Goal: Task Accomplishment & Management: Manage account settings

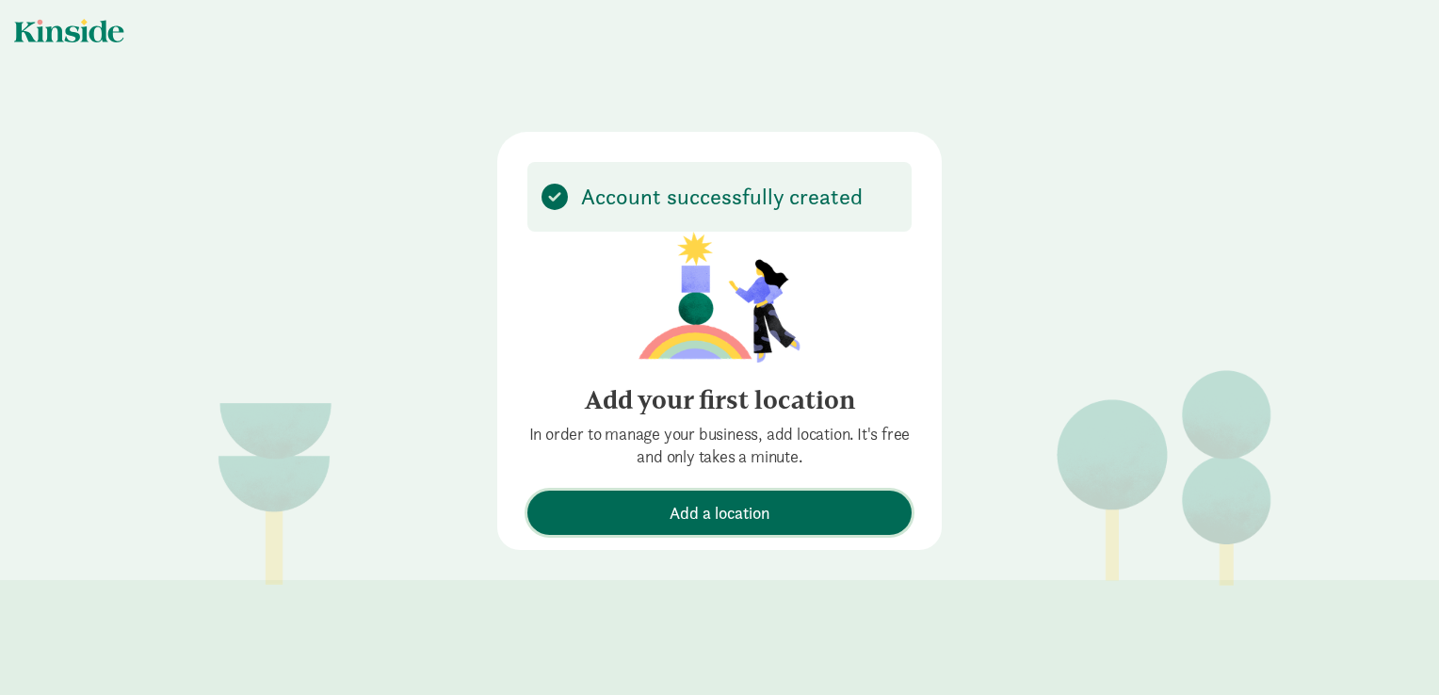
click at [748, 497] on button "Add a location" at bounding box center [720, 513] width 384 height 44
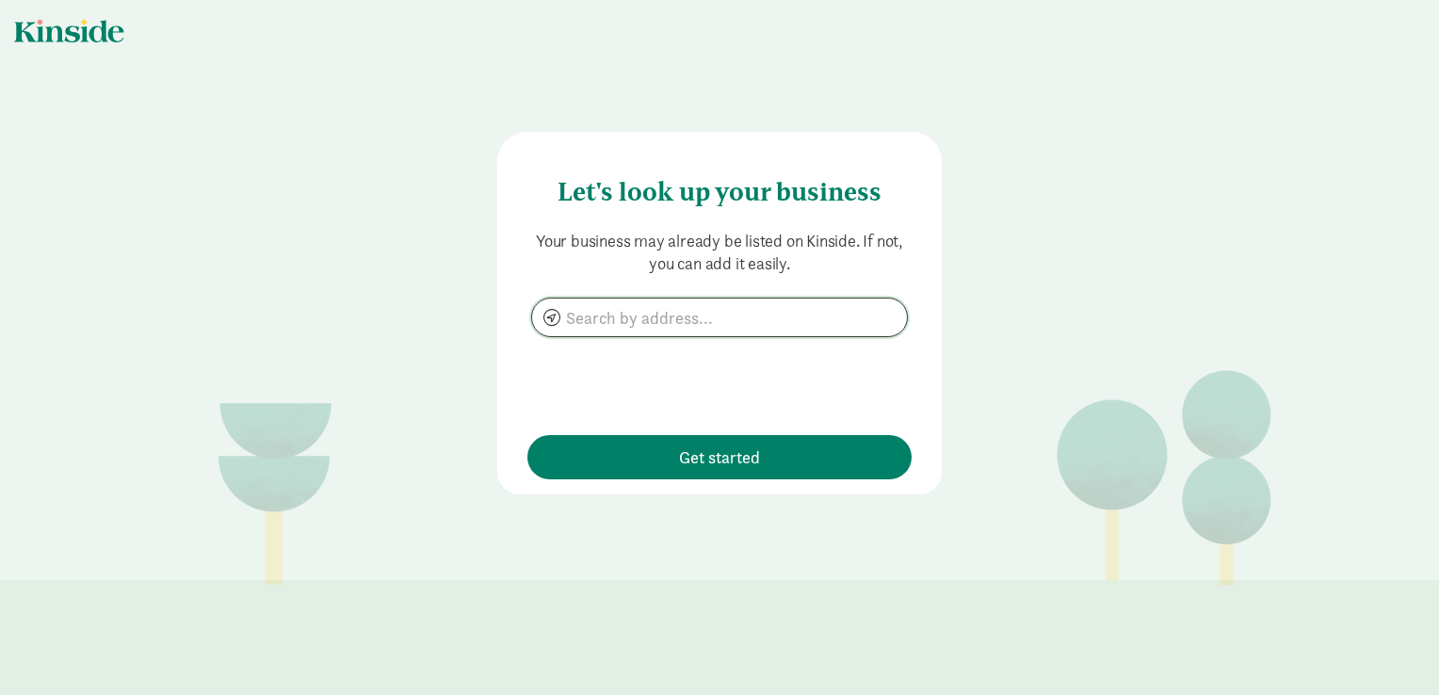
click at [625, 315] on input at bounding box center [719, 318] width 375 height 38
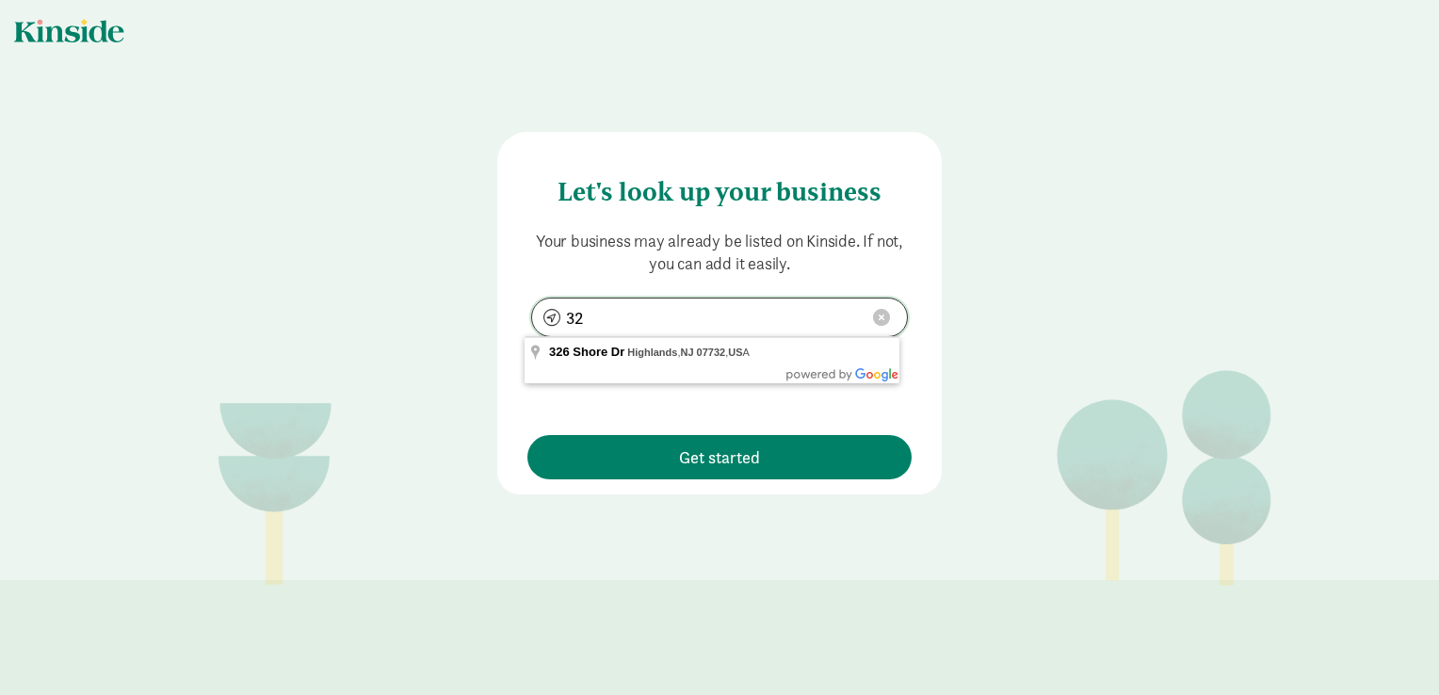
type input "3"
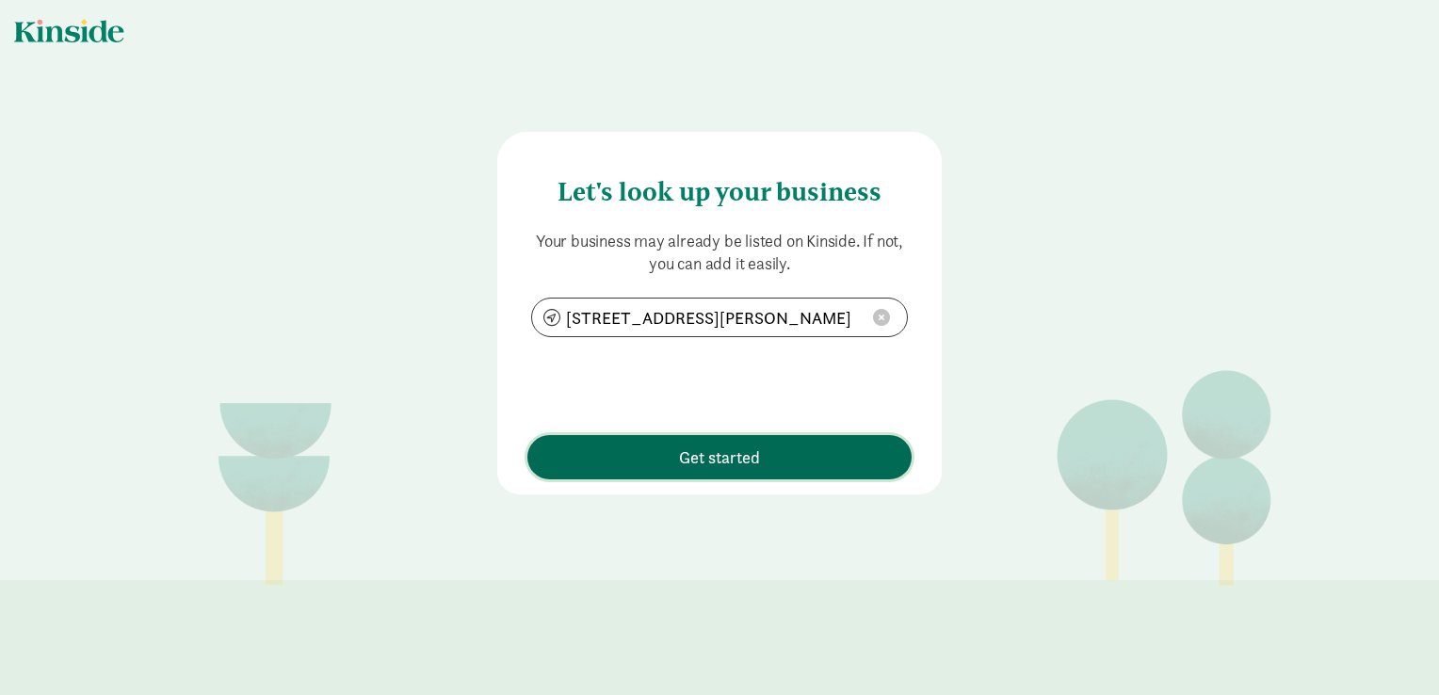
click at [763, 449] on span "Get started" at bounding box center [719, 457] width 365 height 25
type input "[STREET_ADDRESS][PERSON_NAME]"
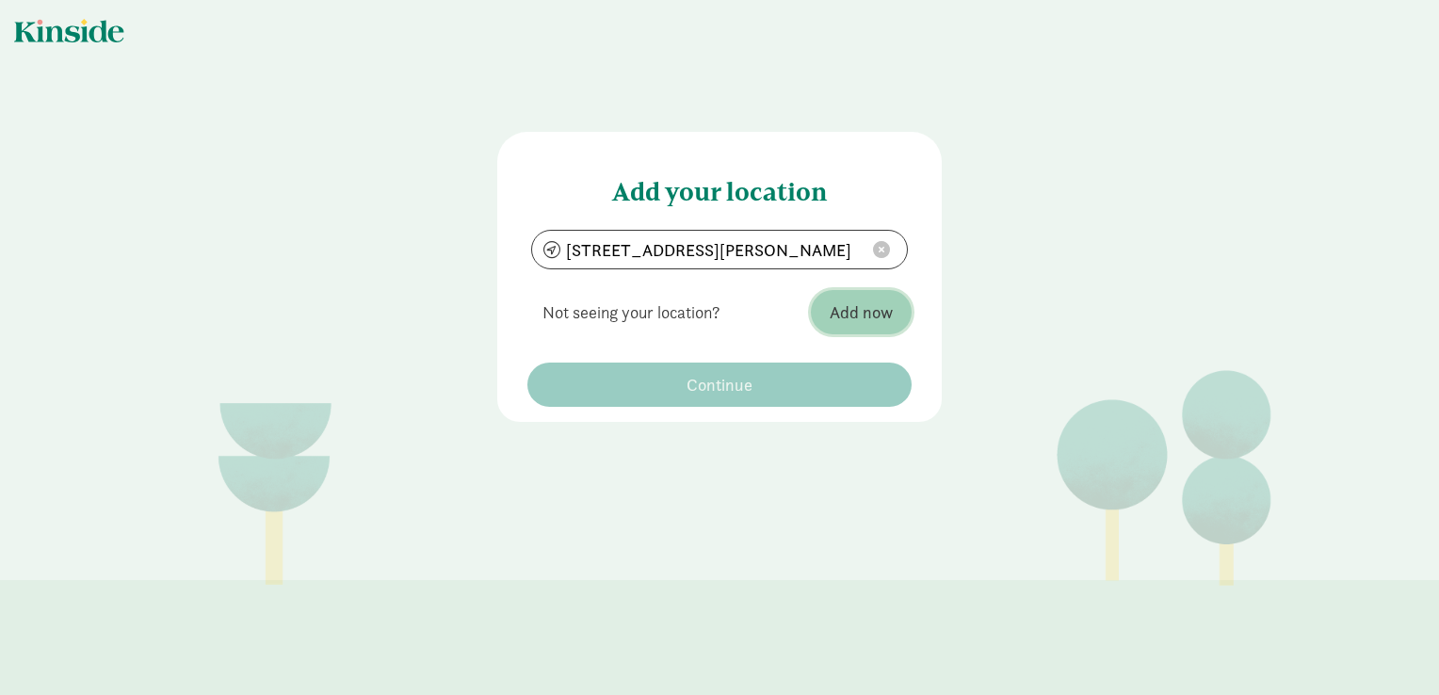
click at [867, 308] on span "Add now" at bounding box center [861, 312] width 63 height 25
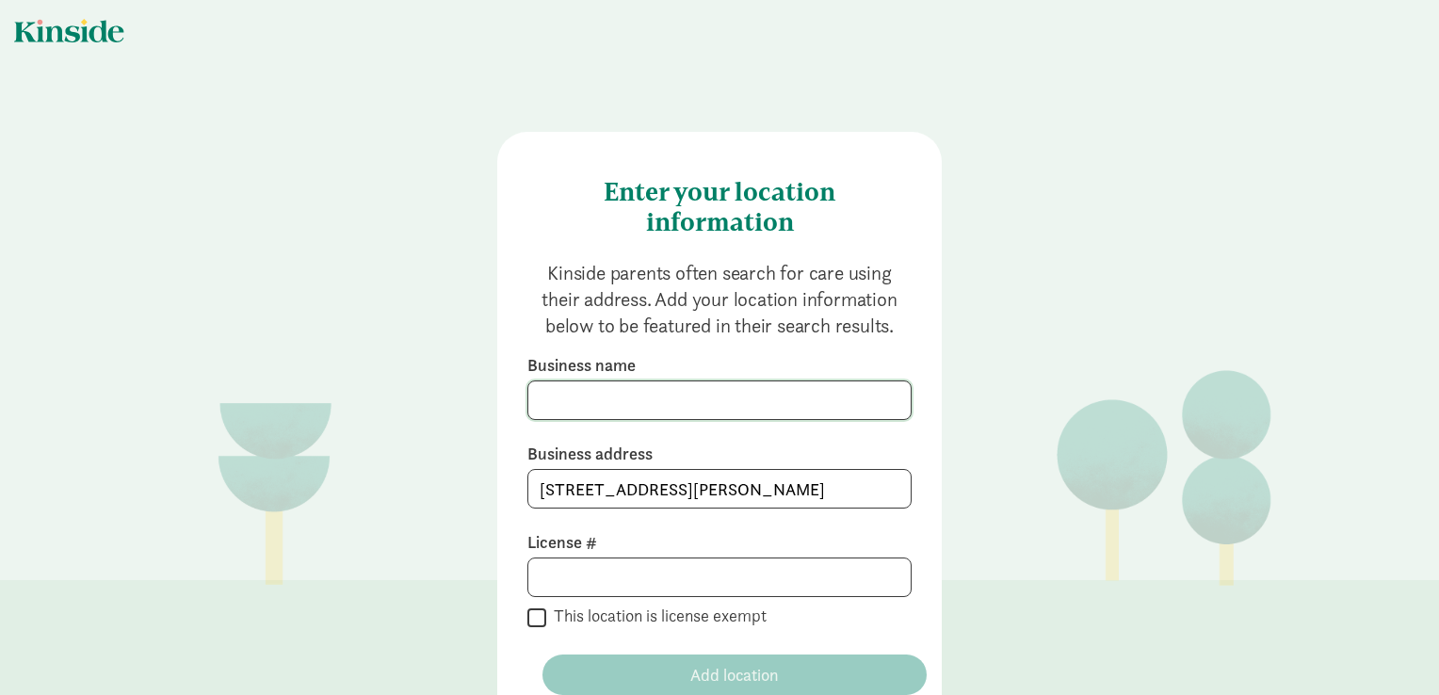
click at [693, 395] on input at bounding box center [719, 401] width 382 height 38
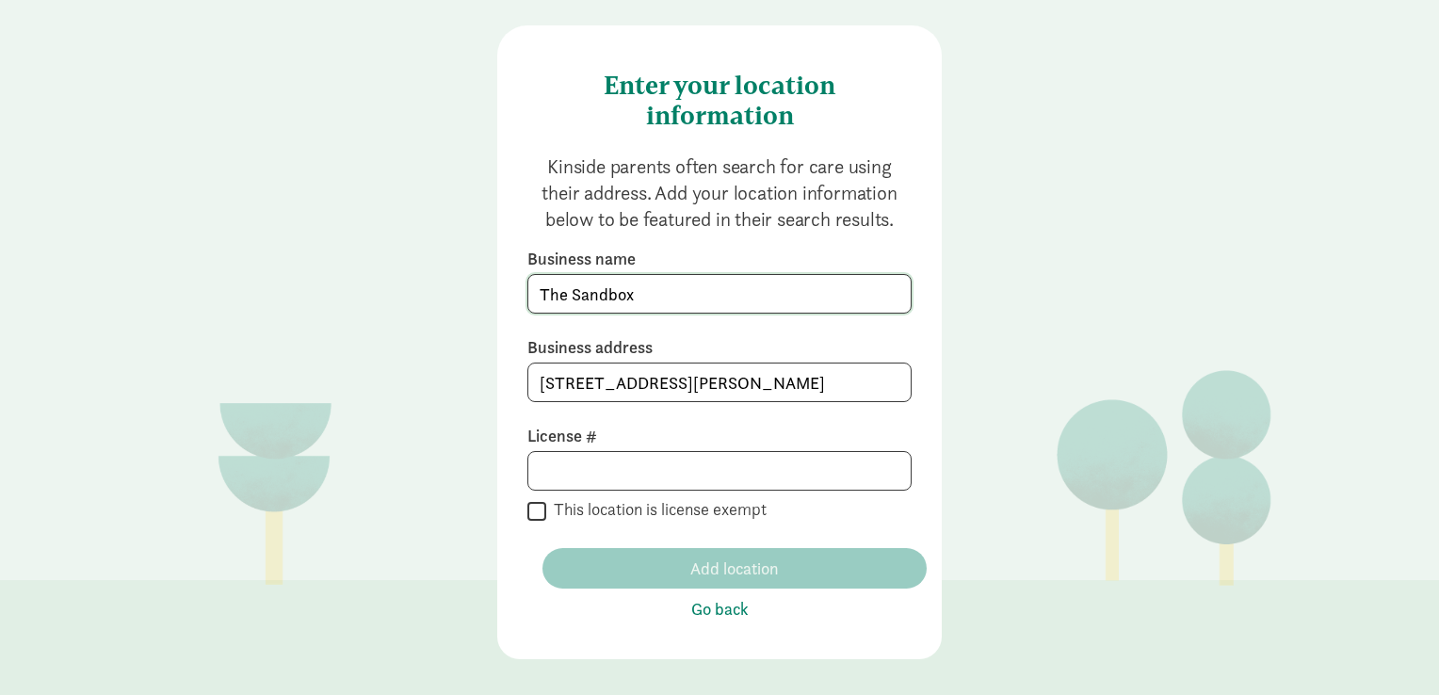
type input "The Sandbox"
click at [645, 458] on input at bounding box center [719, 471] width 382 height 38
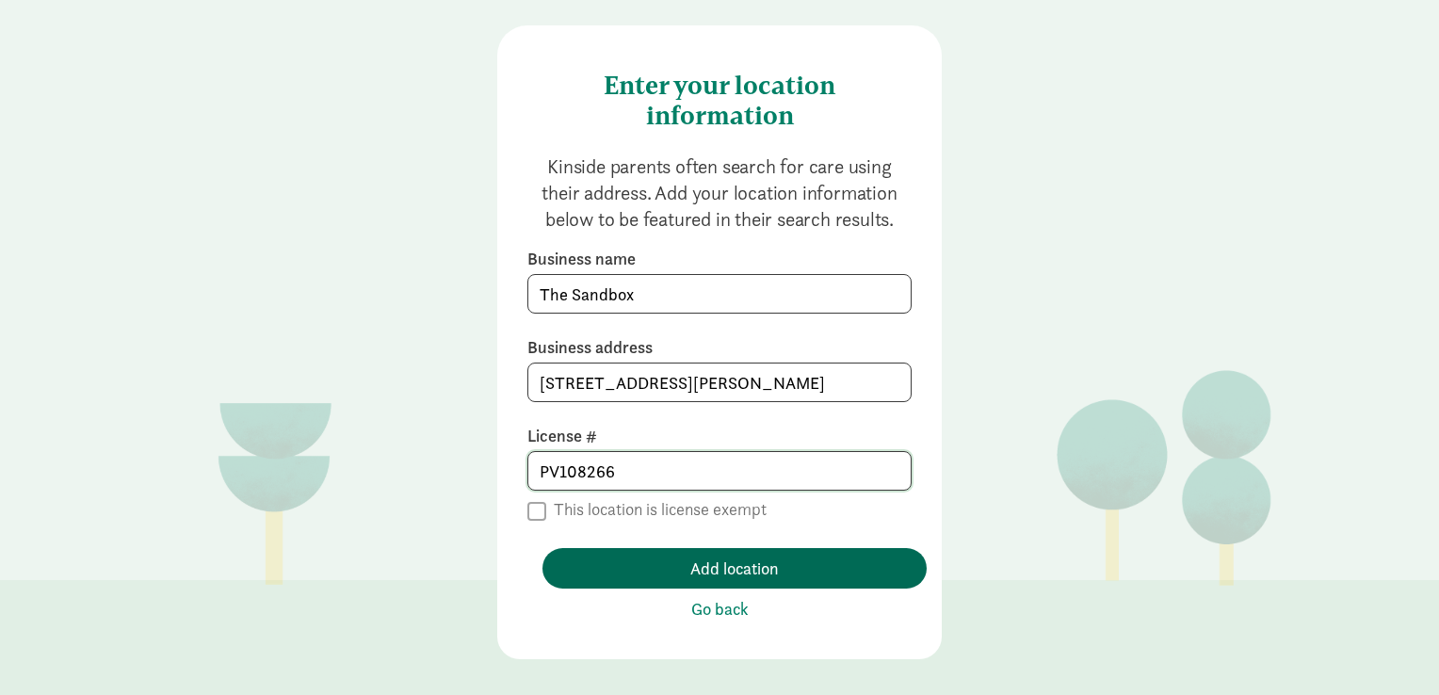
type input "PV108266"
click at [690, 565] on span "Add location" at bounding box center [734, 568] width 89 height 25
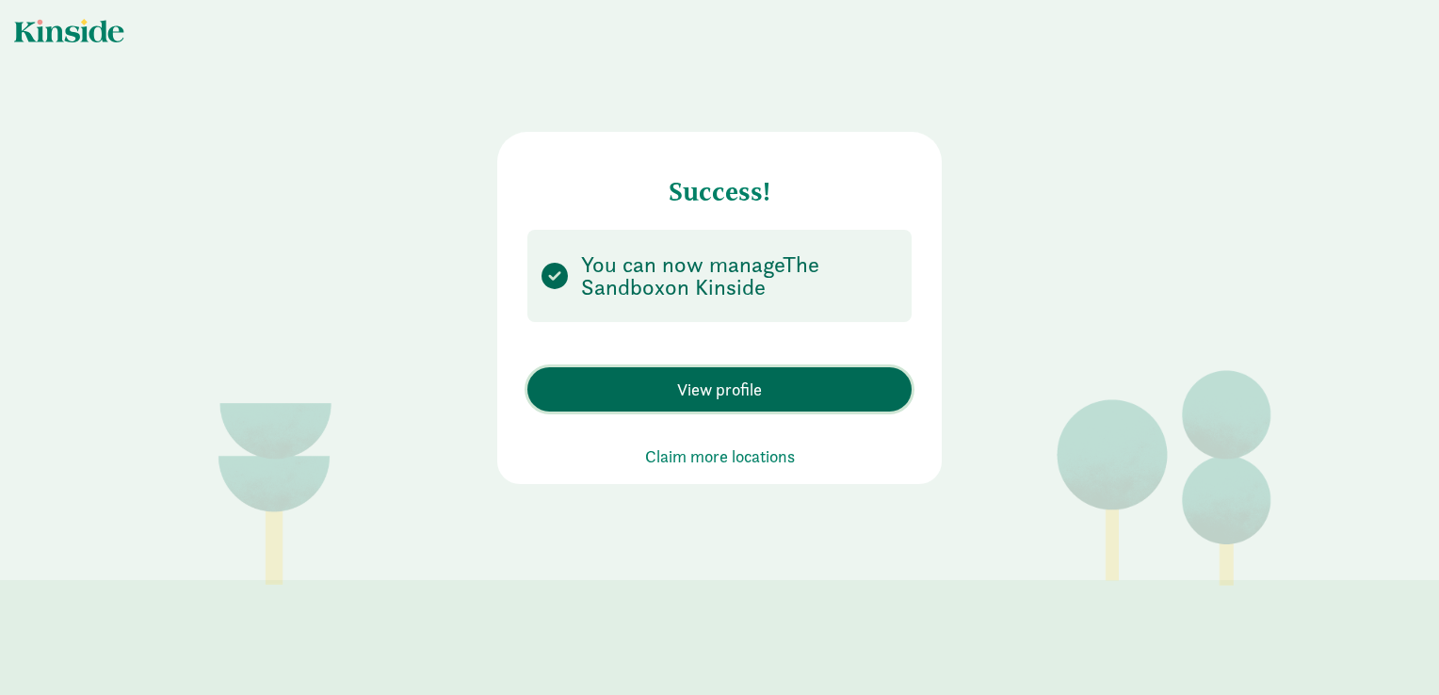
click at [769, 398] on span "View profile" at bounding box center [719, 389] width 365 height 25
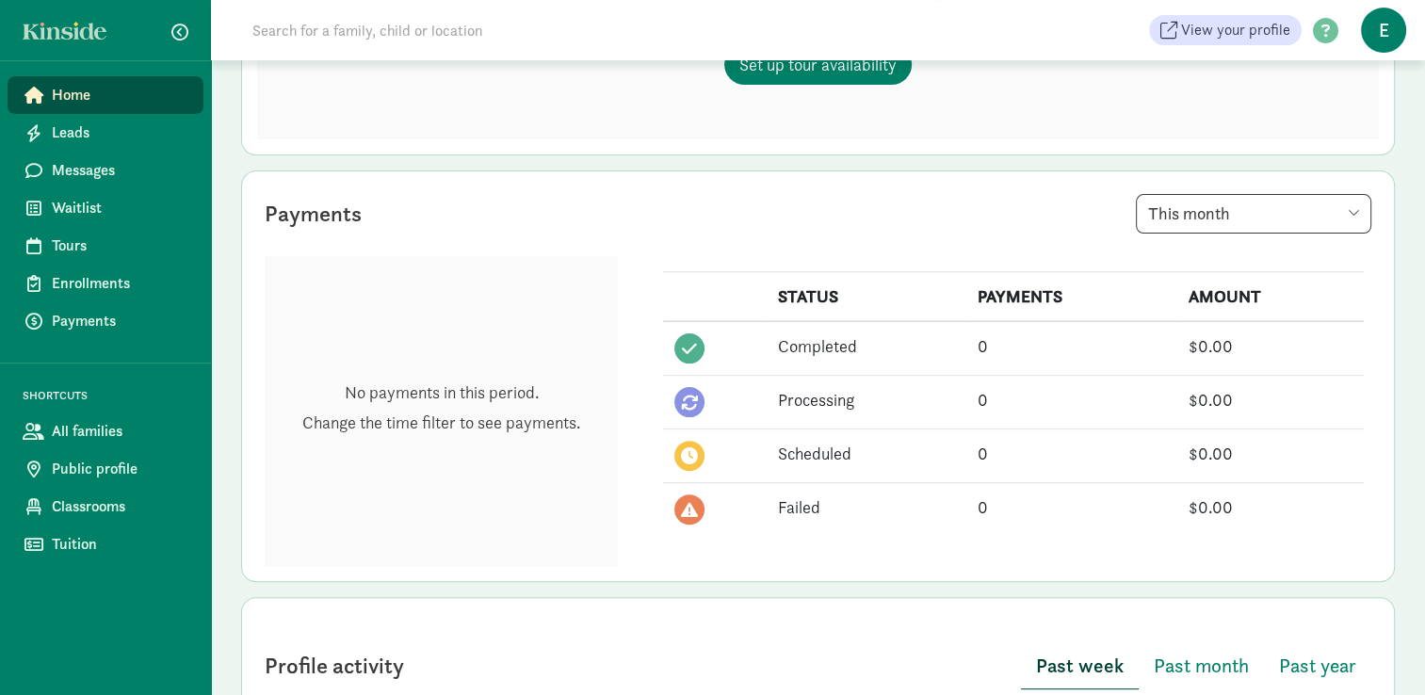
scroll to position [456, 0]
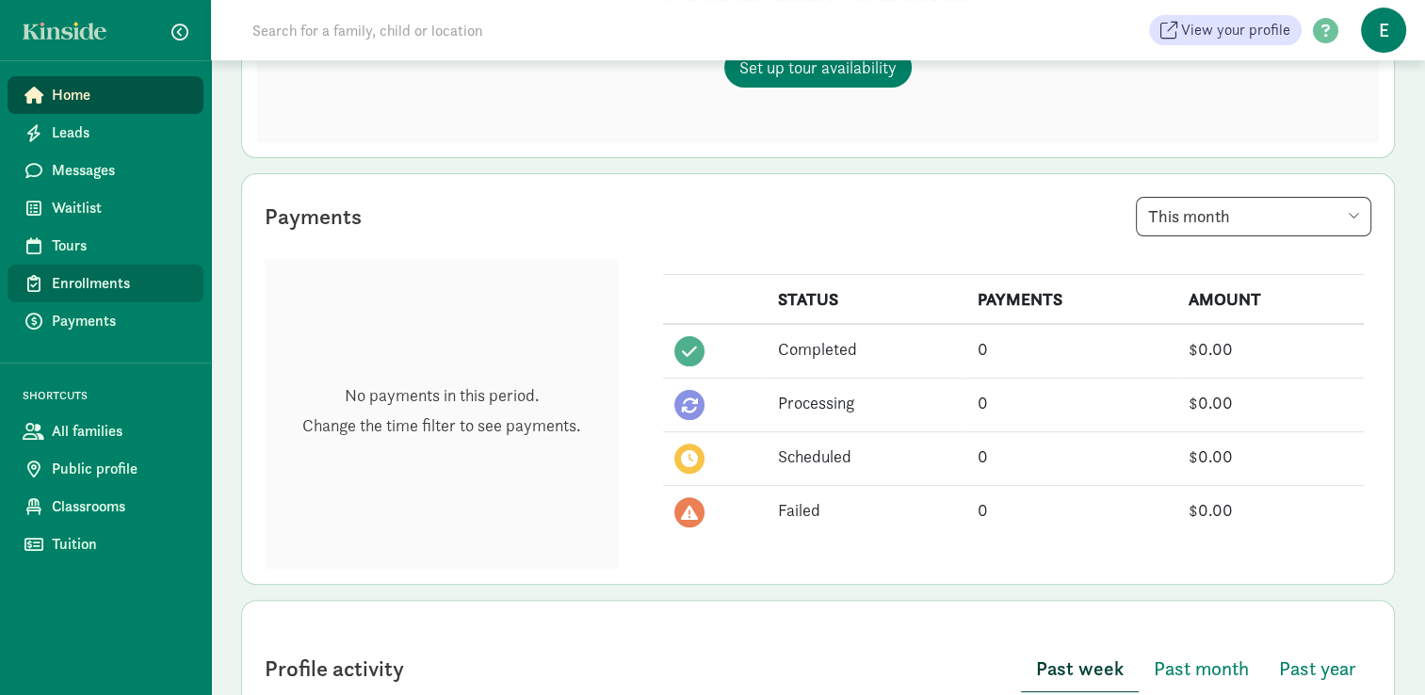
click at [183, 292] on span "Enrollments" at bounding box center [120, 283] width 137 height 23
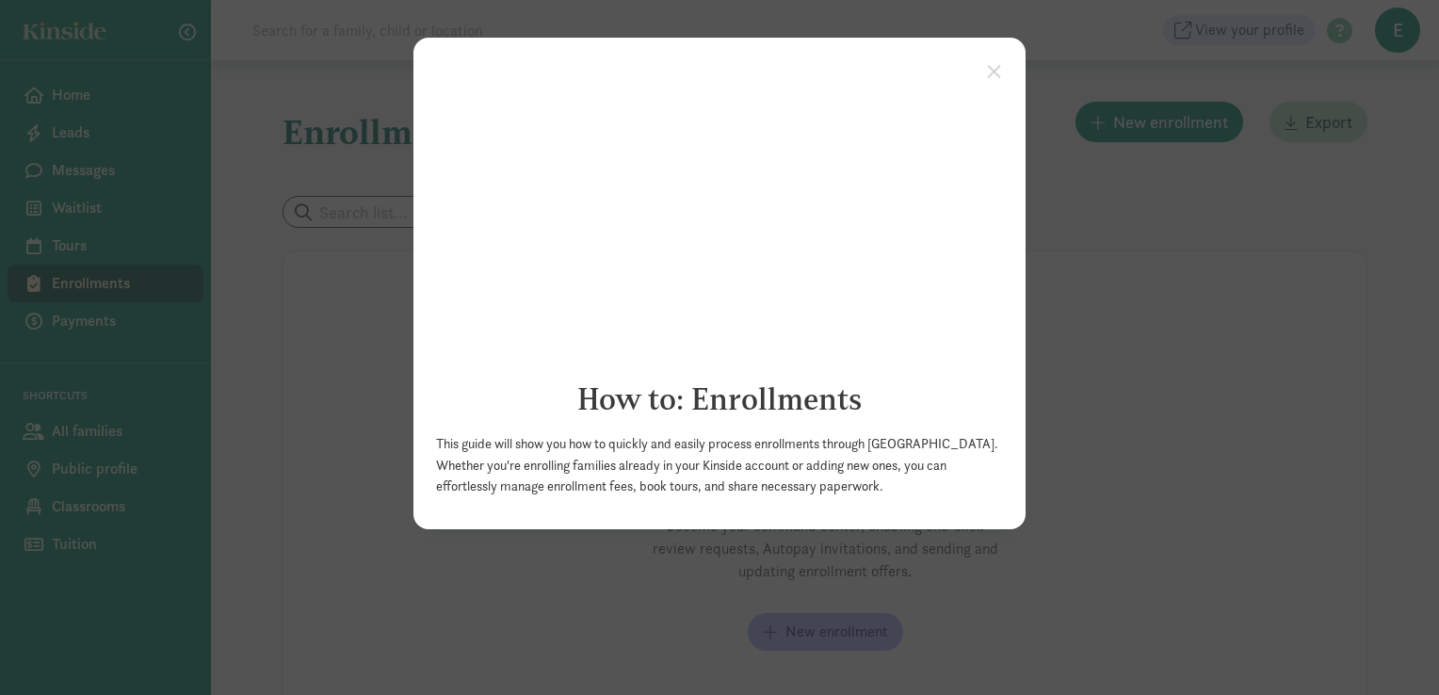
click at [1130, 303] on appcues "× How to: Enrollments This guide will show you how to quickly and easily proces…" at bounding box center [719, 347] width 1439 height 695
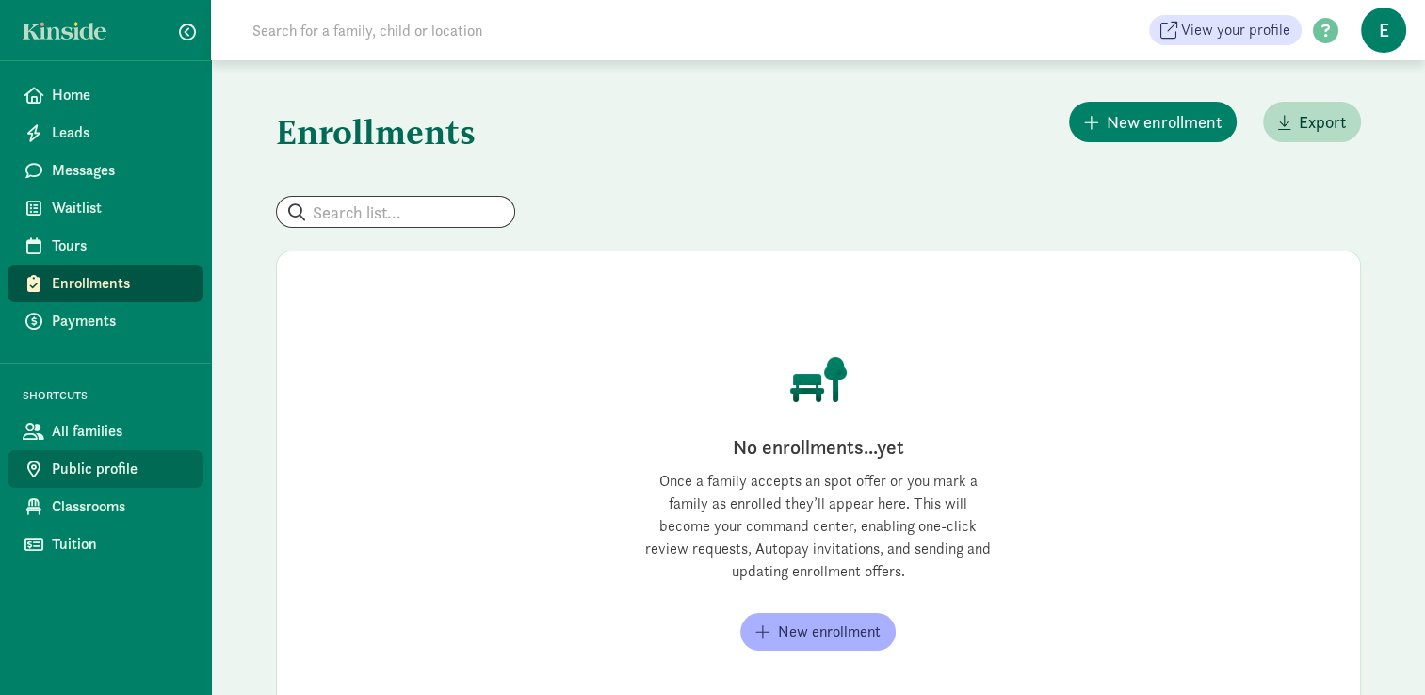
click at [139, 480] on link "Public profile" at bounding box center [106, 469] width 196 height 38
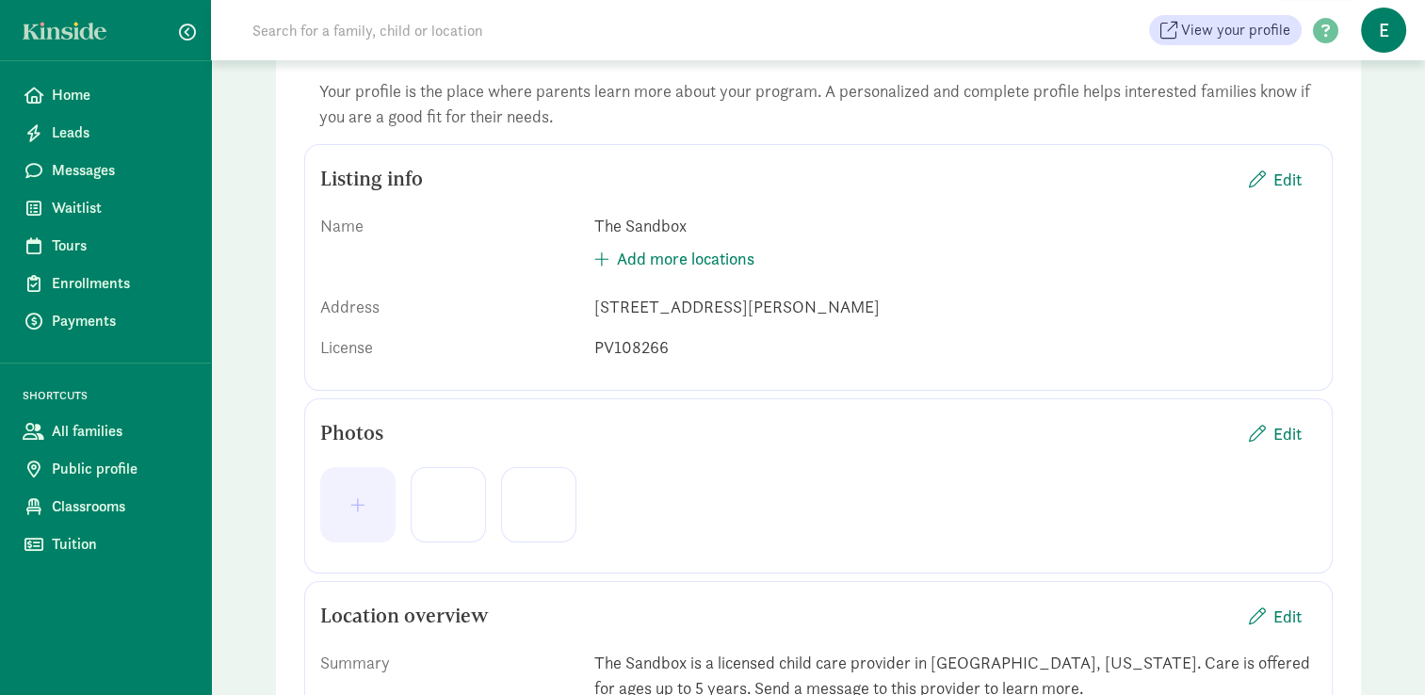
scroll to position [136, 0]
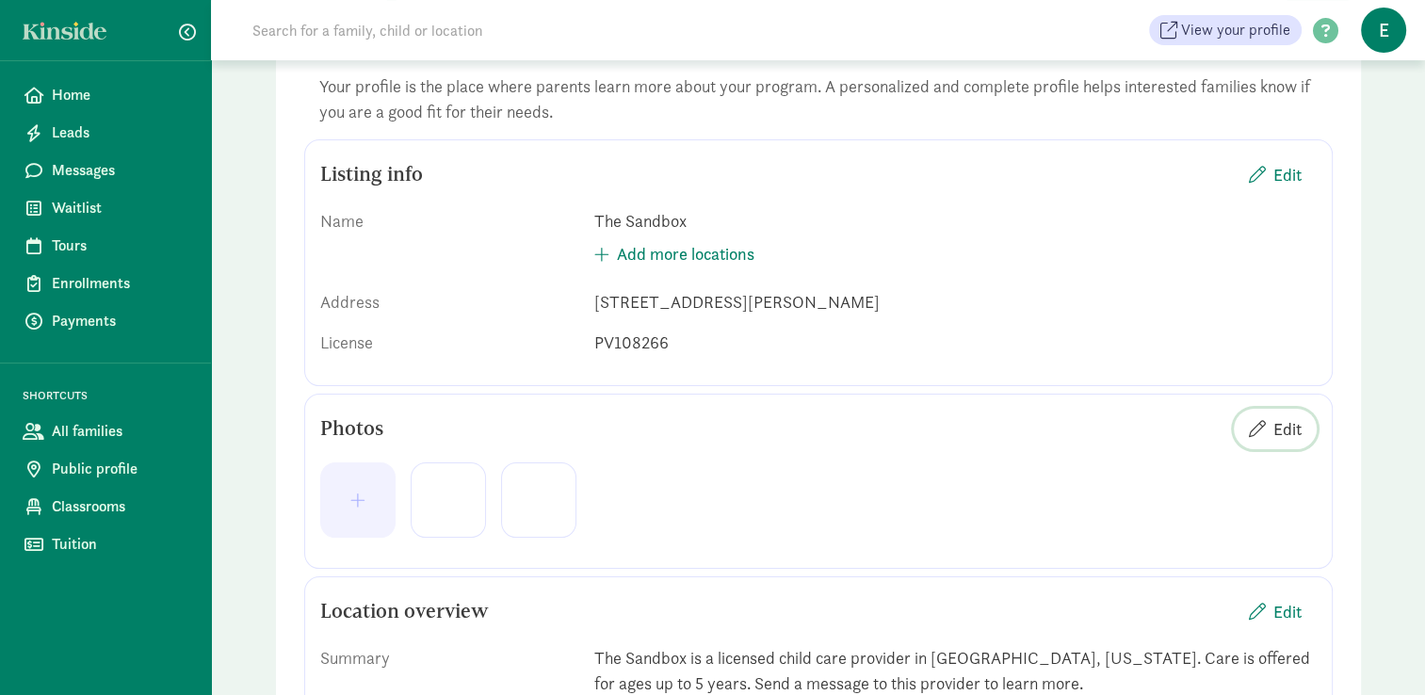
click at [1290, 430] on span "Edit" at bounding box center [1288, 428] width 28 height 25
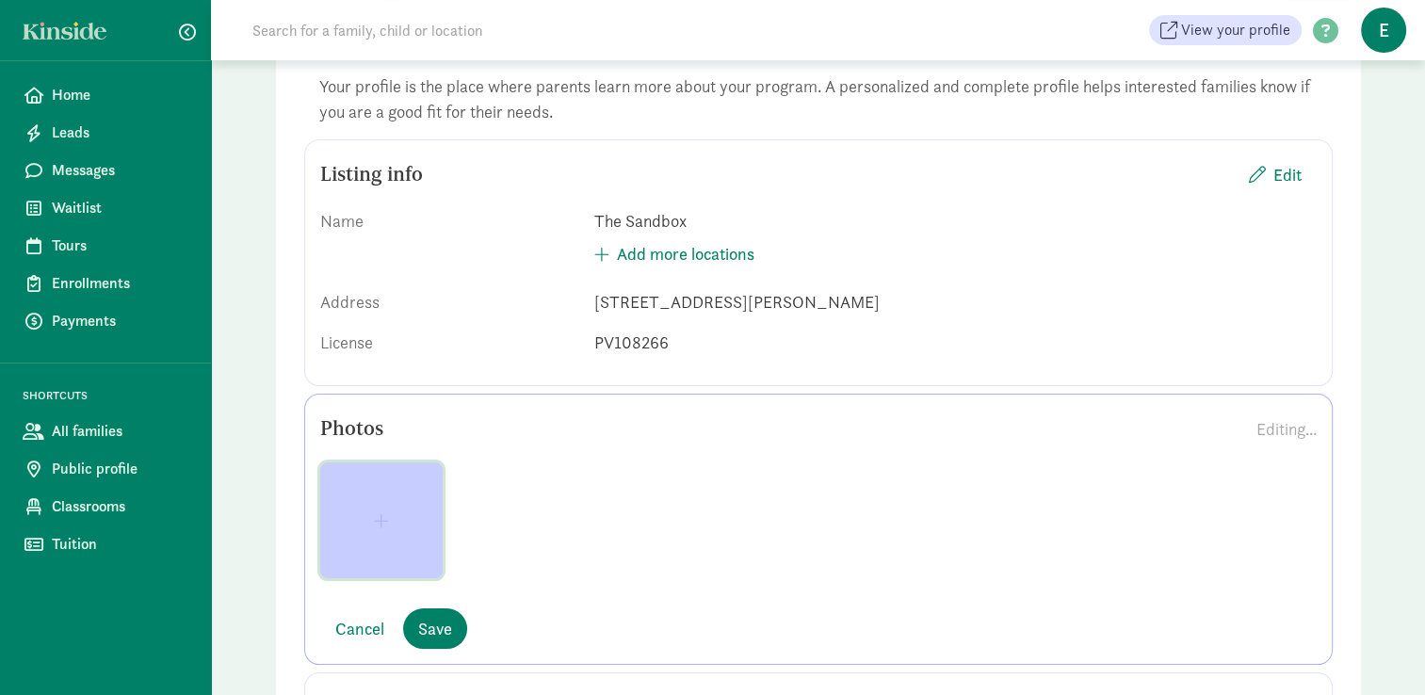
click at [400, 517] on span "button" at bounding box center [381, 520] width 92 height 17
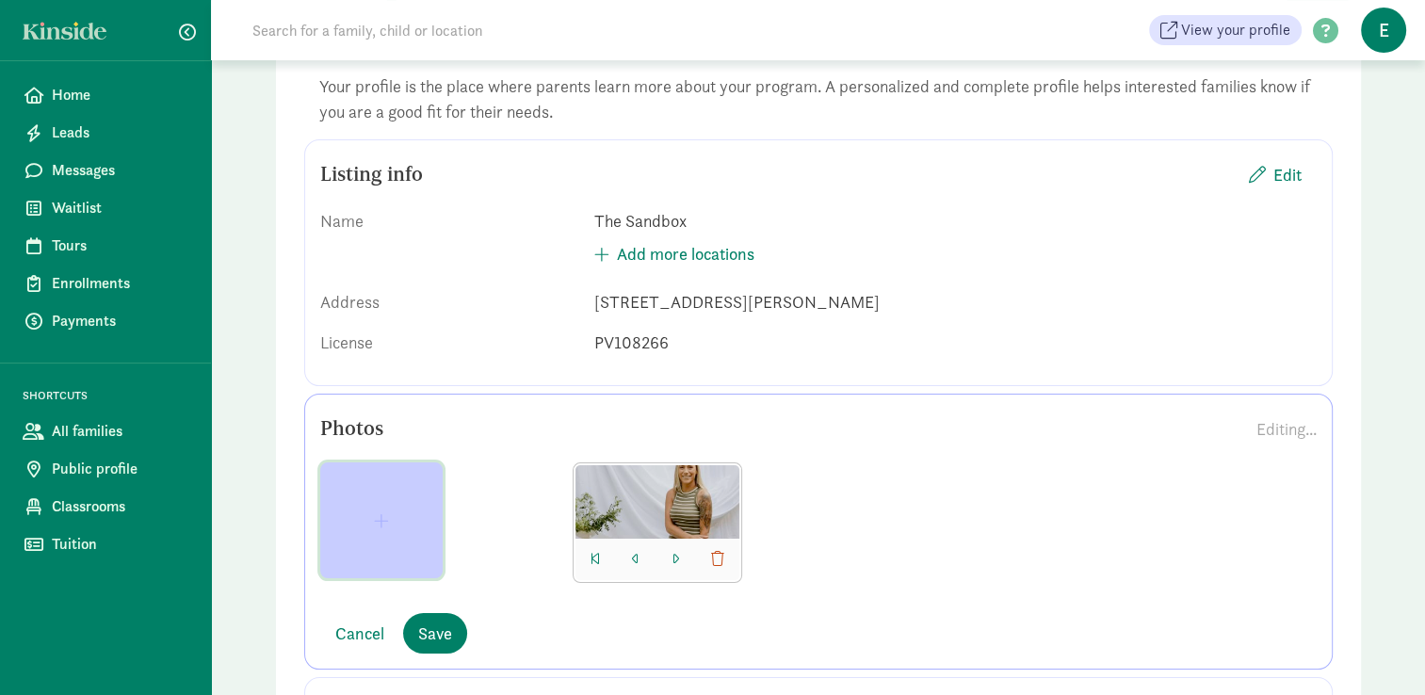
click at [383, 512] on span "button" at bounding box center [381, 520] width 15 height 17
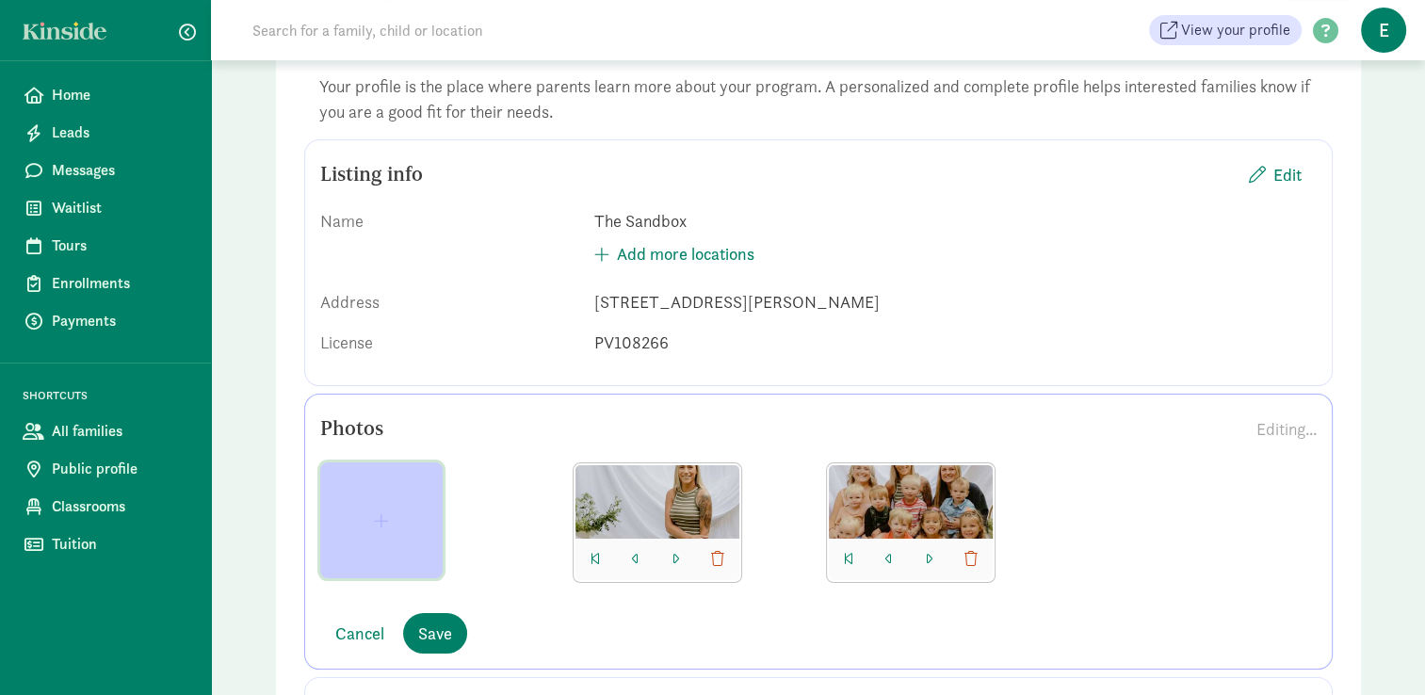
click at [395, 521] on span "button" at bounding box center [381, 520] width 92 height 17
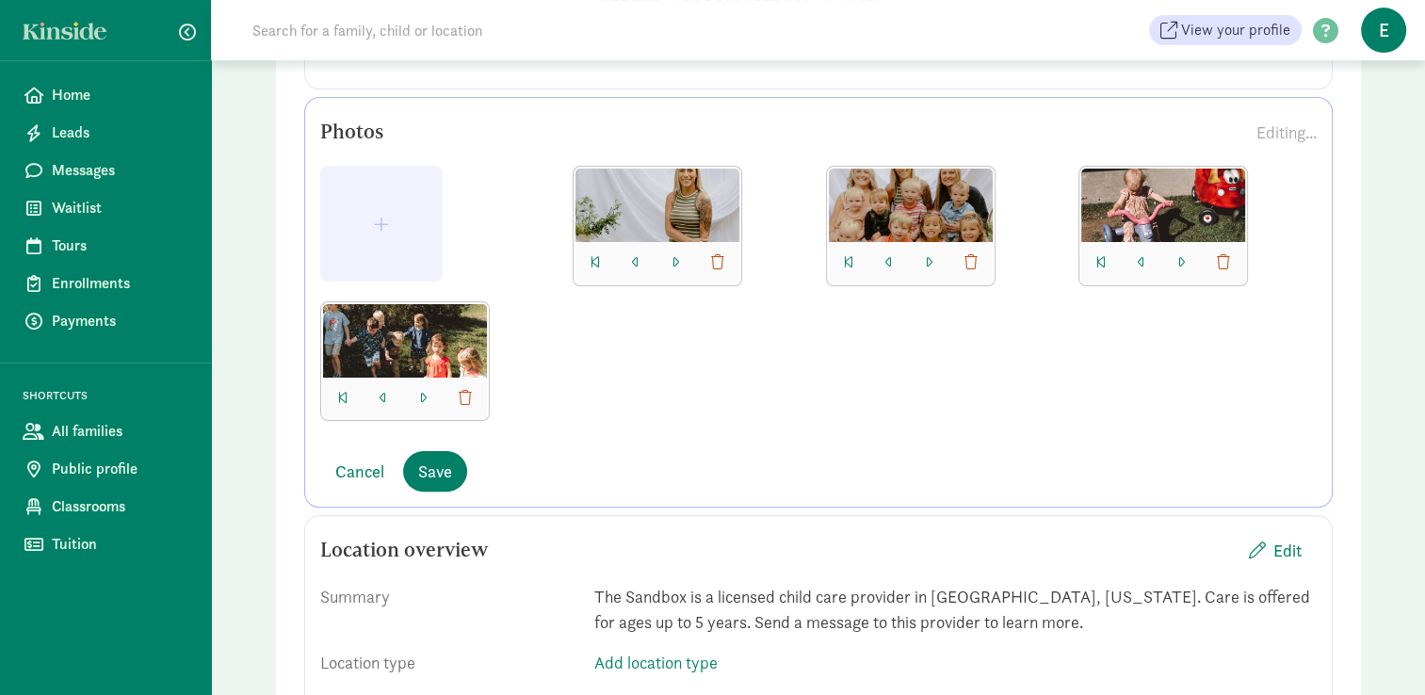
scroll to position [433, 0]
click at [445, 470] on span "Save" at bounding box center [435, 470] width 34 height 25
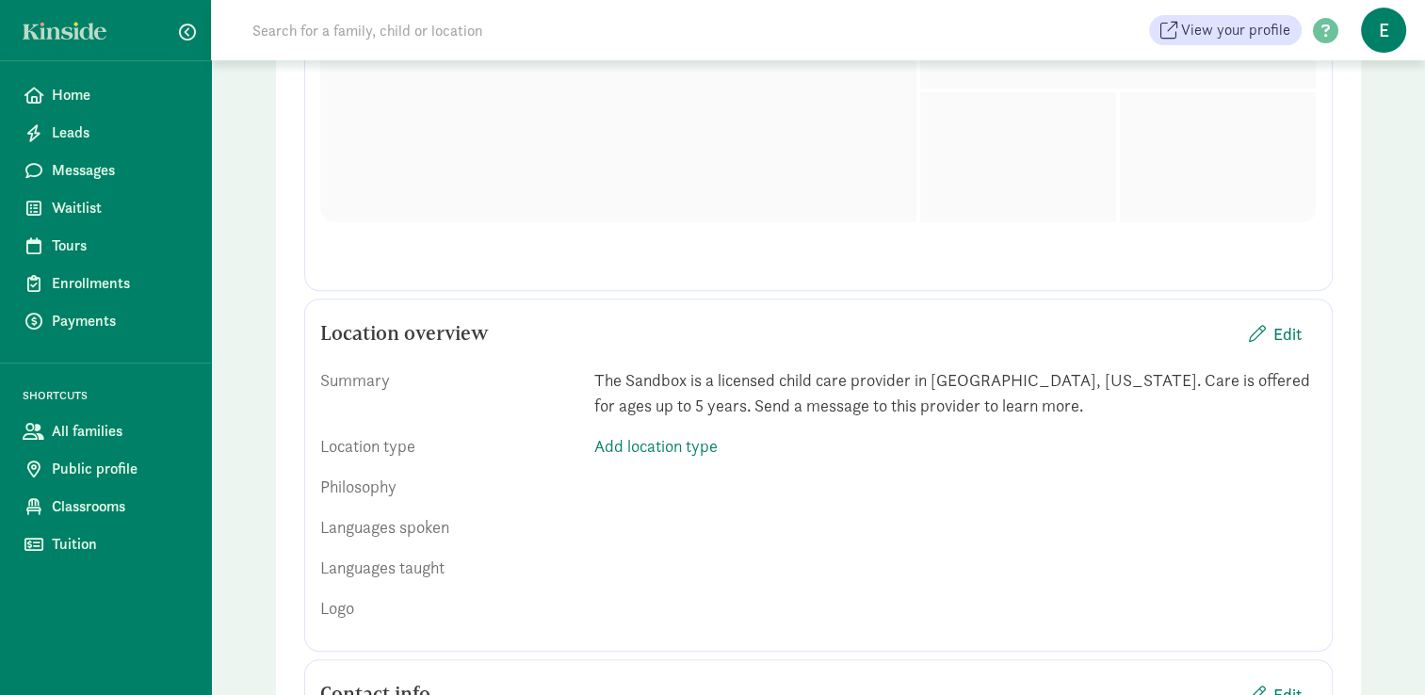
scroll to position [639, 0]
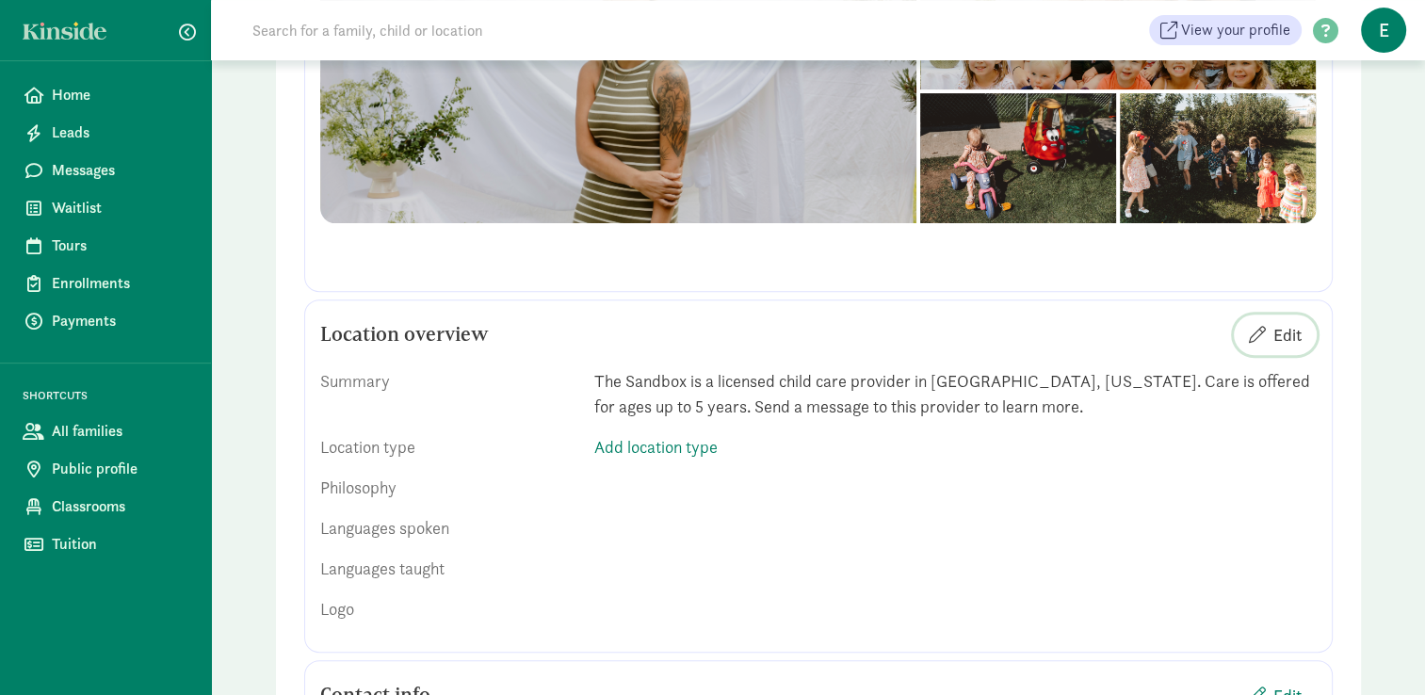
click at [1289, 324] on span "Edit" at bounding box center [1288, 334] width 28 height 25
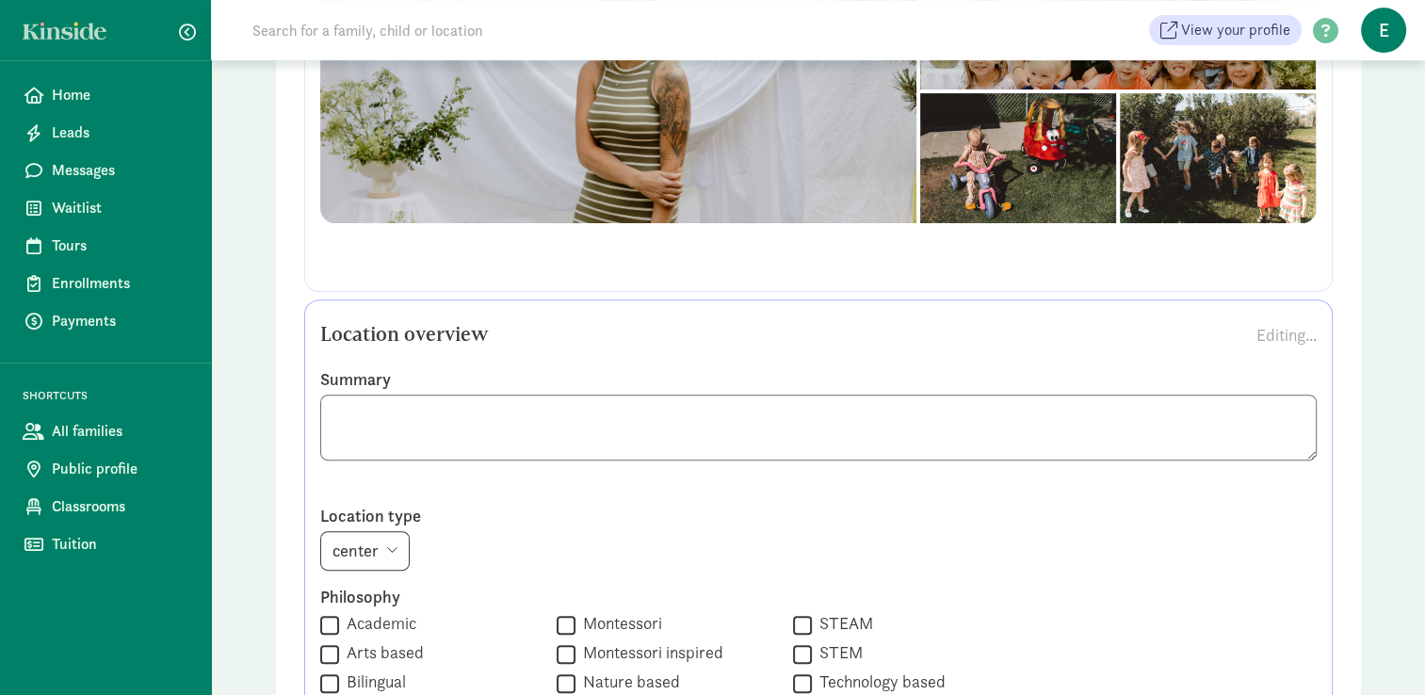
scroll to position [0, 0]
click at [398, 554] on select "center home" at bounding box center [364, 551] width 89 height 40
click at [320, 531] on select "center home" at bounding box center [364, 551] width 89 height 40
click at [395, 558] on select "center home" at bounding box center [364, 551] width 89 height 40
select select "center"
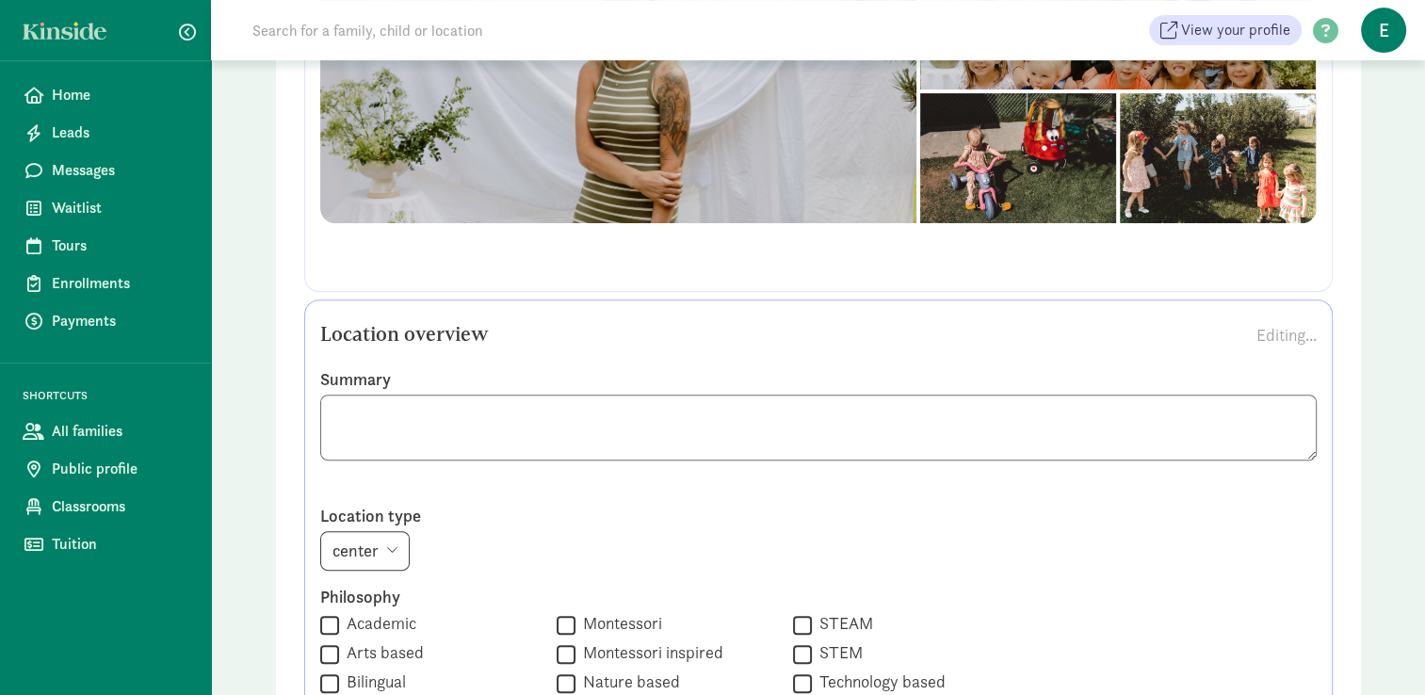
click at [320, 531] on select "center home" at bounding box center [364, 551] width 89 height 40
click at [950, 413] on textarea at bounding box center [818, 428] width 997 height 66
click at [1013, 412] on textarea at bounding box center [818, 428] width 997 height 66
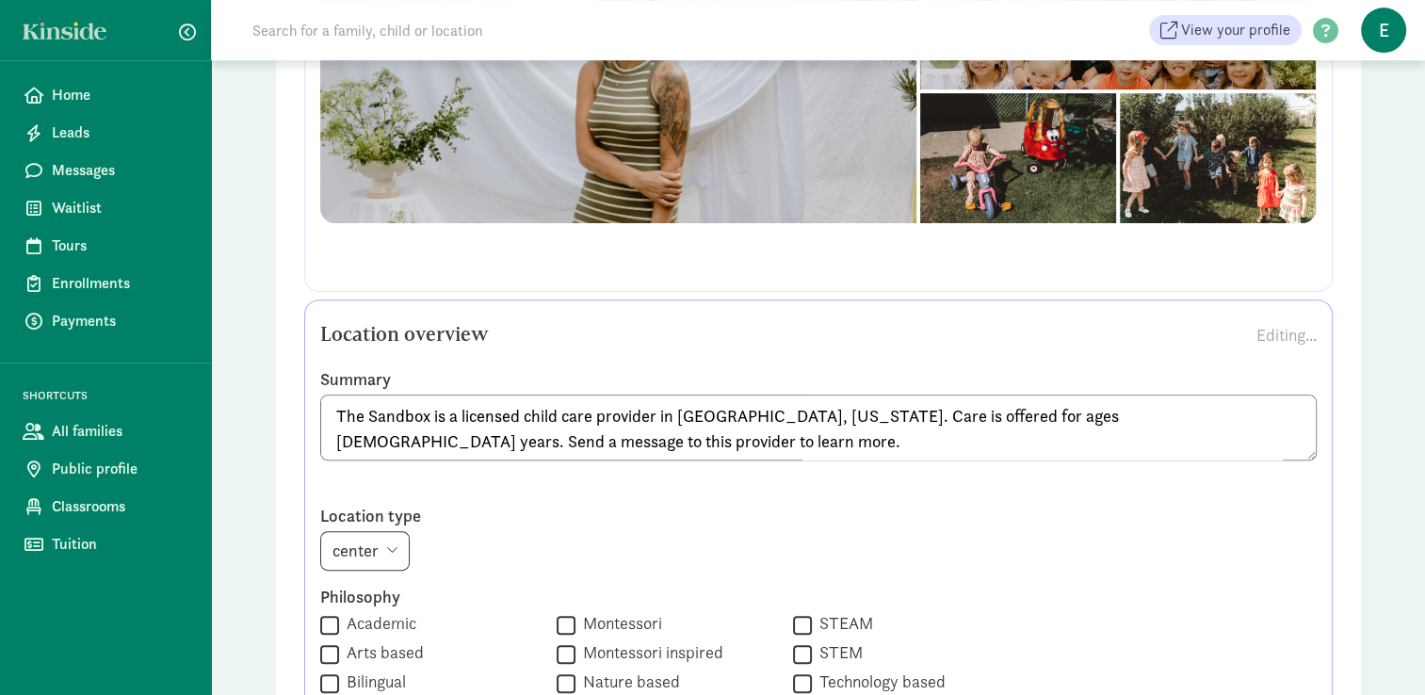
click at [1035, 420] on textarea "The Sandbox is a licensed child care provider in Bozeman, Montana. Care is offe…" at bounding box center [818, 428] width 997 height 66
click at [1085, 414] on textarea "The Sandbox is a licensed child care provider in Bozeman, Montana. Care is offe…" at bounding box center [818, 428] width 997 height 66
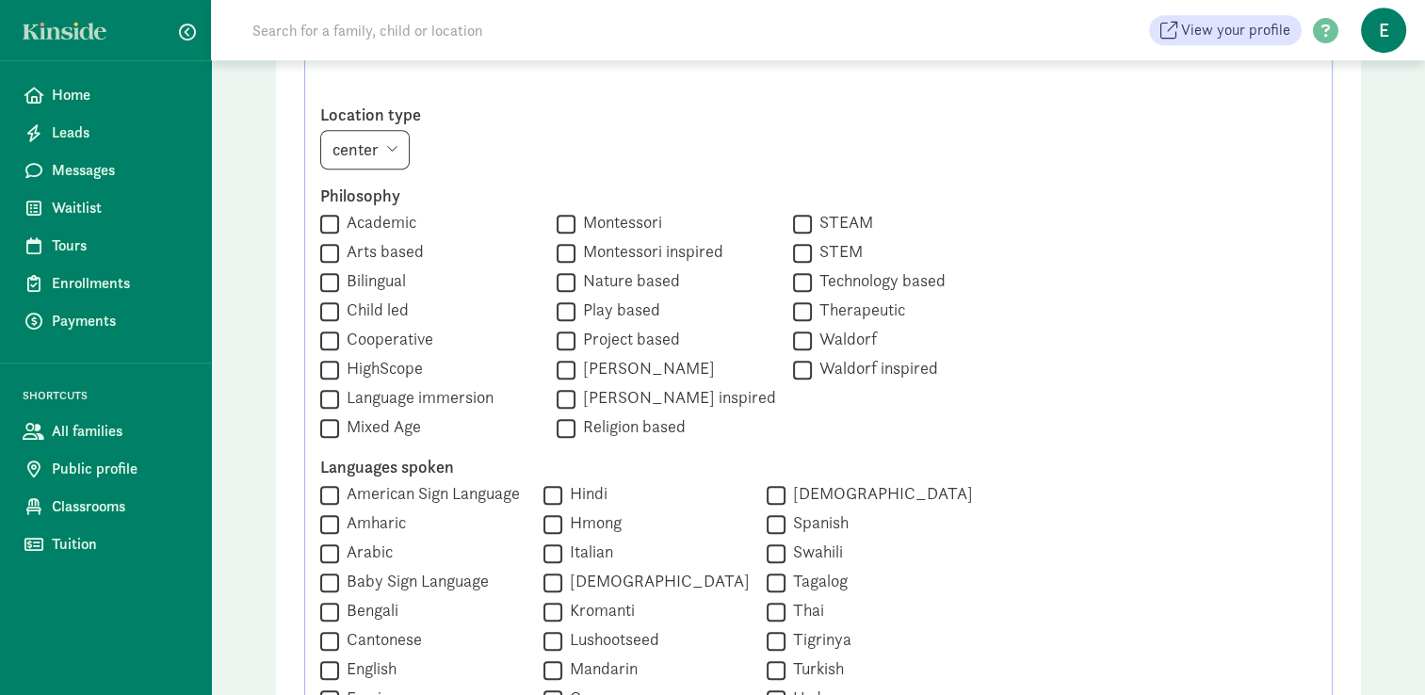
scroll to position [1040, 0]
type textarea "The Sandbox is a licensed child care provider in Bozeman, Montana. Care is offe…"
click at [557, 311] on input "Play based" at bounding box center [566, 311] width 19 height 25
checkbox input "true"
click at [322, 426] on input "Mixed Age" at bounding box center [329, 427] width 19 height 25
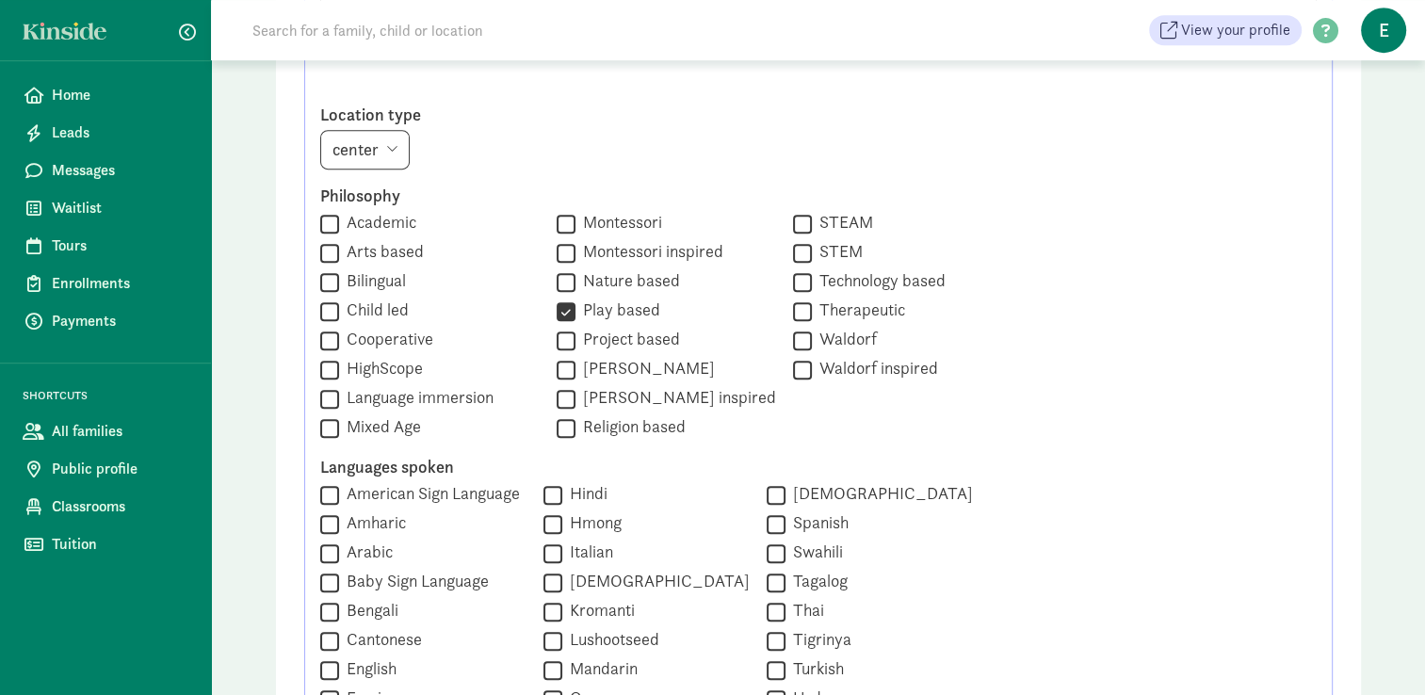
checkbox input "true"
click at [320, 317] on input "Child led" at bounding box center [329, 311] width 19 height 25
checkbox input "true"
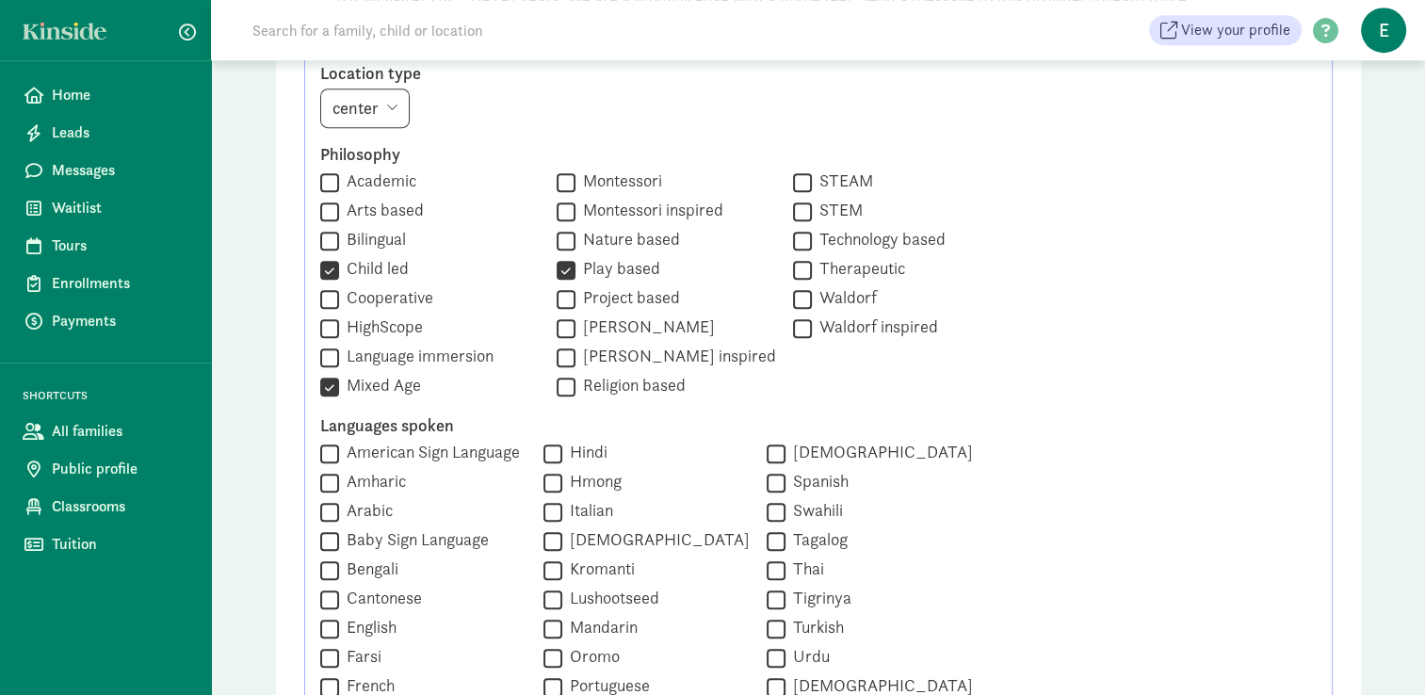
scroll to position [1270, 0]
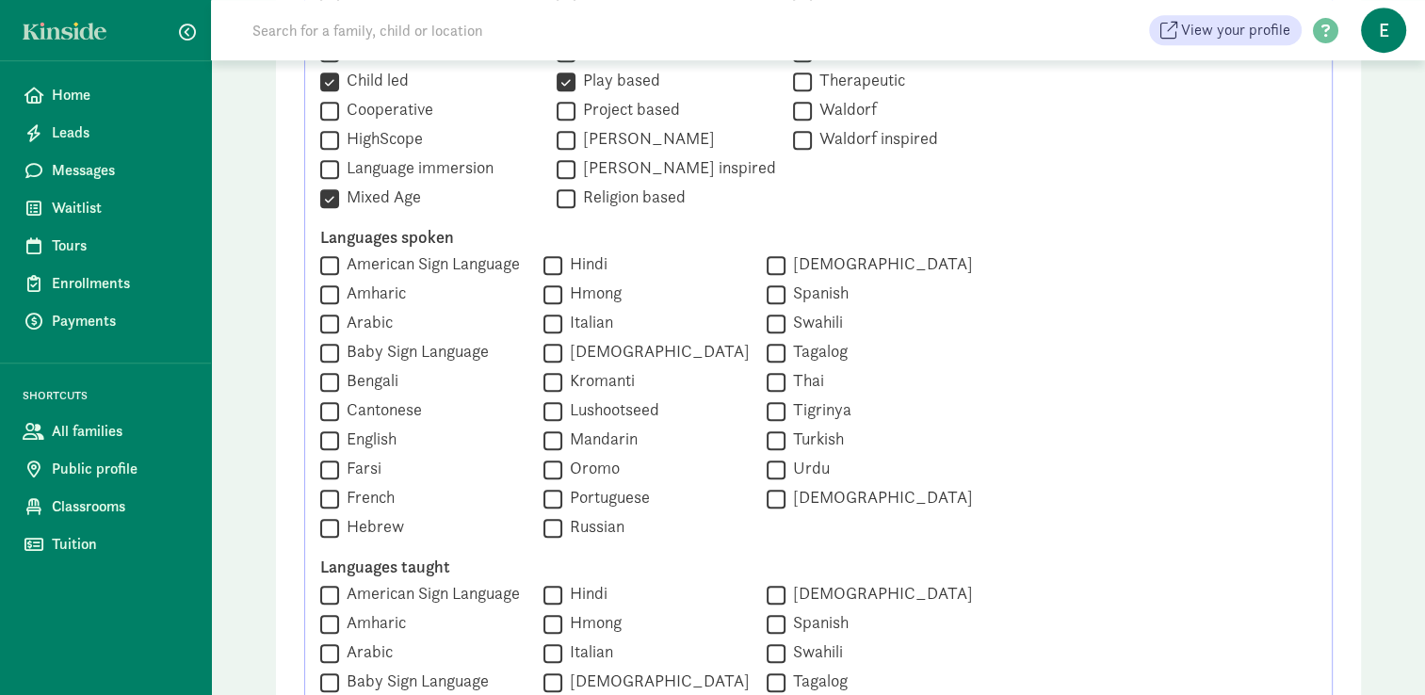
click at [327, 444] on input "English" at bounding box center [329, 440] width 19 height 25
checkbox input "true"
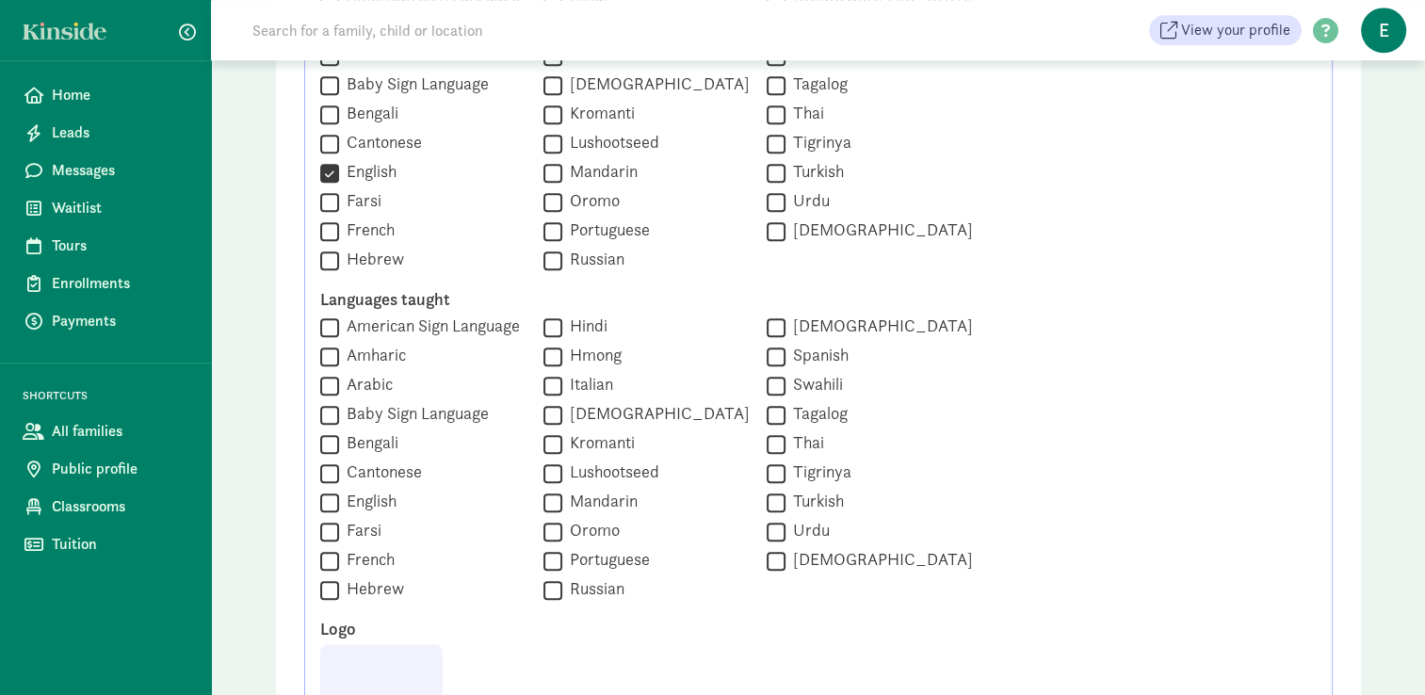
scroll to position [1536, 0]
click at [327, 326] on input "American Sign Language" at bounding box center [329, 328] width 19 height 25
checkbox input "true"
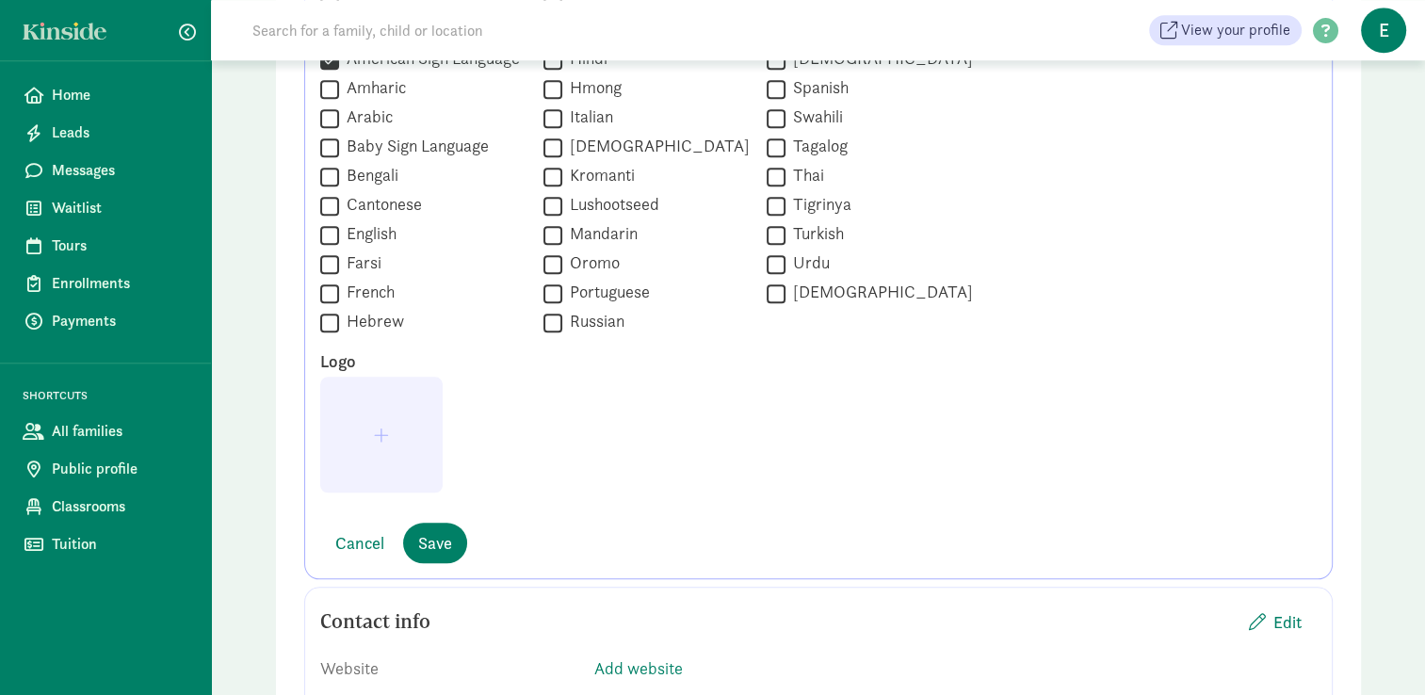
scroll to position [1816, 0]
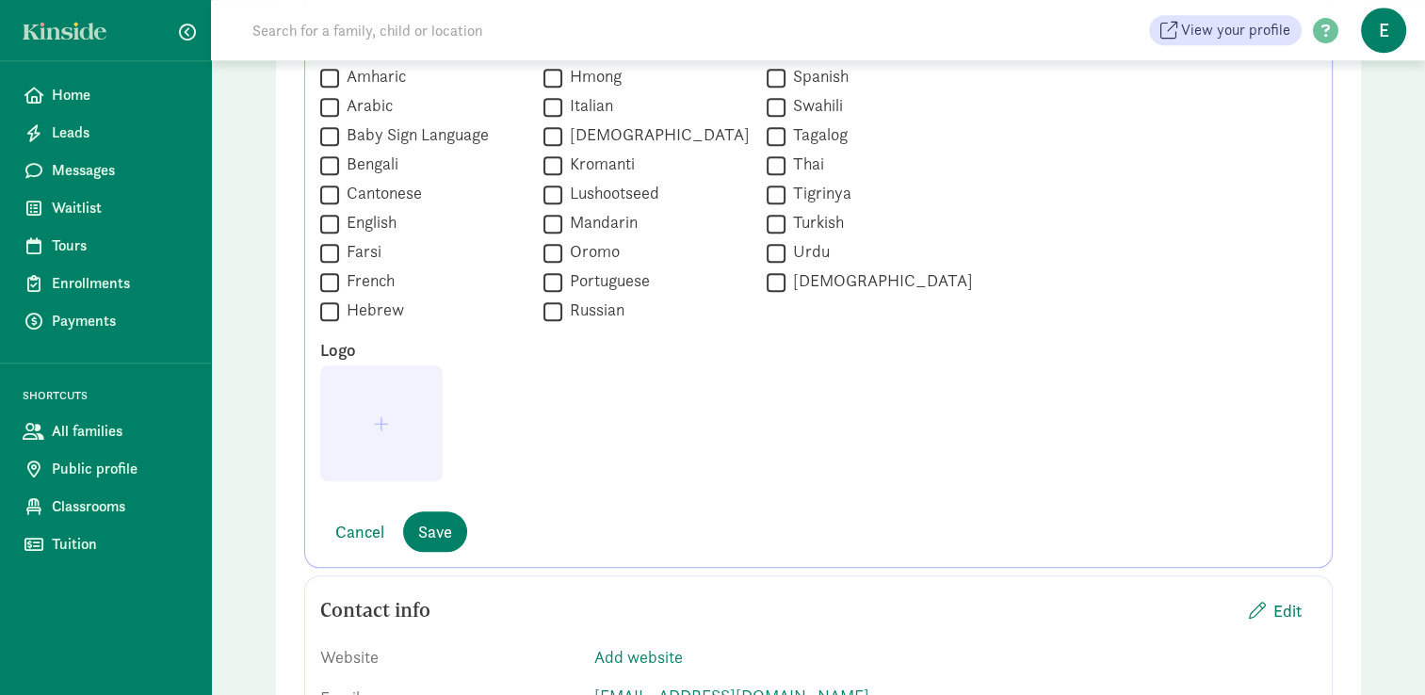
click at [330, 227] on input "English" at bounding box center [329, 223] width 19 height 25
checkbox input "true"
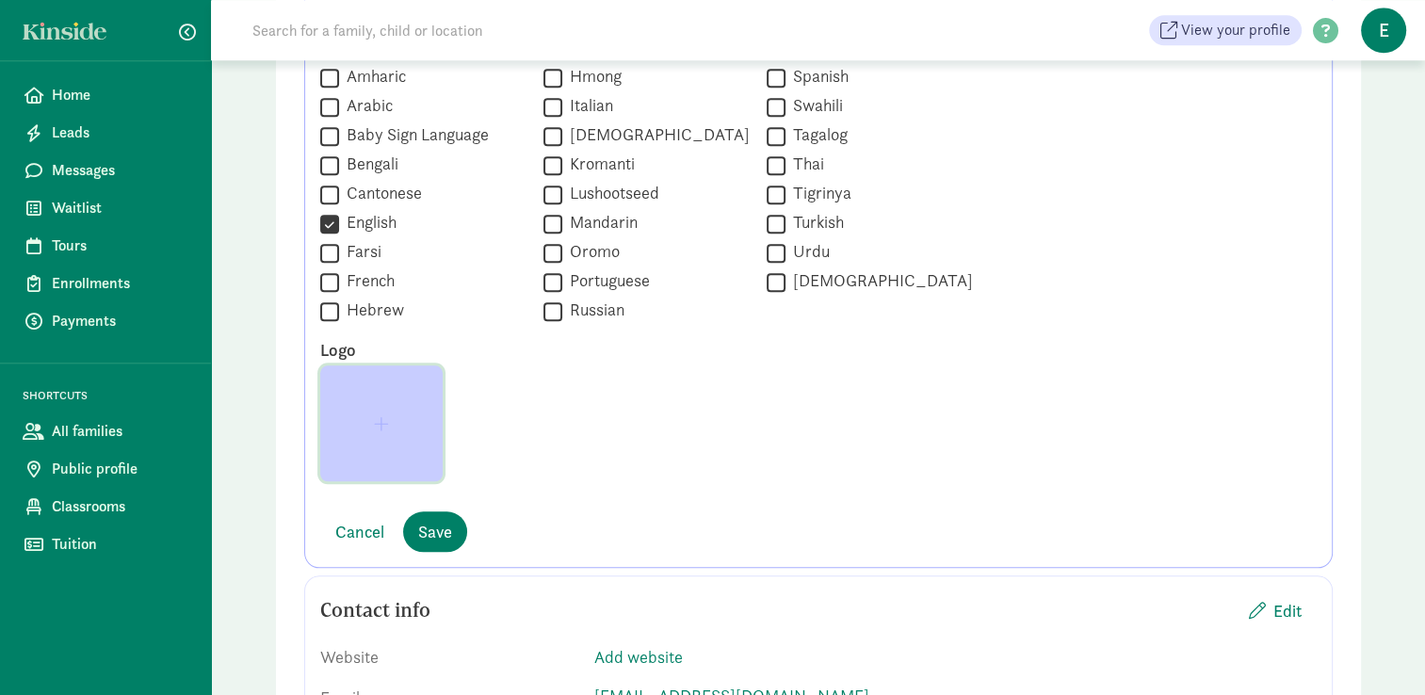
click at [406, 430] on span "button" at bounding box center [381, 423] width 92 height 17
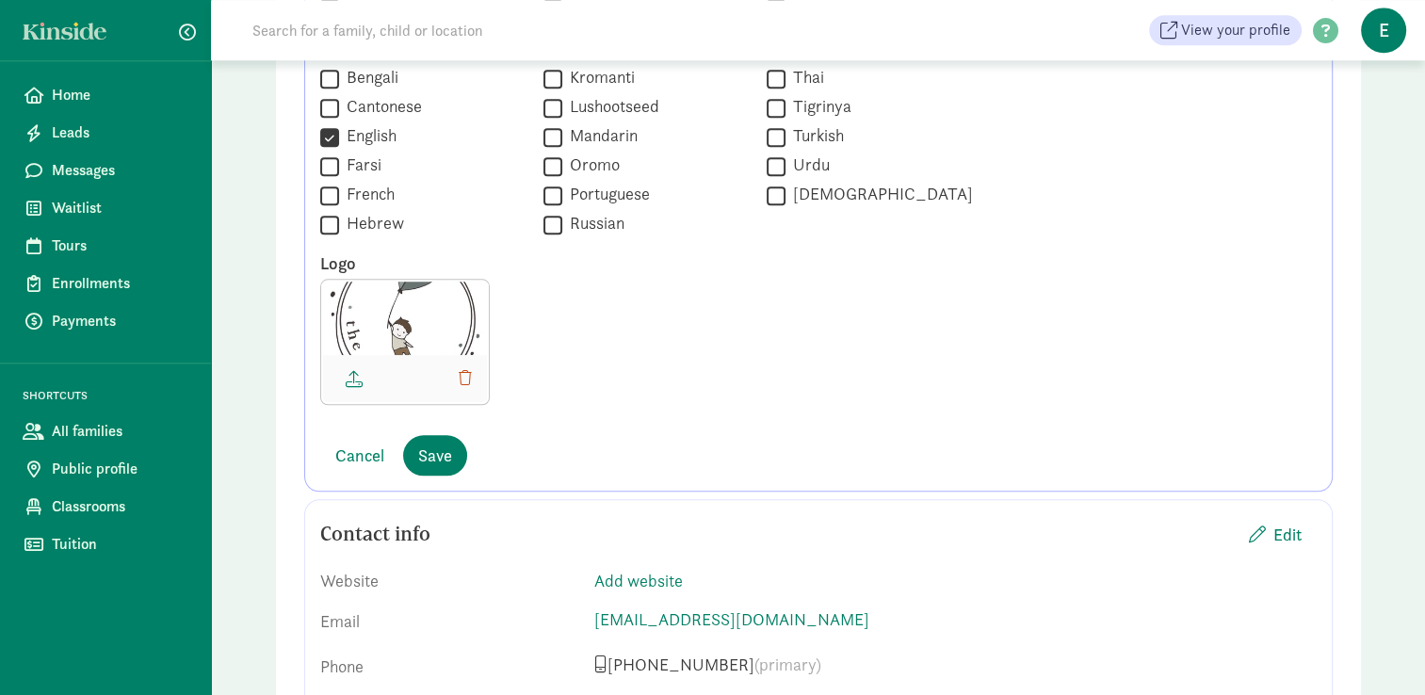
scroll to position [1907, 0]
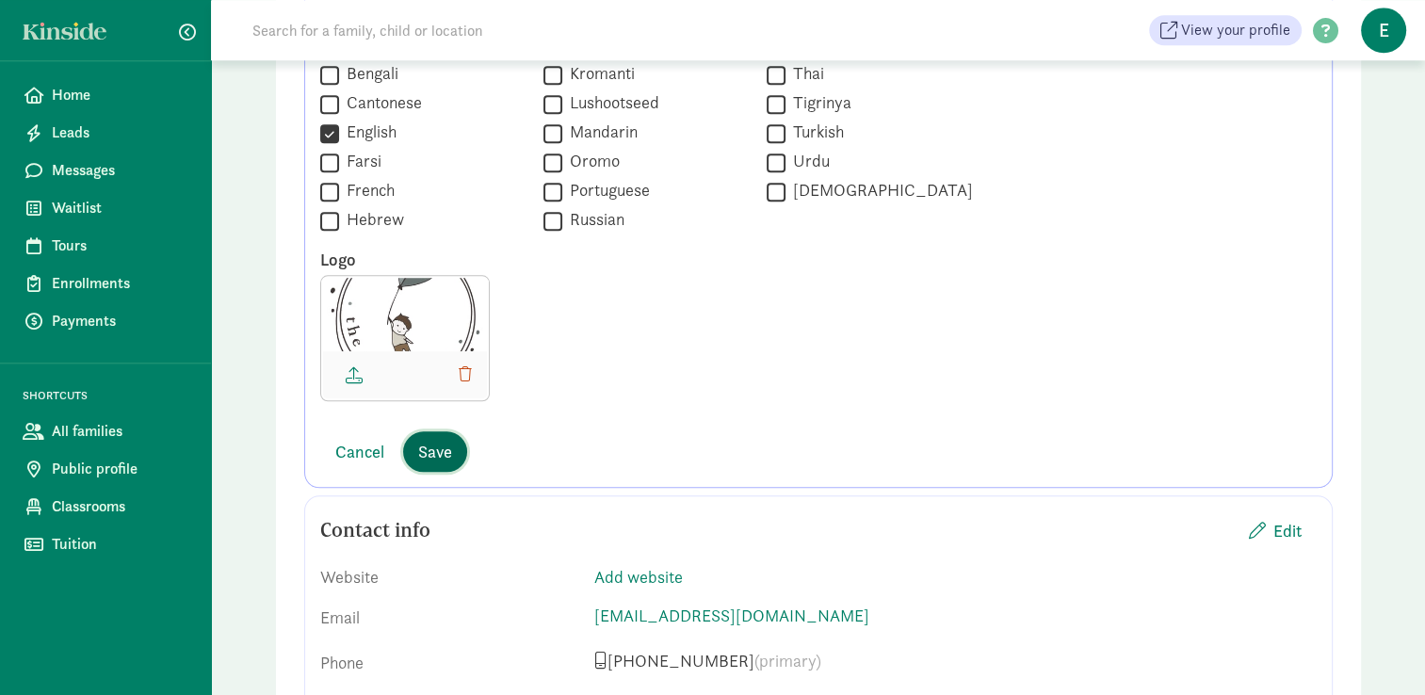
click at [437, 464] on button "Save" at bounding box center [435, 451] width 64 height 41
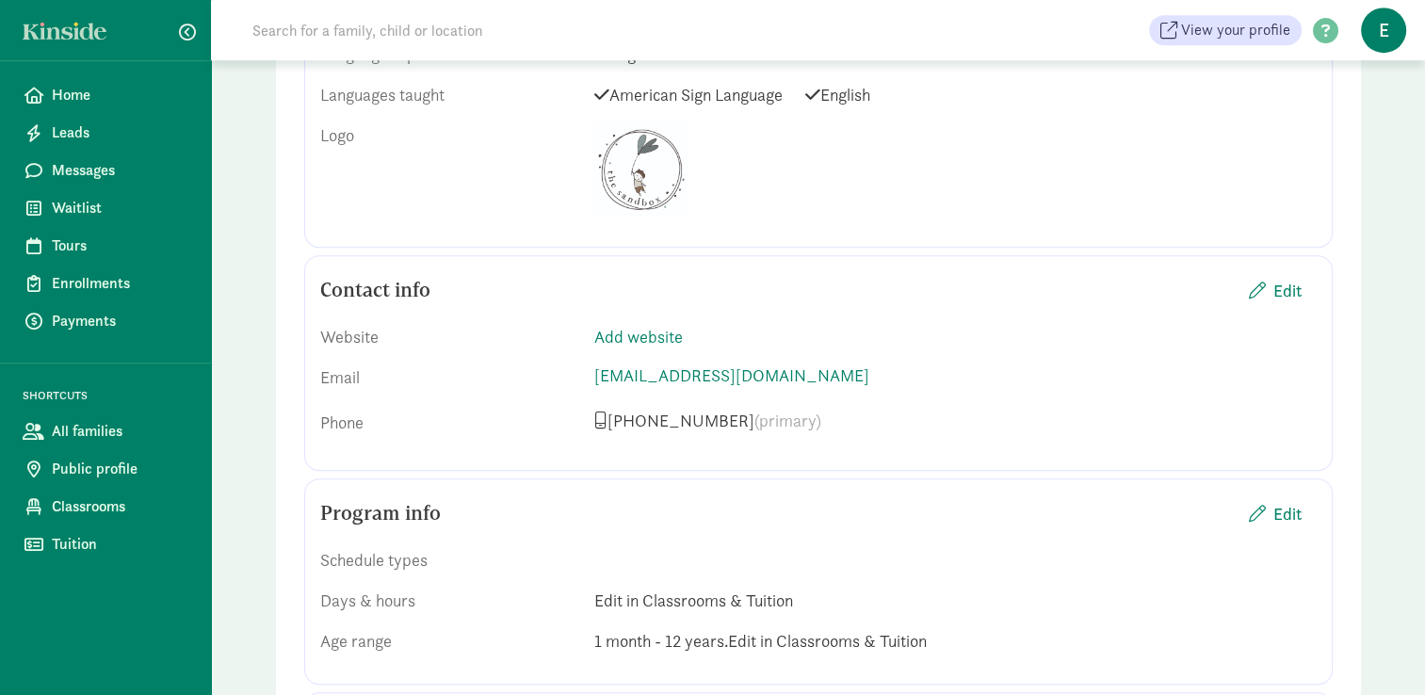
scroll to position [1140, 0]
click at [671, 324] on link "Add website" at bounding box center [638, 335] width 89 height 22
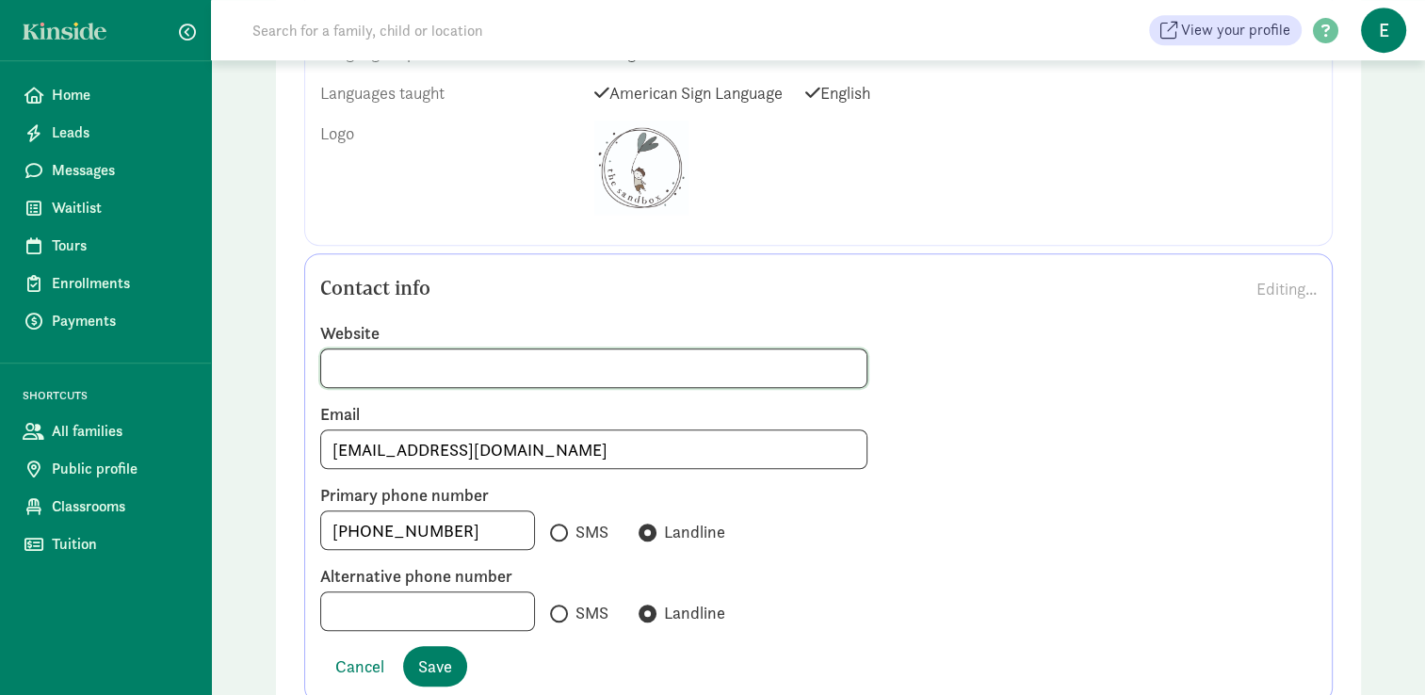
click at [648, 349] on input at bounding box center [594, 368] width 546 height 38
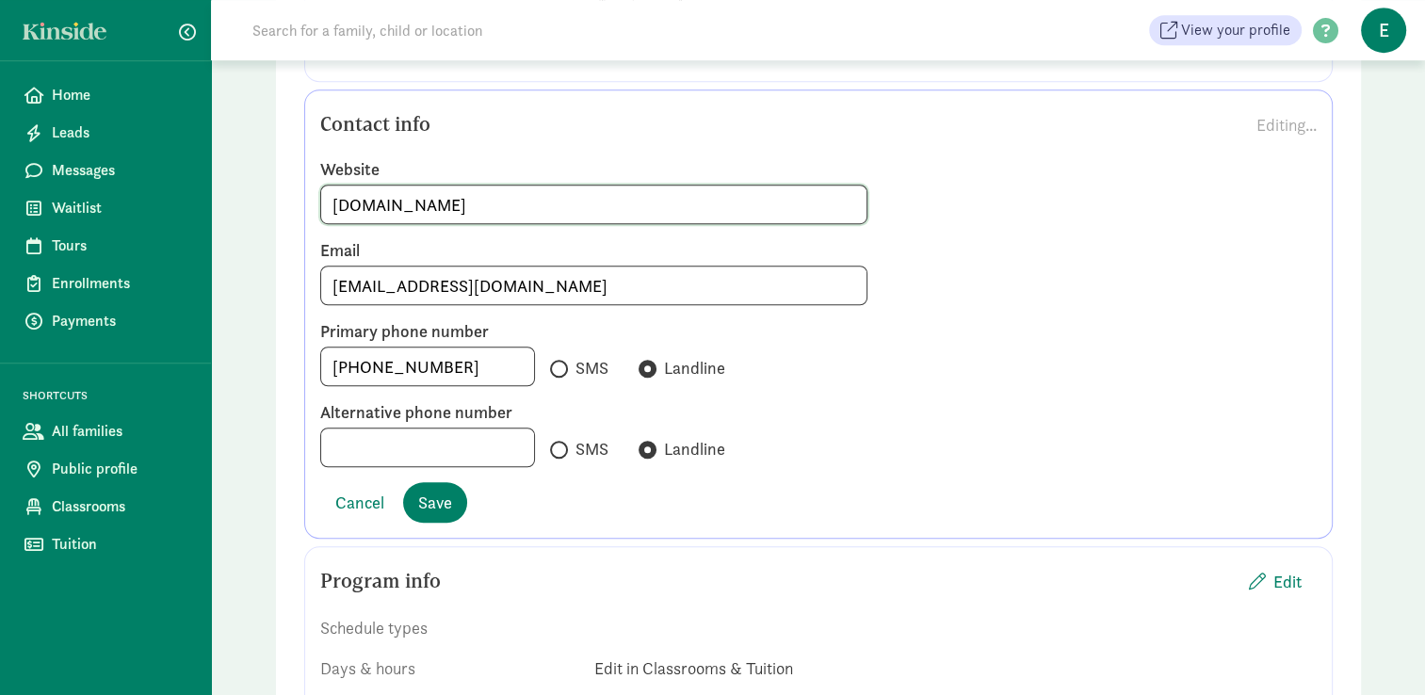
scroll to position [1303, 0]
type input "www.thesandboxpreschool.com"
click at [550, 355] on label "SMS" at bounding box center [579, 369] width 58 height 28
click at [550, 364] on input "SMS" at bounding box center [556, 370] width 12 height 12
radio input "true"
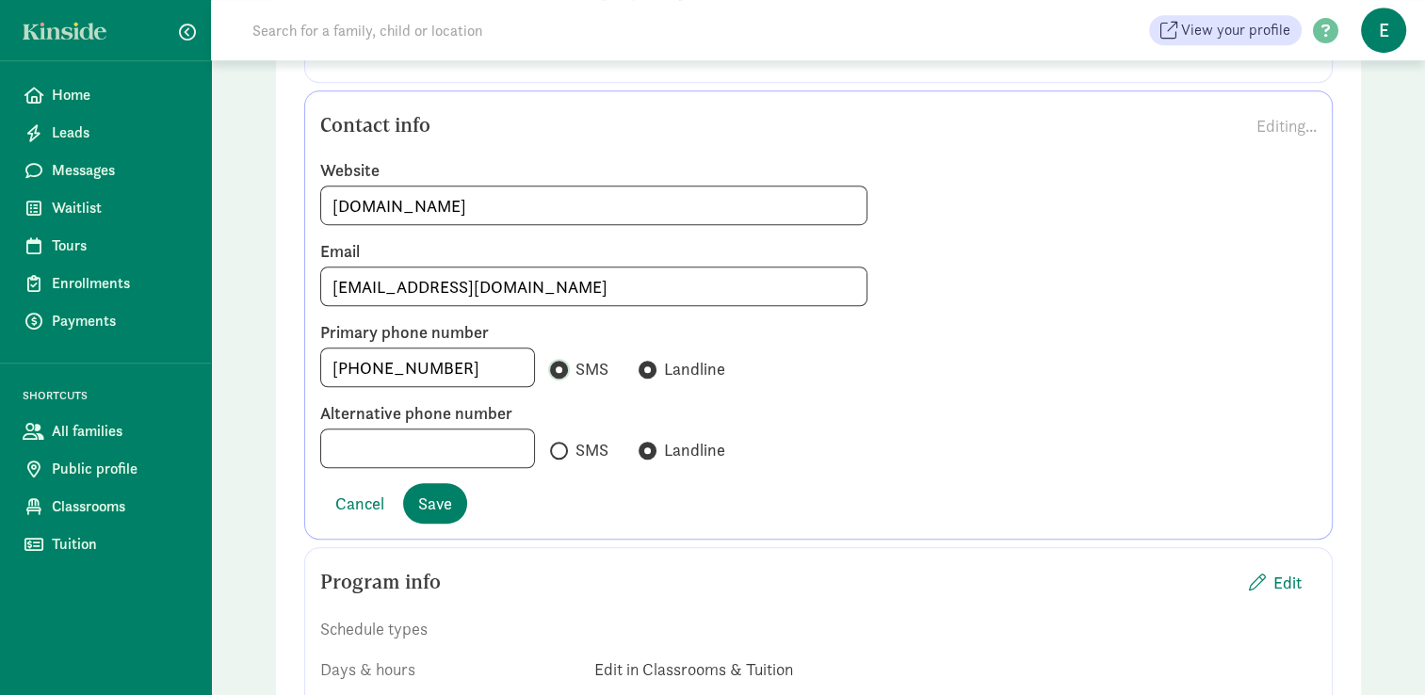
radio input "false"
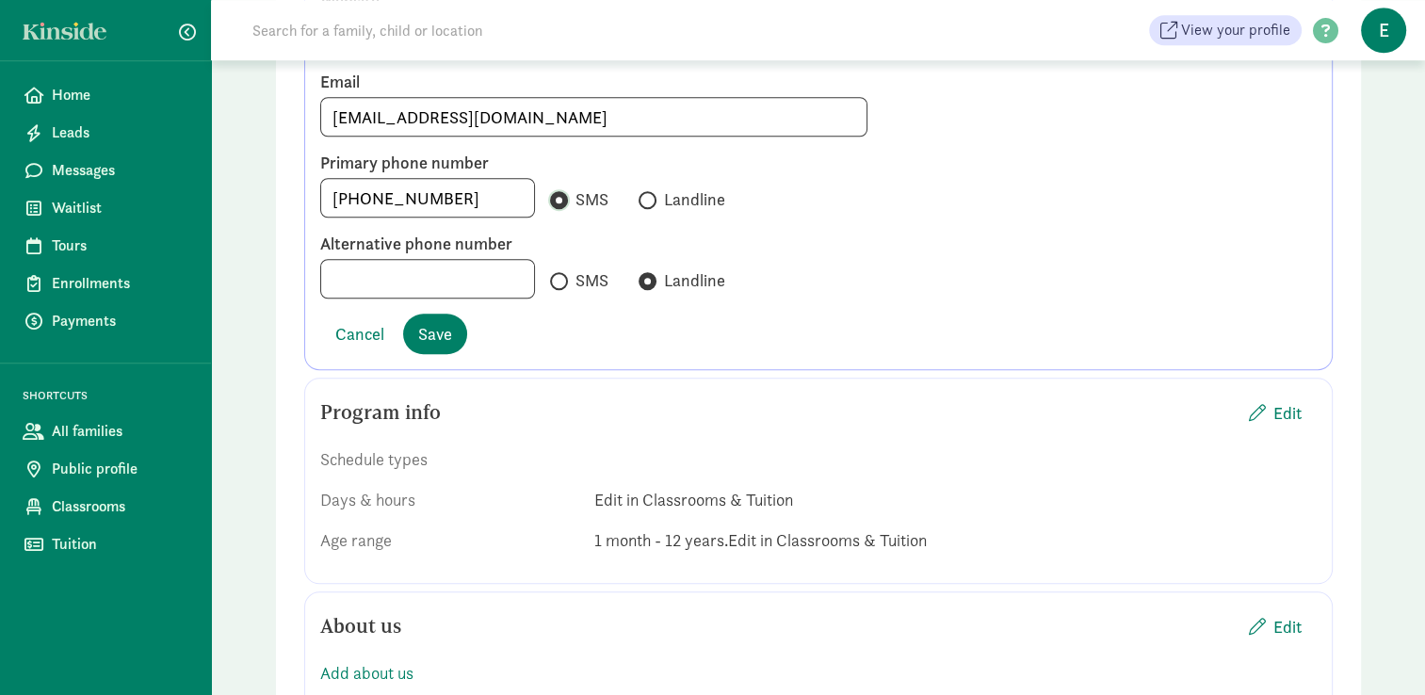
scroll to position [1471, 0]
click at [430, 322] on span "Save" at bounding box center [435, 334] width 34 height 25
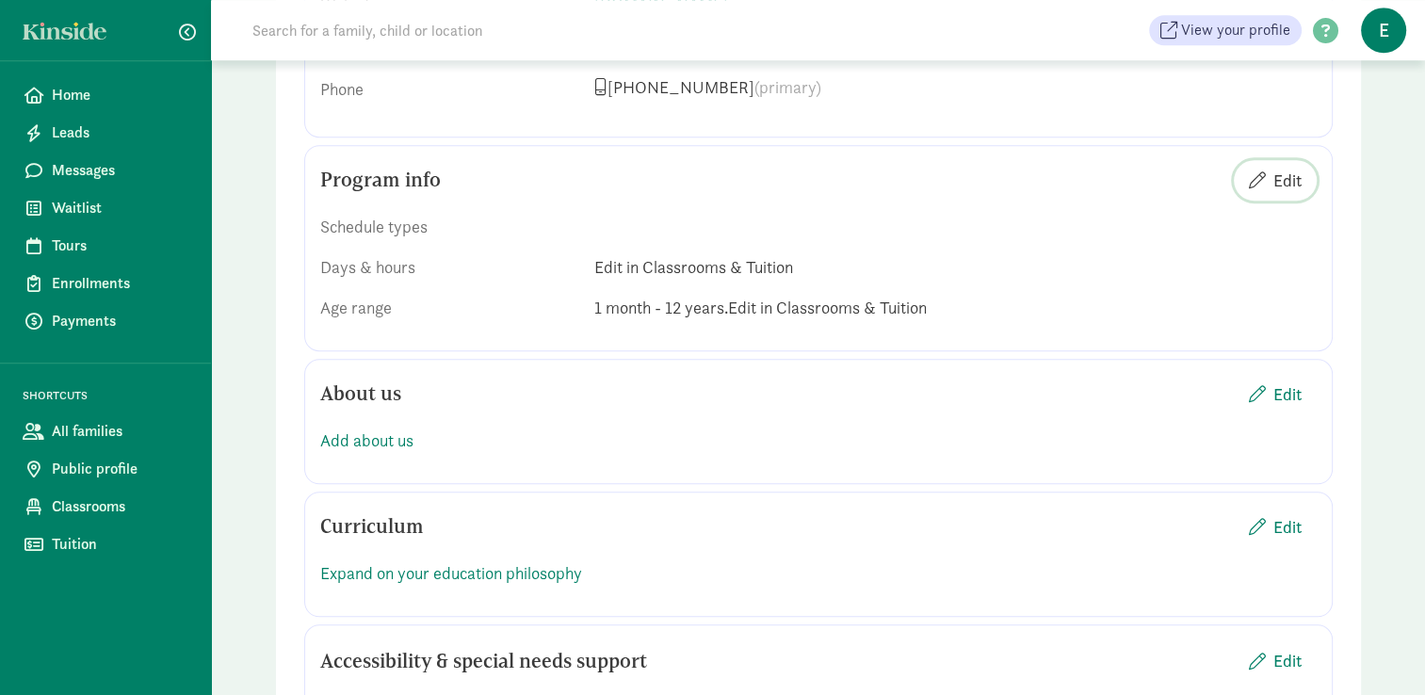
click at [1268, 168] on span "Edit" at bounding box center [1275, 180] width 53 height 25
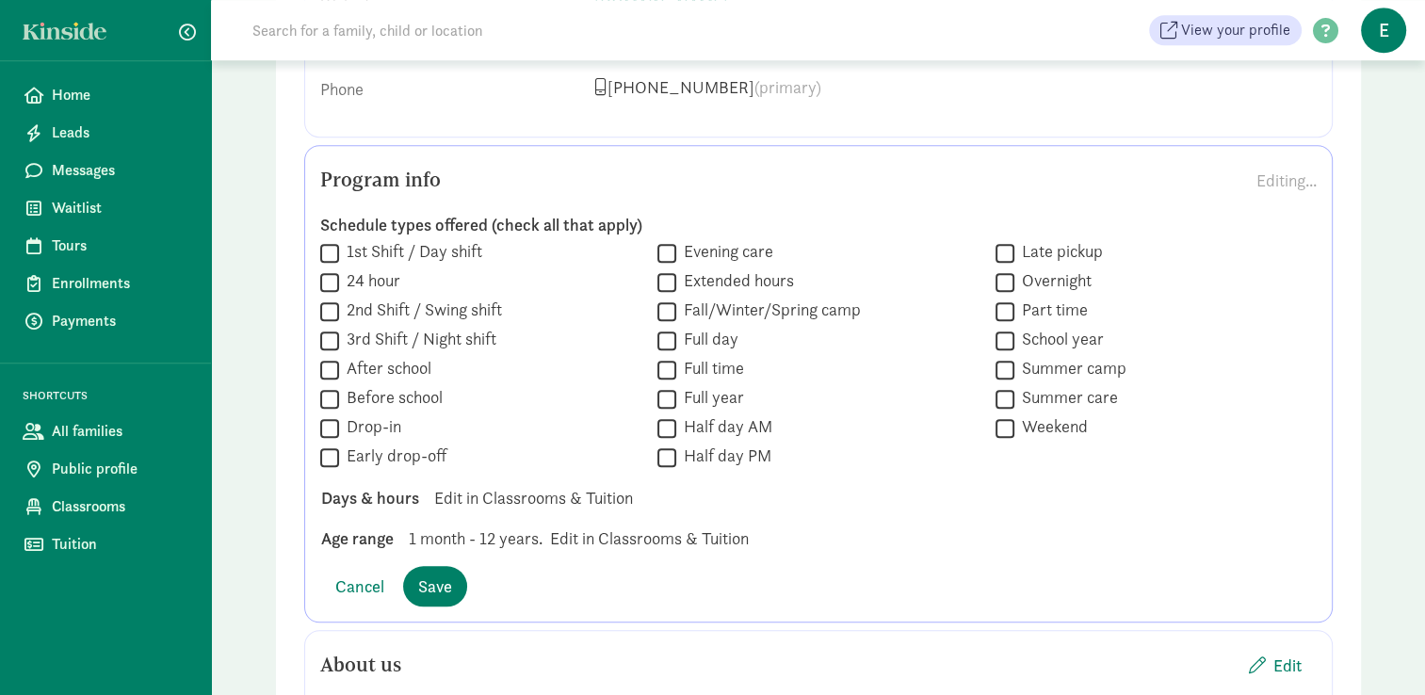
click at [668, 328] on input "Full day" at bounding box center [667, 340] width 19 height 25
checkbox input "true"
click at [1000, 328] on input "School year" at bounding box center [1005, 340] width 19 height 25
checkbox input "true"
click at [999, 386] on input "Summer care" at bounding box center [1005, 398] width 19 height 25
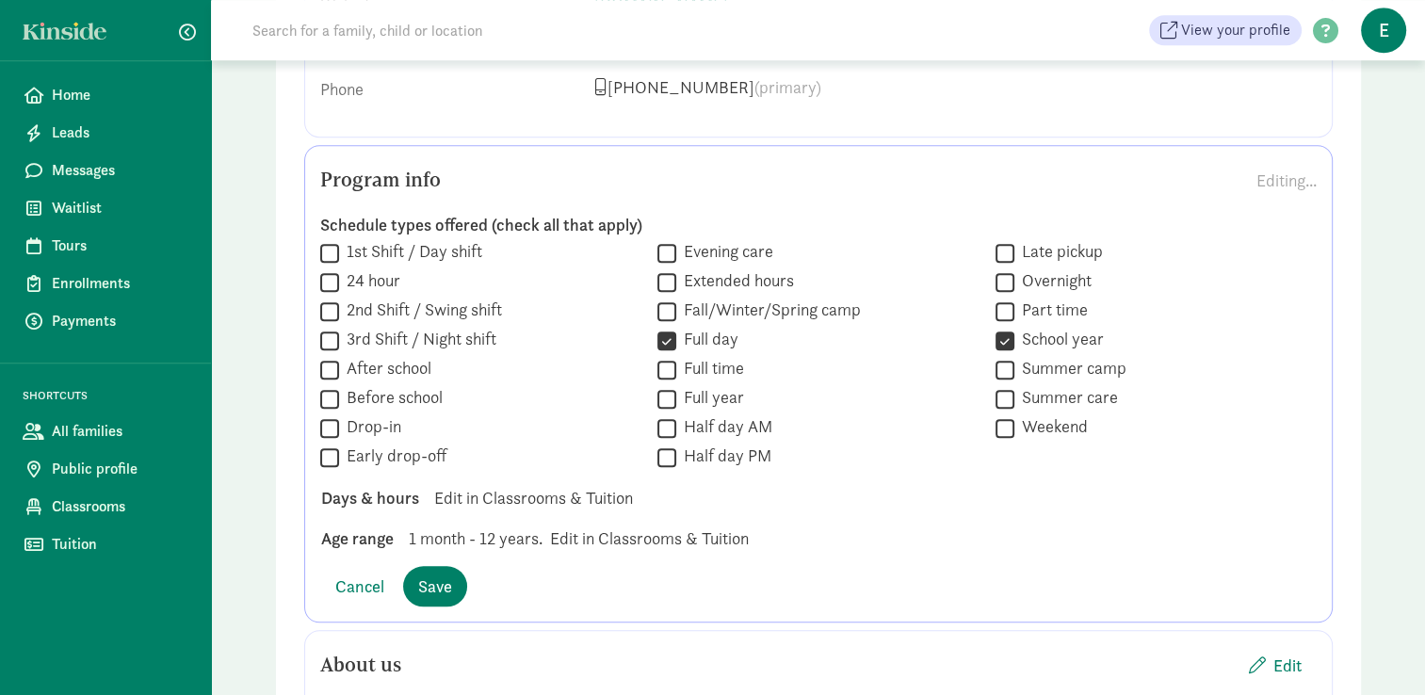
checkbox input "true"
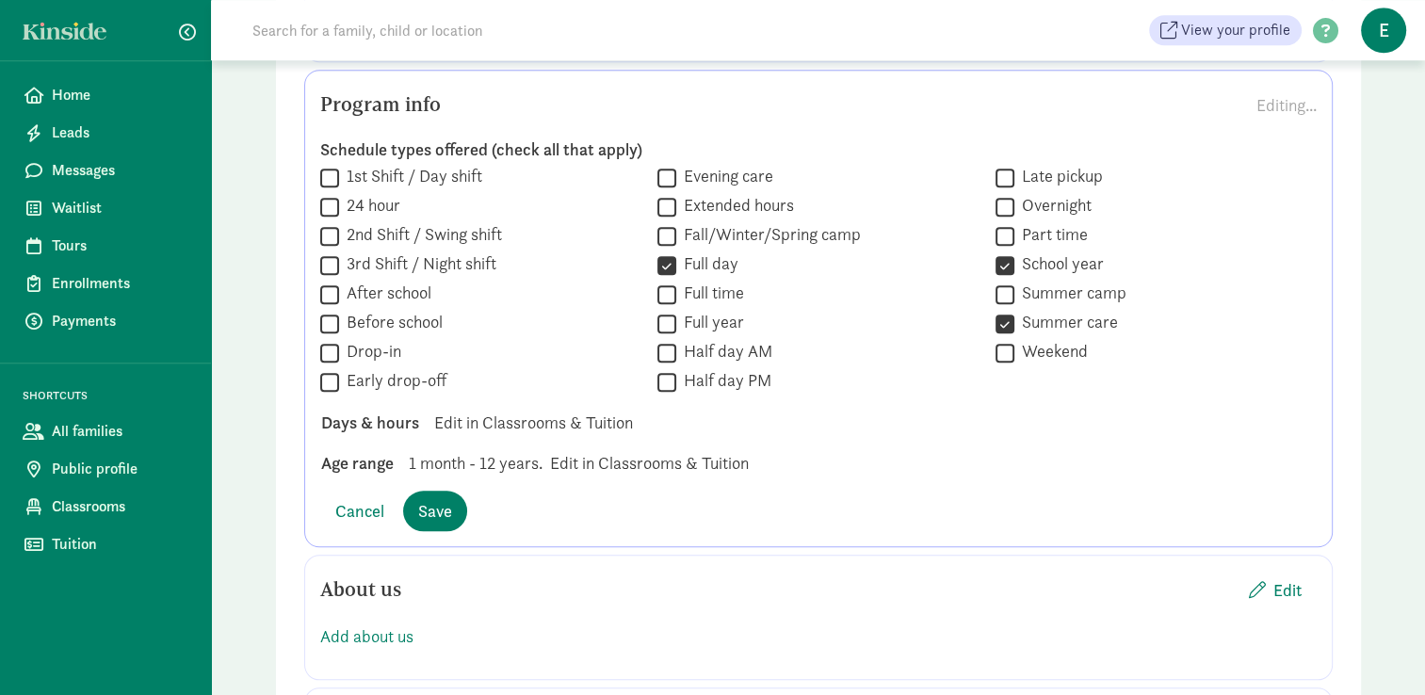
click at [565, 410] on div "Days & hours Edit in Classrooms & Tuition" at bounding box center [818, 422] width 1025 height 25
click at [601, 410] on div "Days & hours Edit in Classrooms & Tuition" at bounding box center [818, 422] width 1025 height 25
click at [444, 410] on div "Days & hours Edit in Classrooms & Tuition" at bounding box center [818, 422] width 1025 height 25
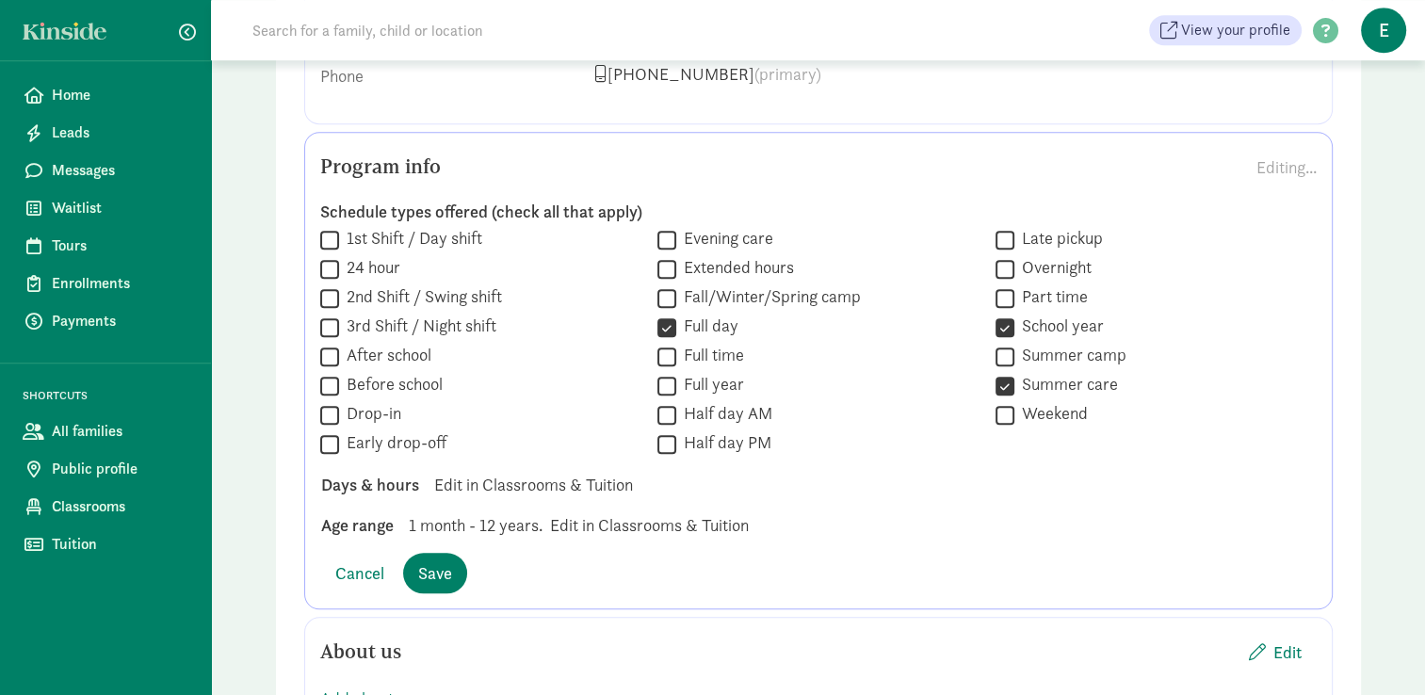
scroll to position [1530, 0]
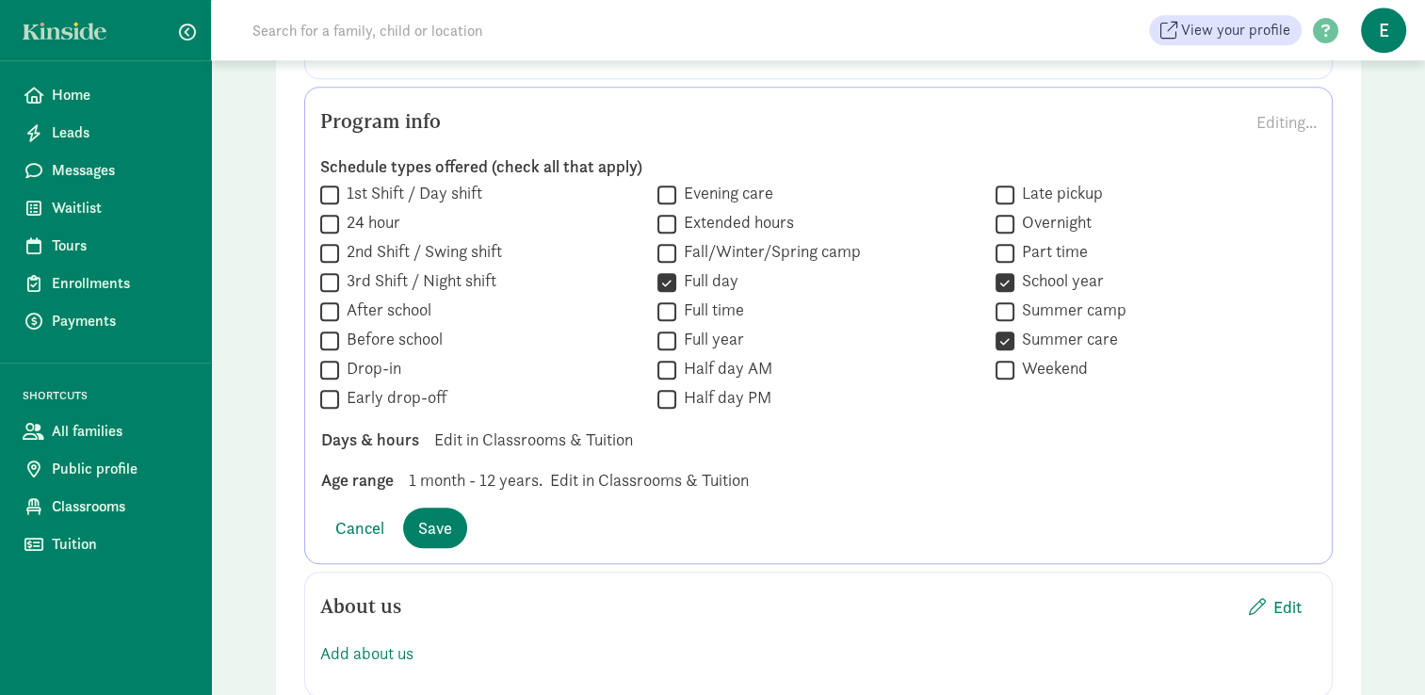
click at [714, 467] on div "Age range 1 month - 12 years. Edit in Classrooms & Tuition" at bounding box center [818, 479] width 1025 height 25
click at [445, 478] on div "Schedule types offered (check all that apply)  1st Shift / Day shift  24 hour…" at bounding box center [818, 323] width 997 height 367
click at [447, 515] on span "Save" at bounding box center [435, 527] width 34 height 25
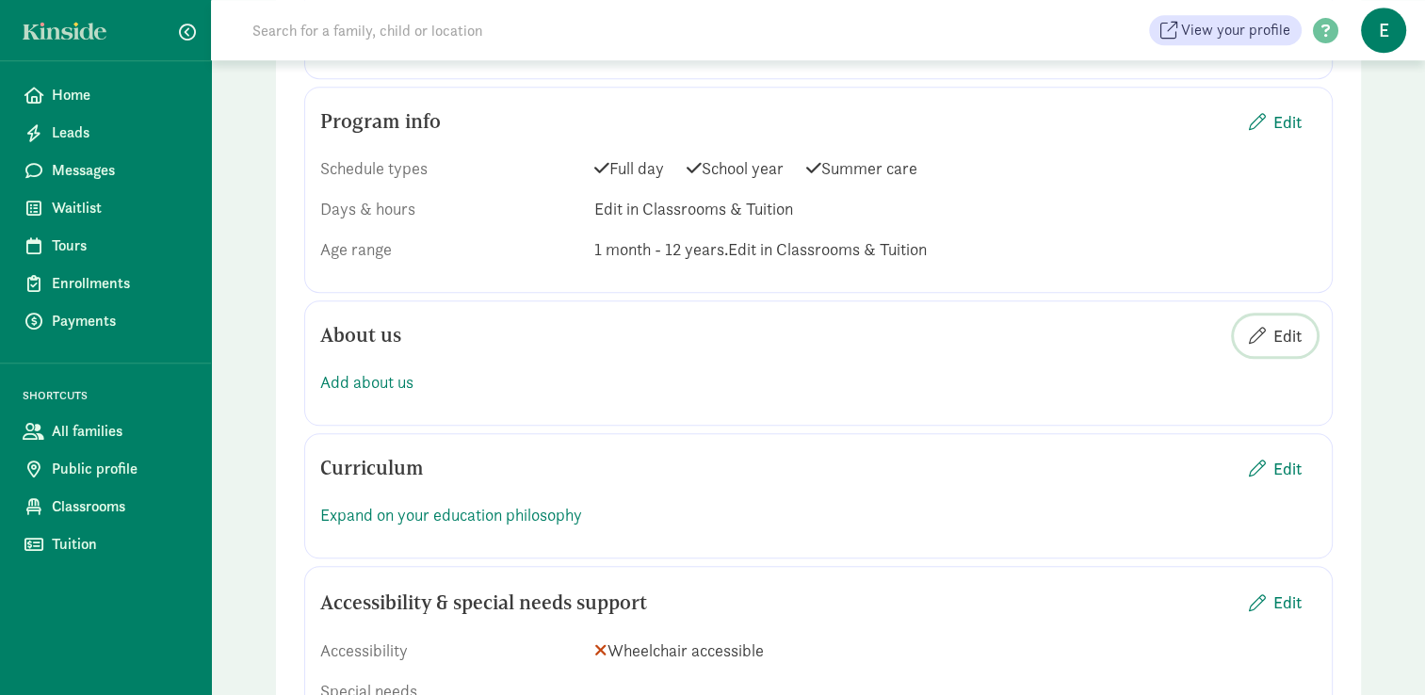
click at [1274, 323] on span "Edit" at bounding box center [1288, 335] width 28 height 25
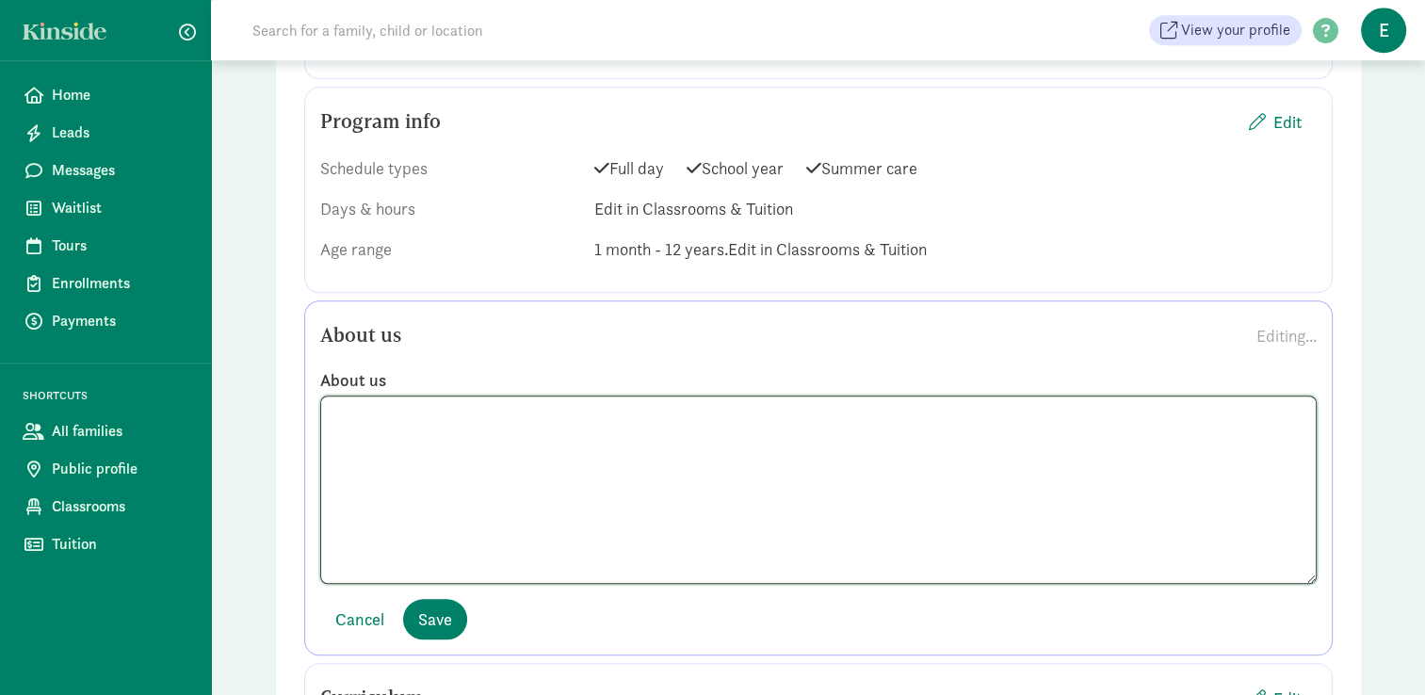
click at [643, 467] on textarea at bounding box center [818, 490] width 997 height 188
paste textarea "Welcome to The Sandbox, I am so happy to have you! I believe that children's li…"
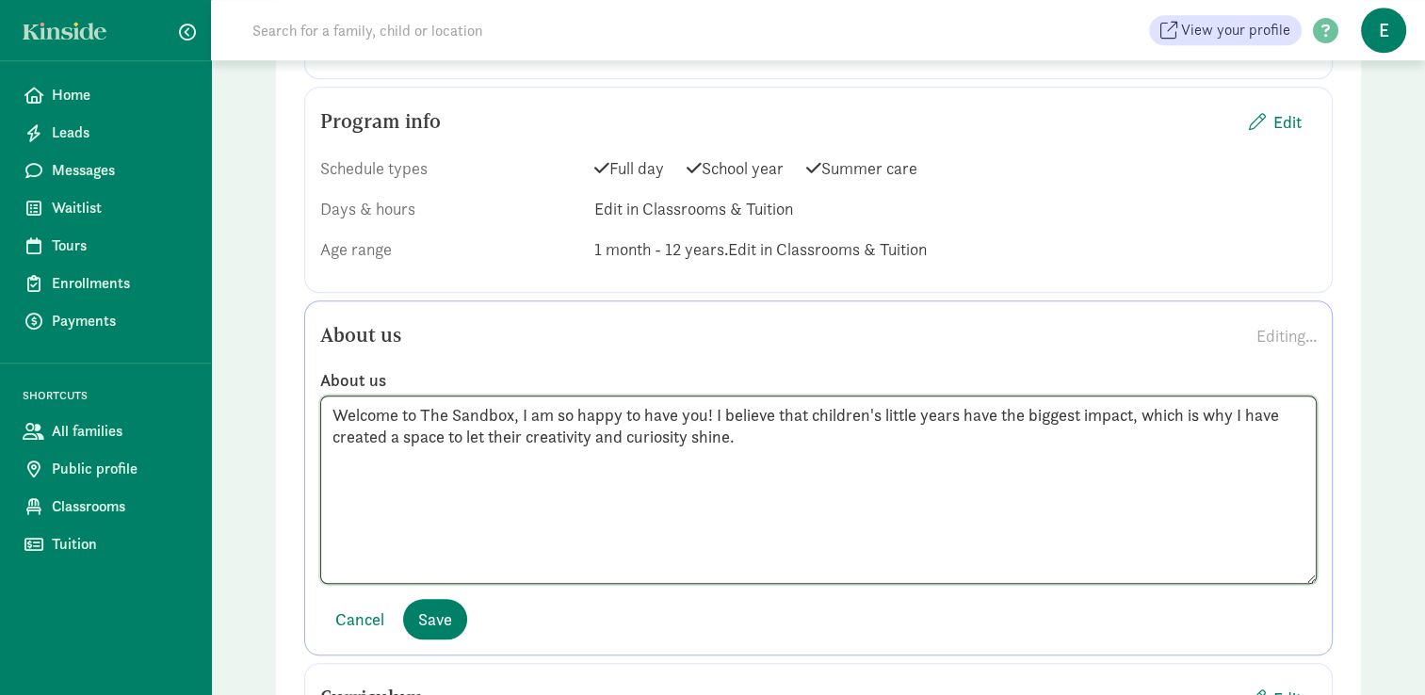
click at [757, 416] on textarea "Welcome to The Sandbox, I am so happy to have you! I believe that children's li…" at bounding box center [818, 490] width 997 height 188
click at [795, 410] on textarea "Welcome to The Sandbox, I am so happy to have you! I believe that children's li…" at bounding box center [818, 490] width 997 height 188
paste textarea "Family partnerships are essential for a child's continued successful developmen…"
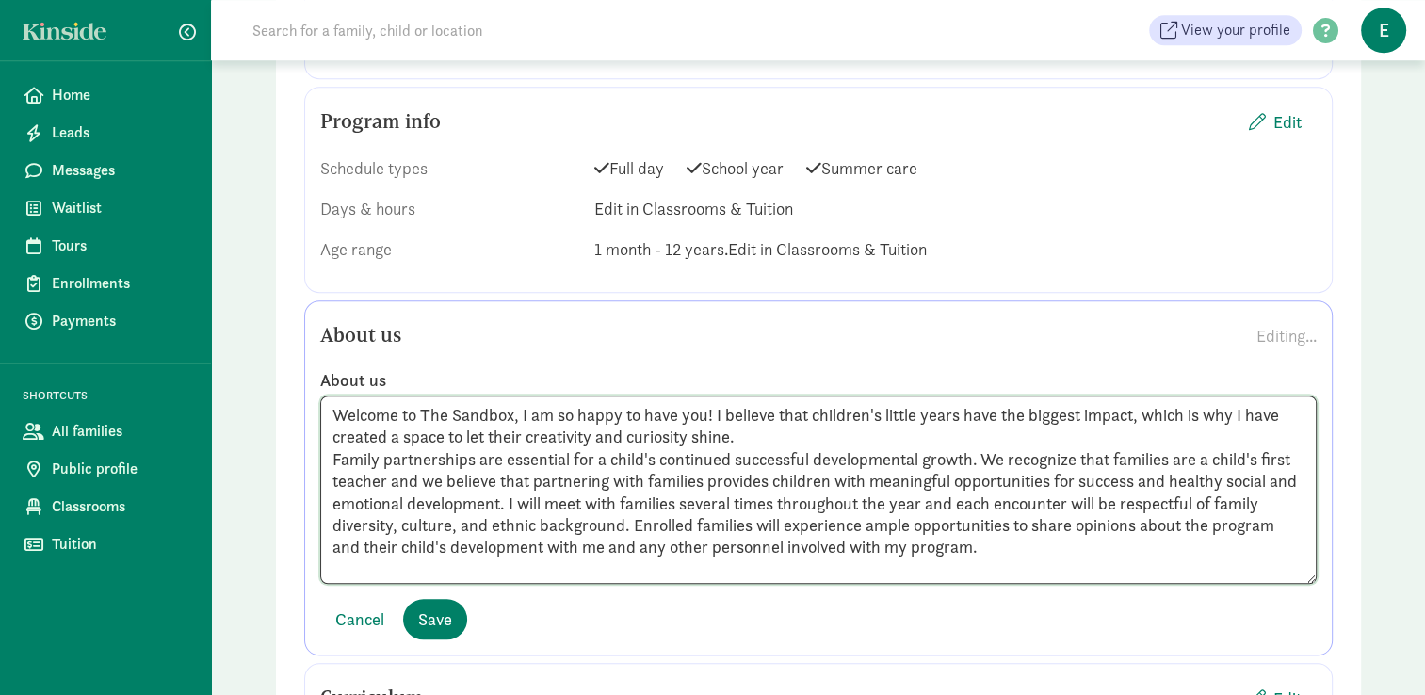
click at [326, 431] on textarea "Welcome to The Sandbox, I am so happy to have you! I believe that children's li…" at bounding box center [818, 490] width 997 height 188
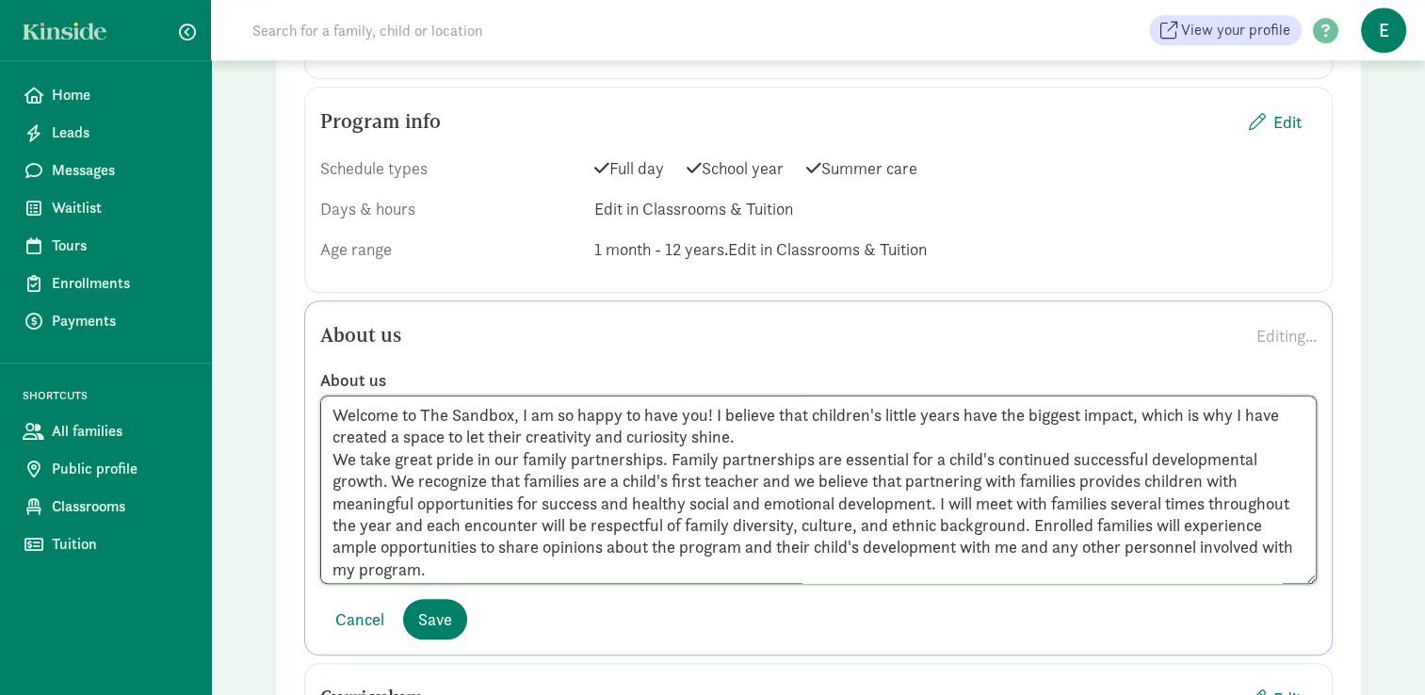
click at [750, 399] on textarea "Welcome to The Sandbox, I am so happy to have you! I believe that children's li…" at bounding box center [818, 490] width 997 height 188
drag, startPoint x: 755, startPoint y: 398, endPoint x: 389, endPoint y: 404, distance: 366.5
click at [389, 404] on textarea "Welcome to The Sandbox, I am so happy to have you! I believe that children's li…" at bounding box center [818, 490] width 997 height 188
drag, startPoint x: 754, startPoint y: 414, endPoint x: 211, endPoint y: 393, distance: 543.0
click at [211, 393] on div "Public profile Preview Your profile is the place where parents learn more about…" at bounding box center [818, 182] width 1214 height 3305
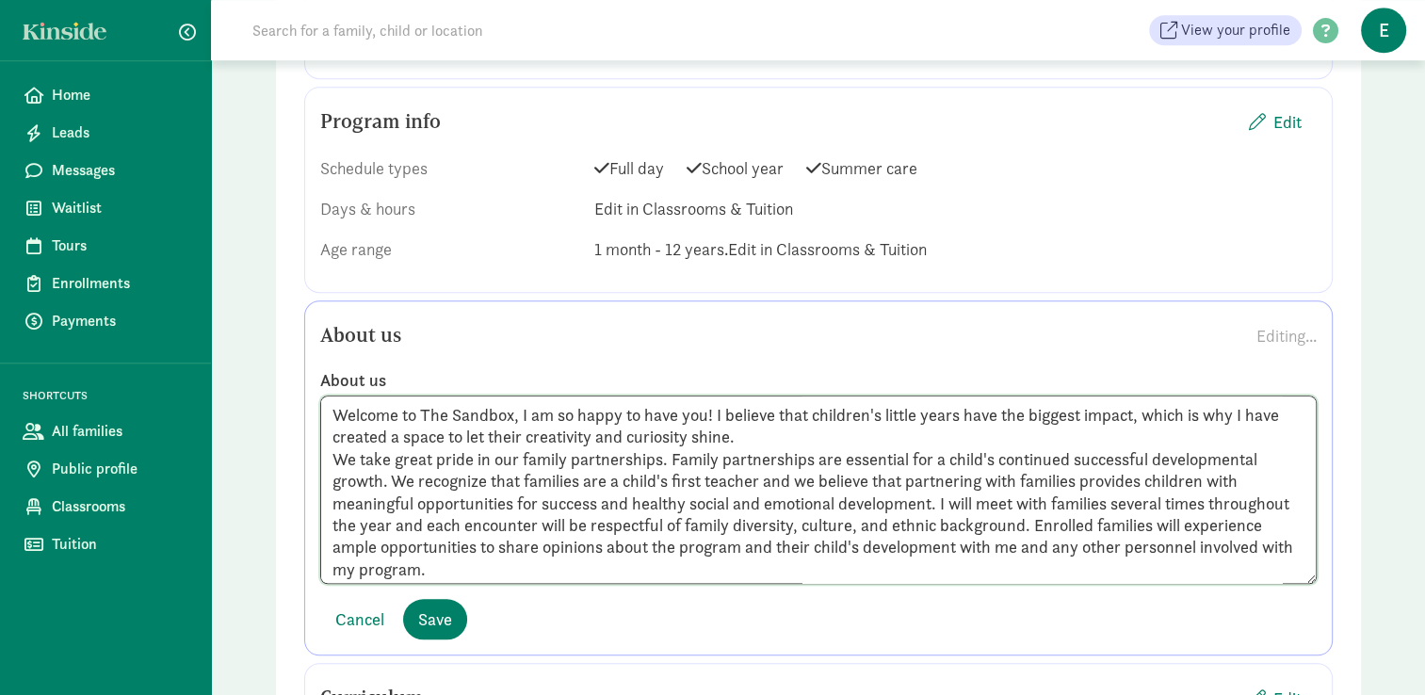
paste textarea "! We’re thrilled to be part of your child’s early years, where curiosity and cr…"
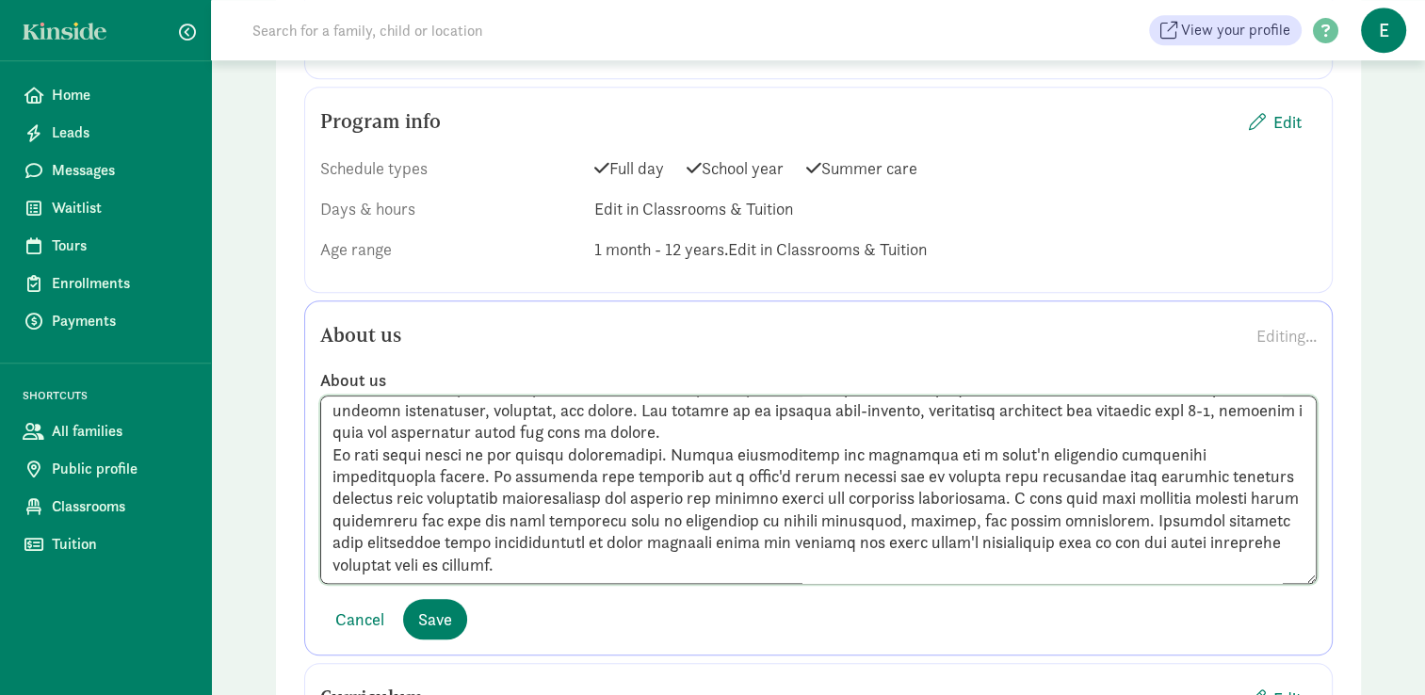
scroll to position [69, 0]
click at [565, 532] on textarea at bounding box center [818, 490] width 997 height 188
paste textarea "At The Sandbox, our team is more than just caregivers—we're educators, nurturer…"
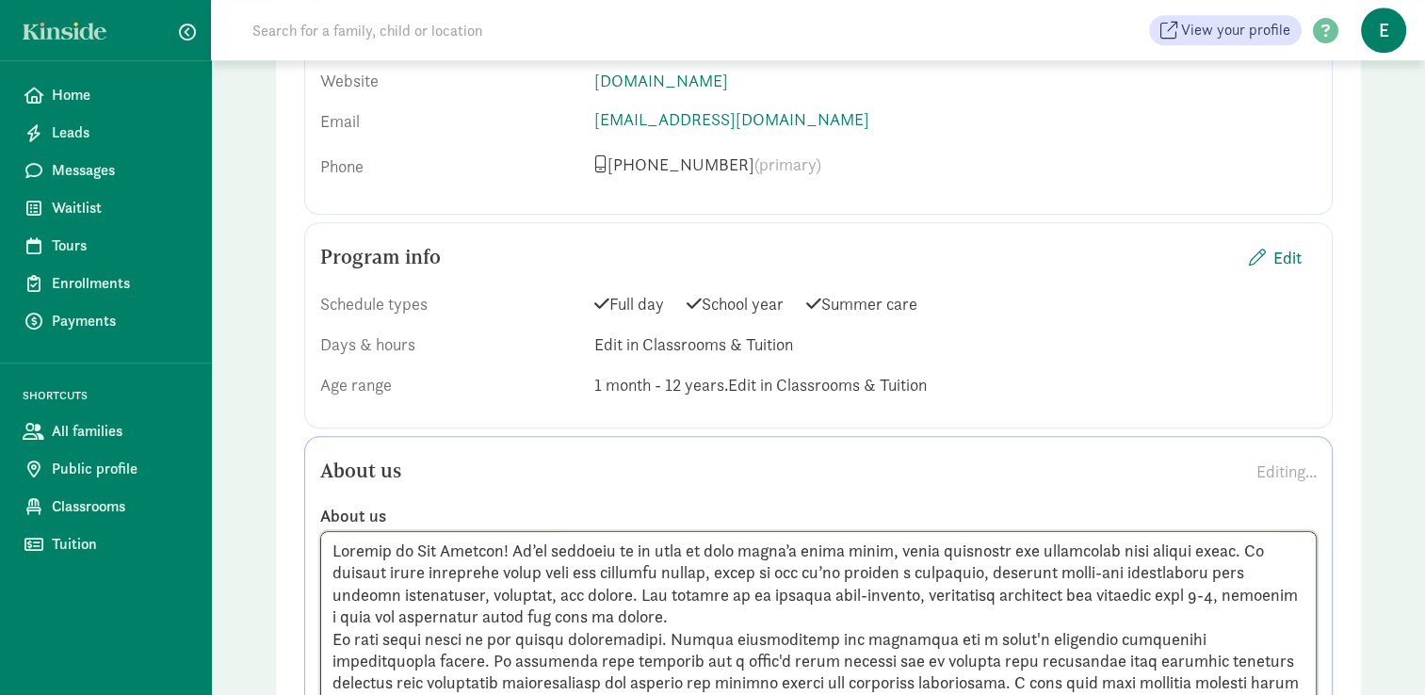
scroll to position [1394, 0]
click at [703, 586] on textarea at bounding box center [818, 625] width 997 height 188
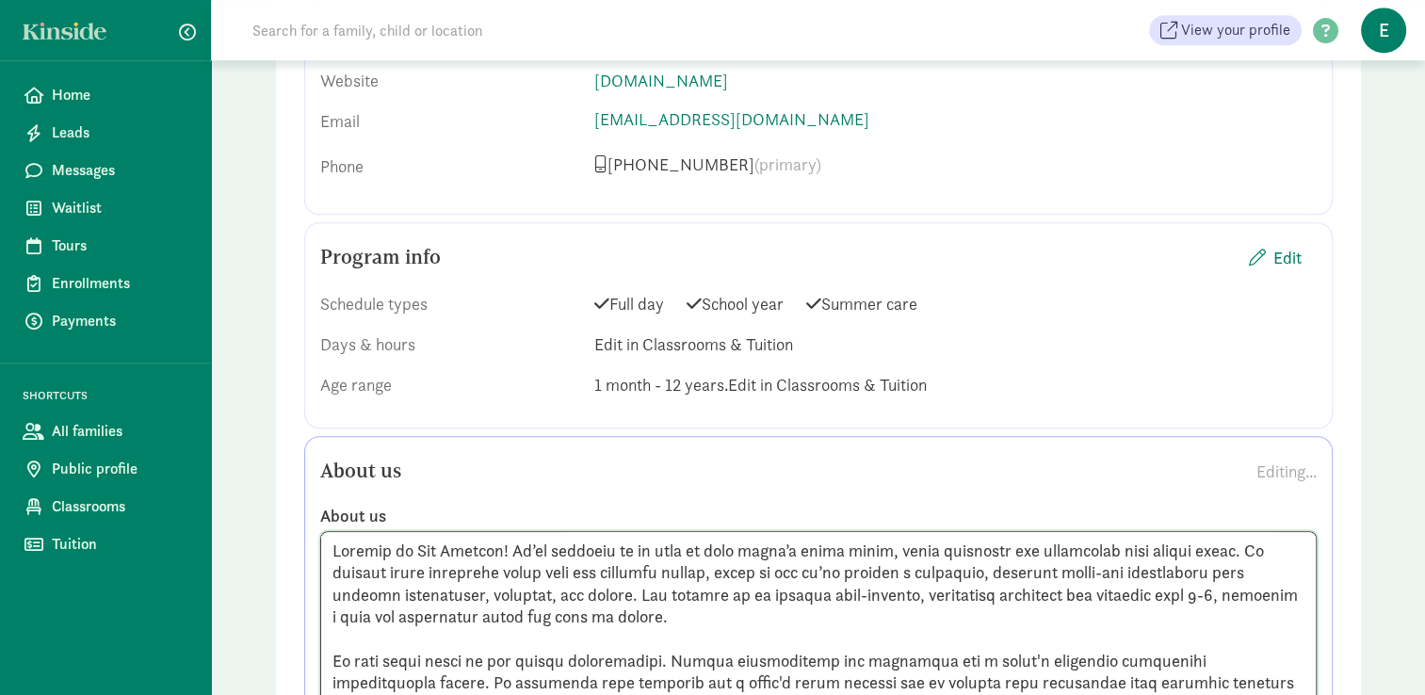
scroll to position [136, 0]
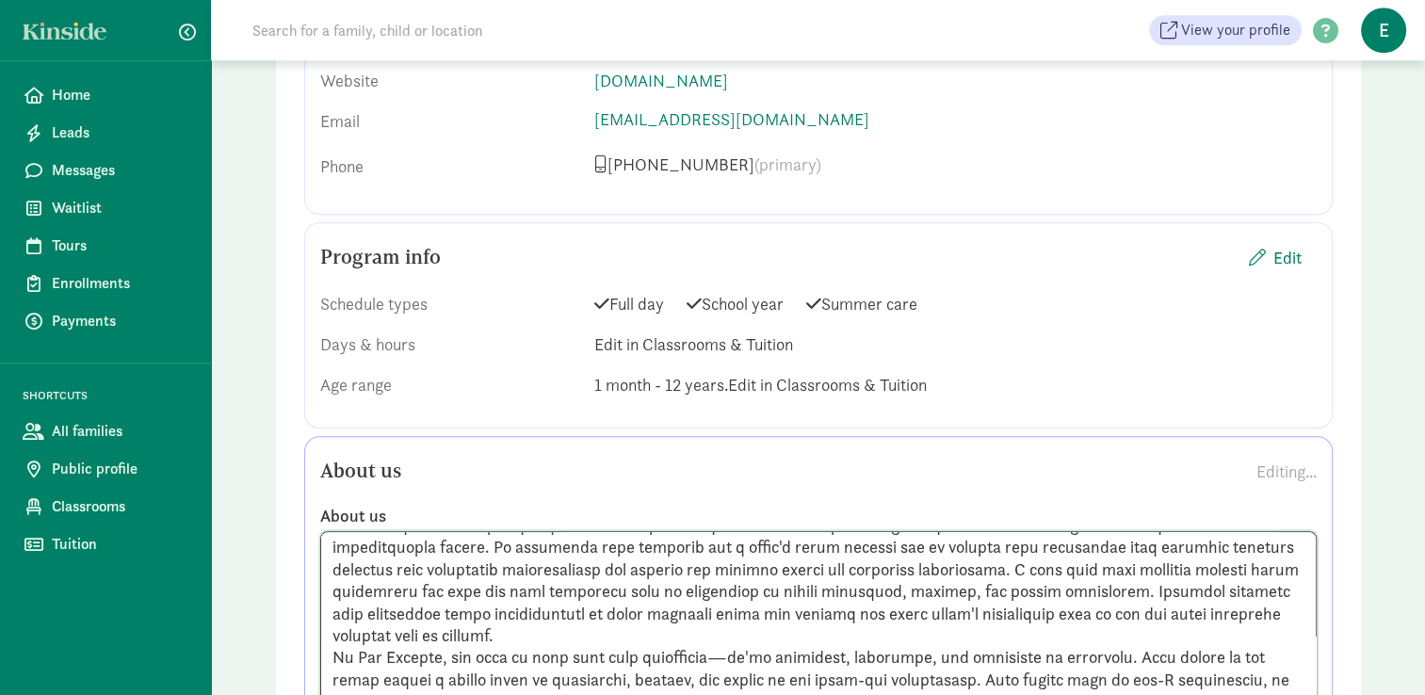
click at [669, 601] on textarea at bounding box center [818, 625] width 997 height 188
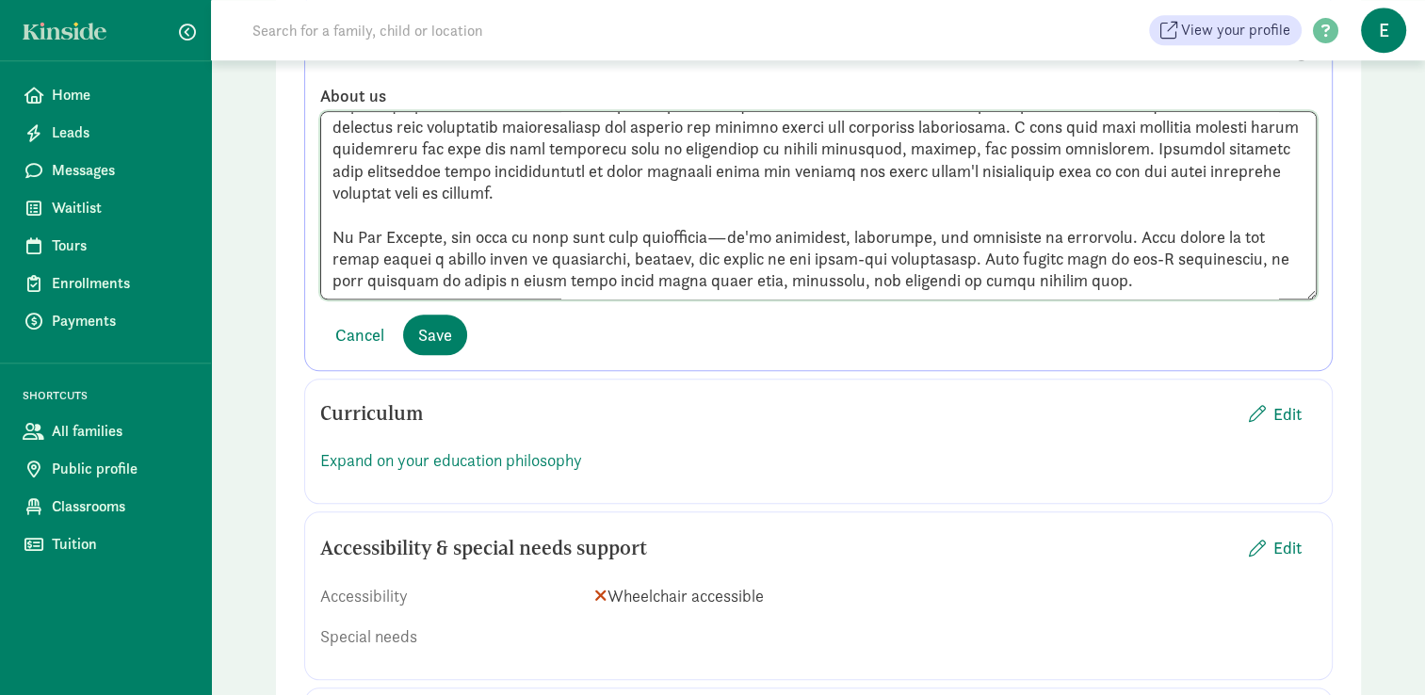
scroll to position [1811, 0]
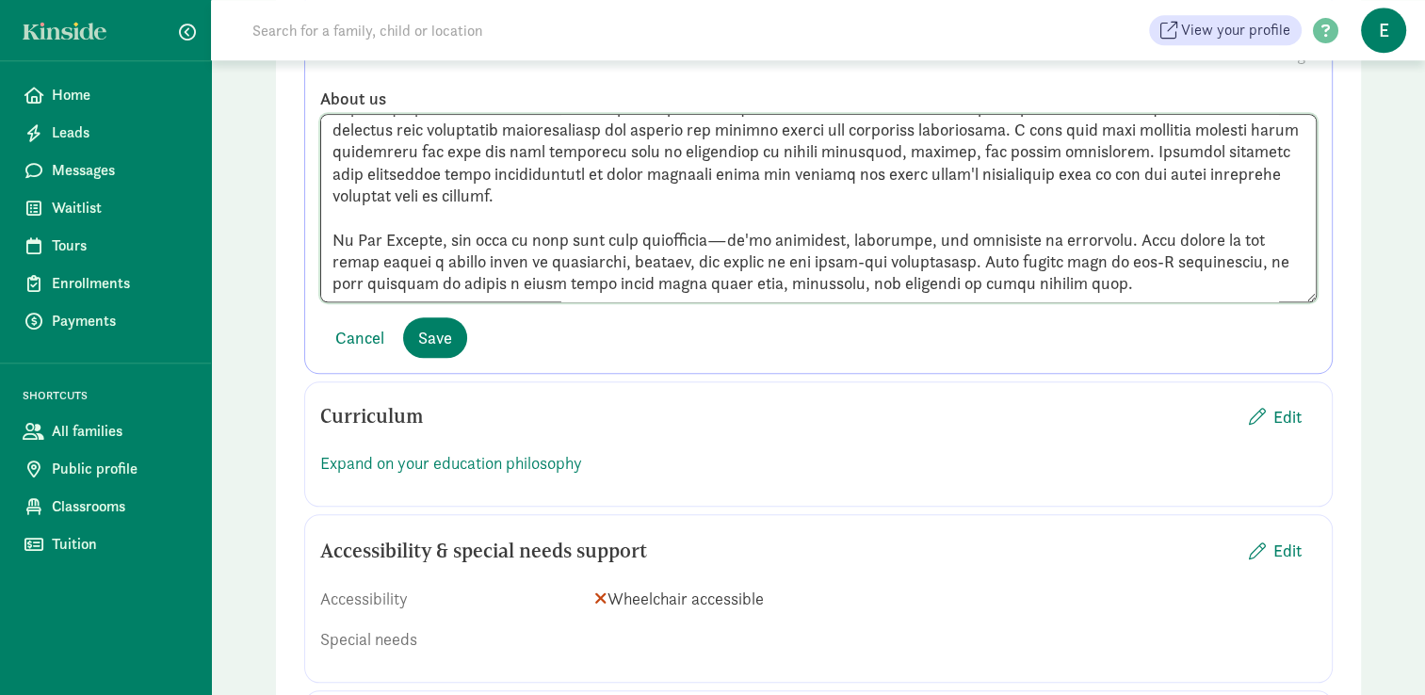
click at [1255, 254] on textarea at bounding box center [818, 208] width 997 height 188
type textarea "Welcome to The Sandbox! We’re thrilled to be part of your child’s early years, …"
click at [439, 325] on span "Save" at bounding box center [435, 337] width 34 height 25
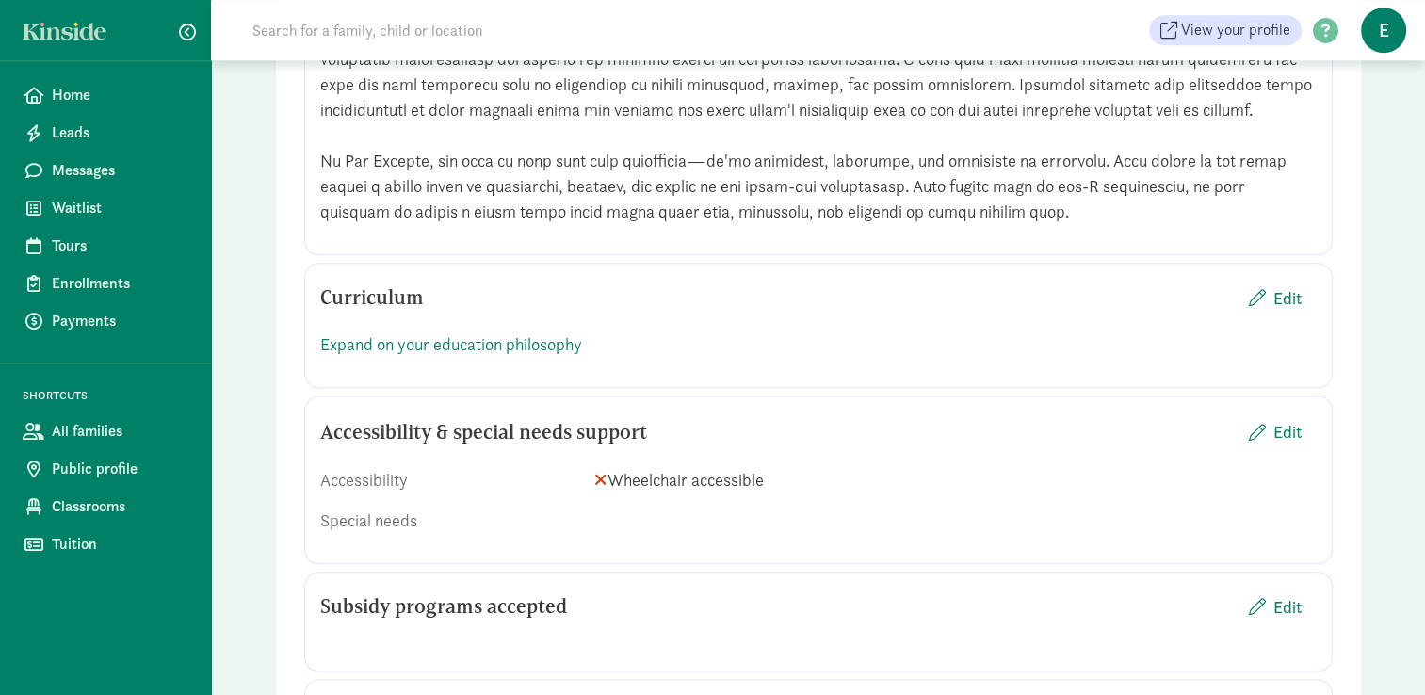
scroll to position [2033, 0]
click at [1288, 288] on span "Edit" at bounding box center [1288, 296] width 28 height 25
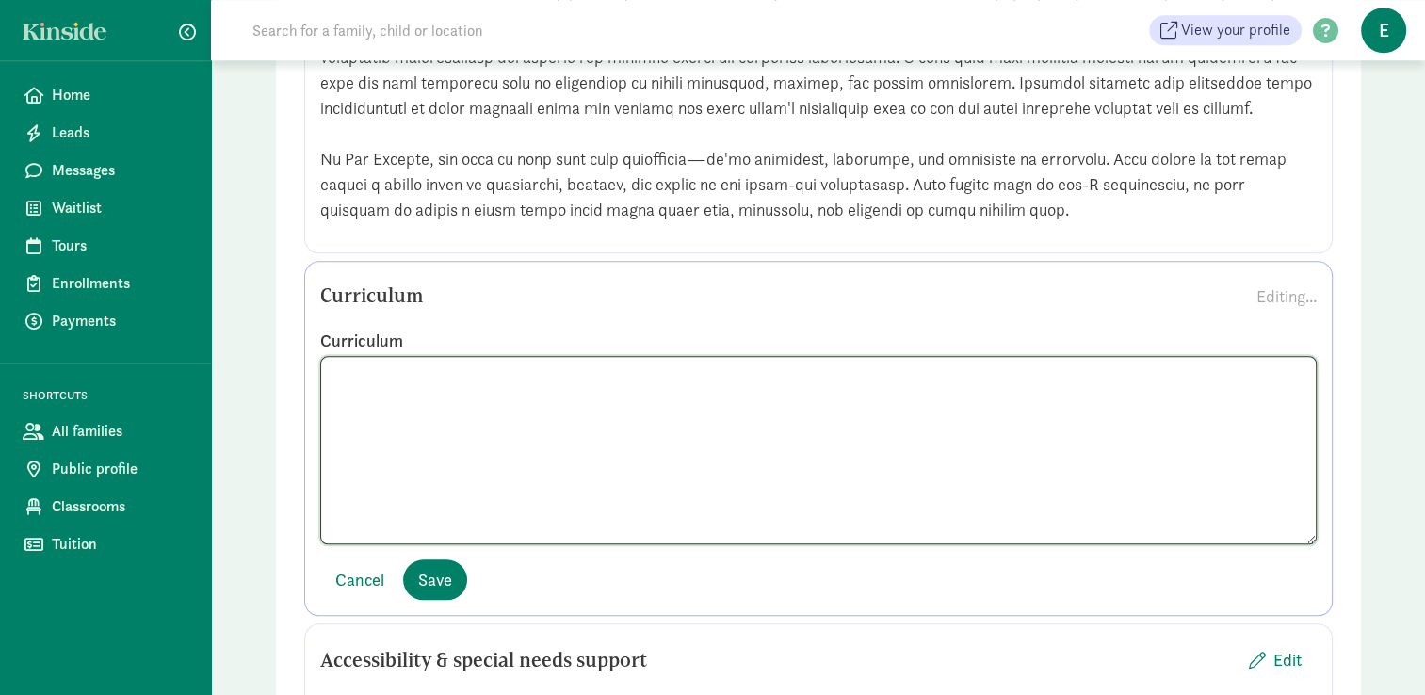
click at [488, 387] on textarea at bounding box center [818, 450] width 997 height 188
paste textarea "At The Sandbox, our curriculum is rooted in child-led, play-based learning that…"
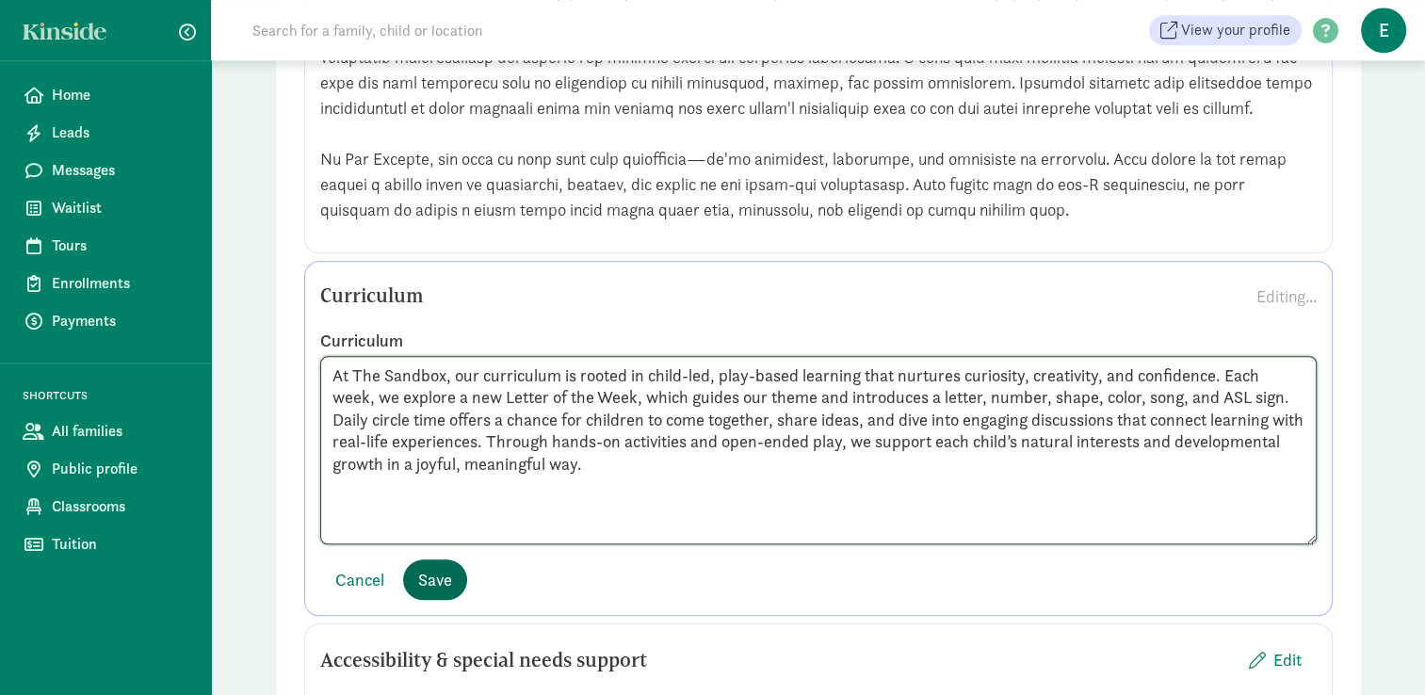
type textarea "At The Sandbox, our curriculum is rooted in child-led, play-based learning that…"
click at [435, 567] on span "Save" at bounding box center [435, 579] width 34 height 25
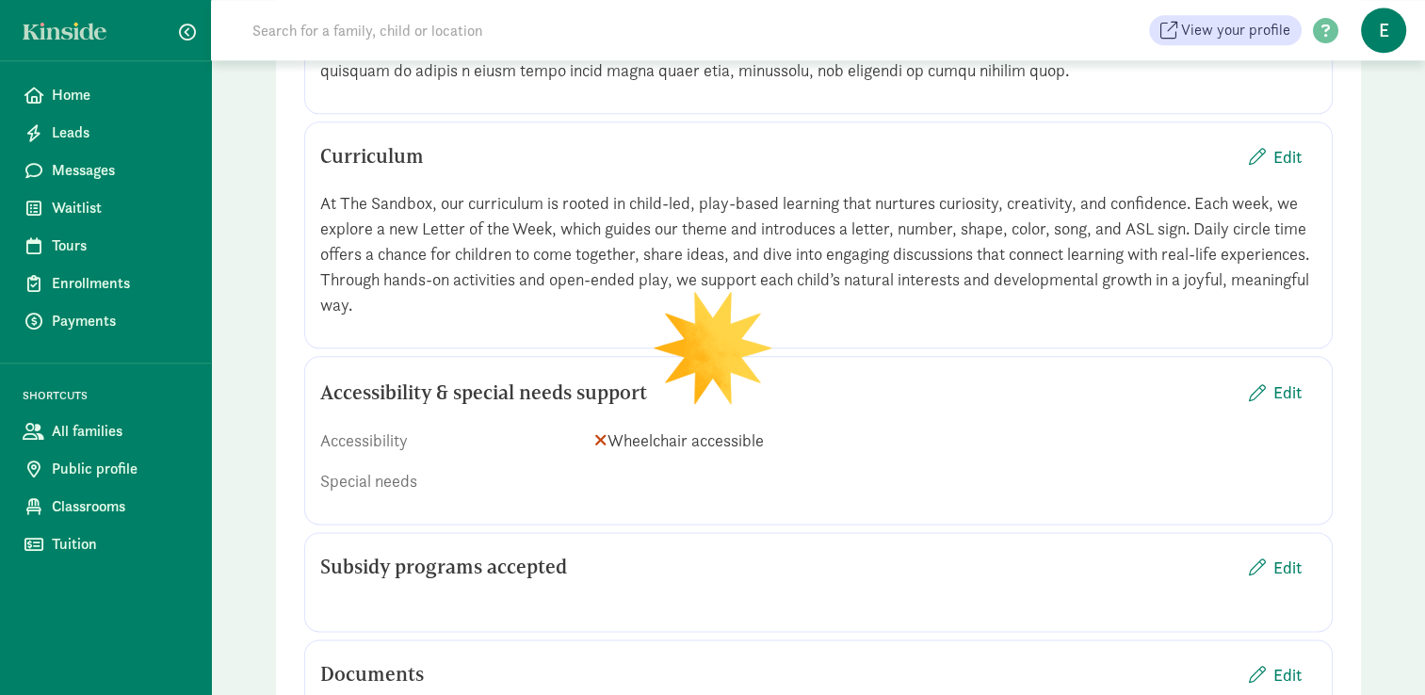
scroll to position [2178, 0]
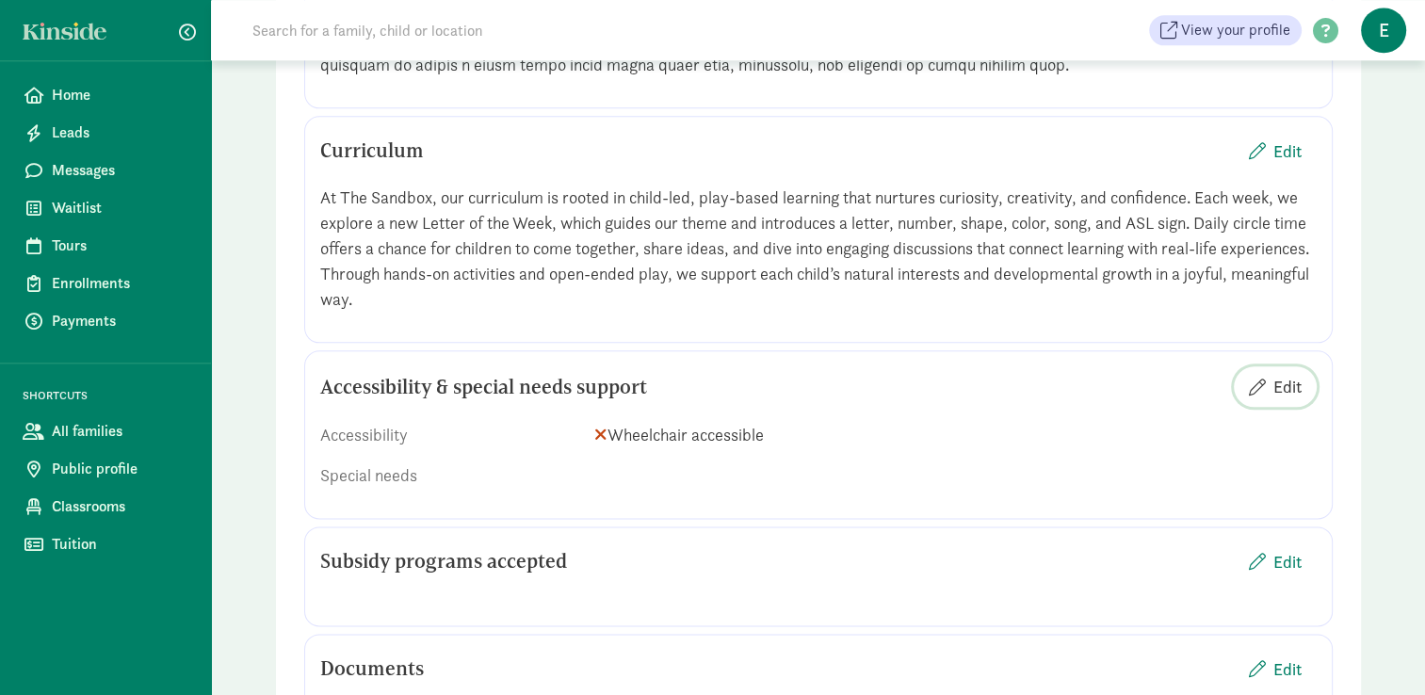
click at [1267, 386] on span "Edit" at bounding box center [1275, 386] width 53 height 25
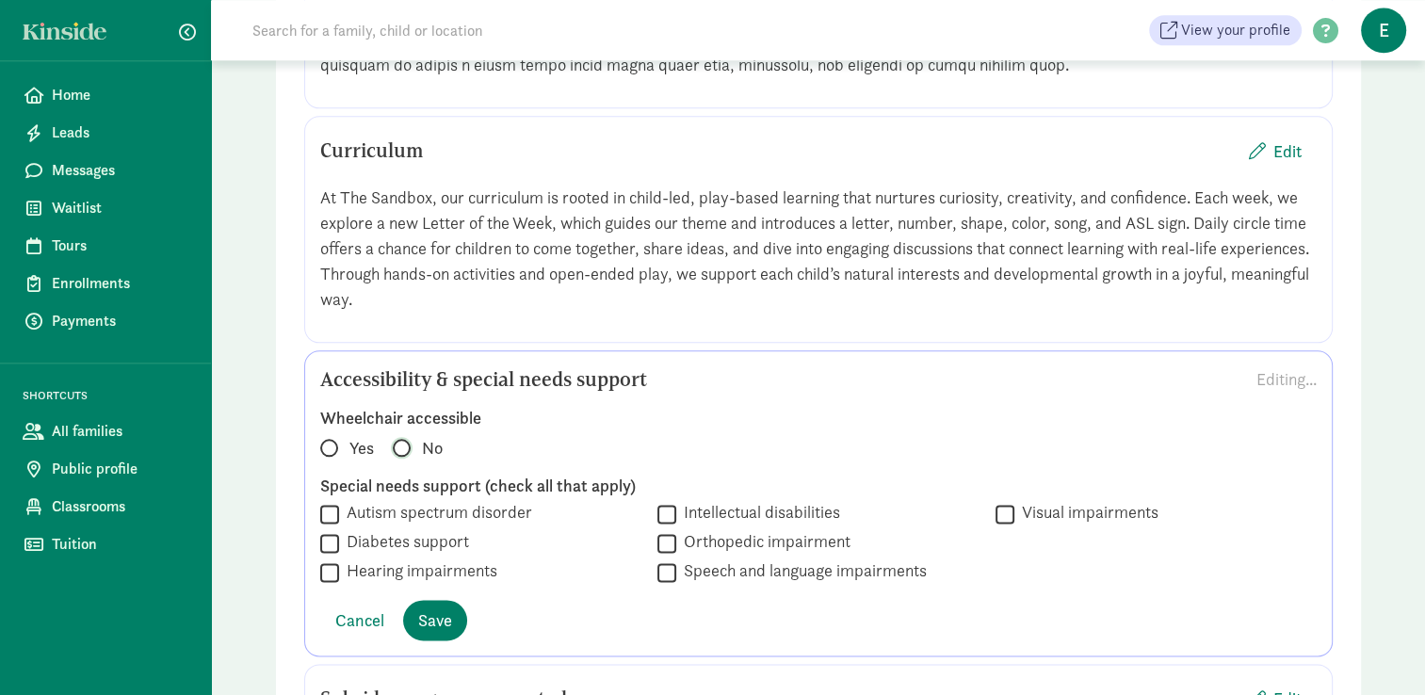
click at [402, 441] on input "No" at bounding box center [399, 439] width 12 height 12
radio input "true"
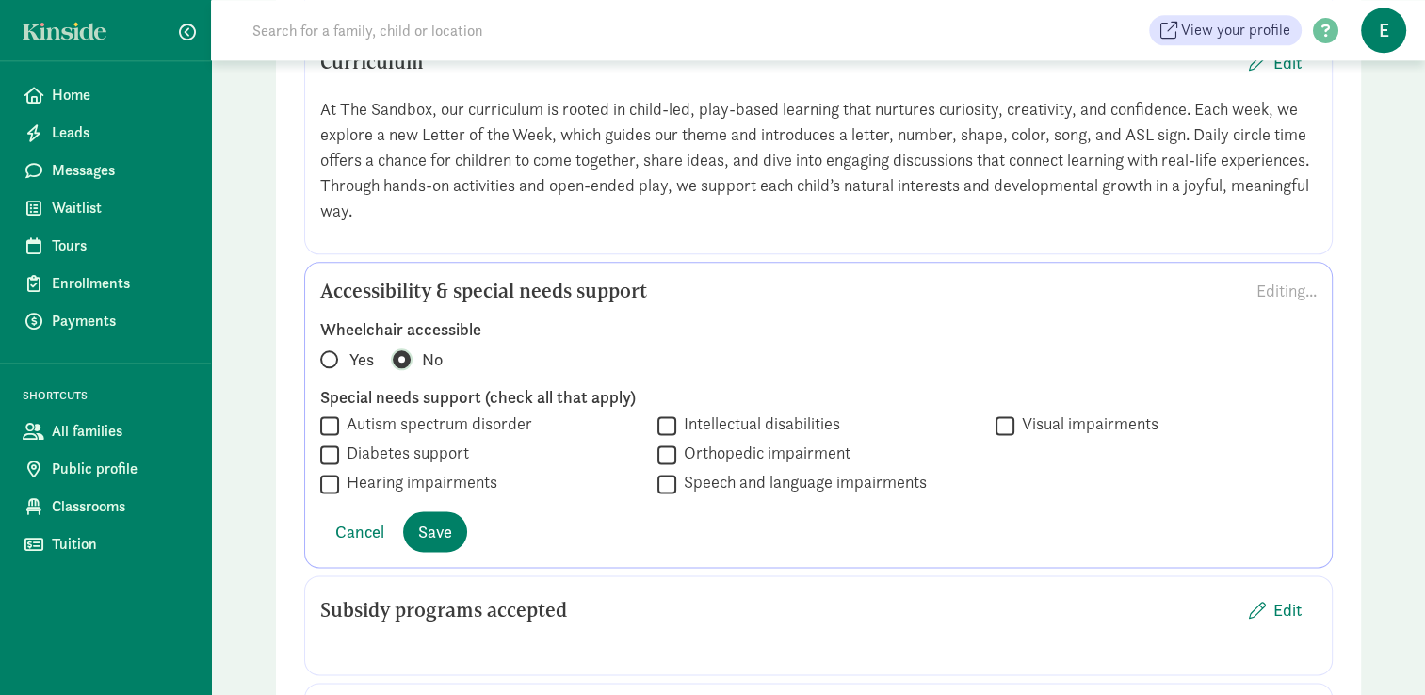
scroll to position [2265, 0]
click at [431, 524] on span "Save" at bounding box center [435, 533] width 34 height 25
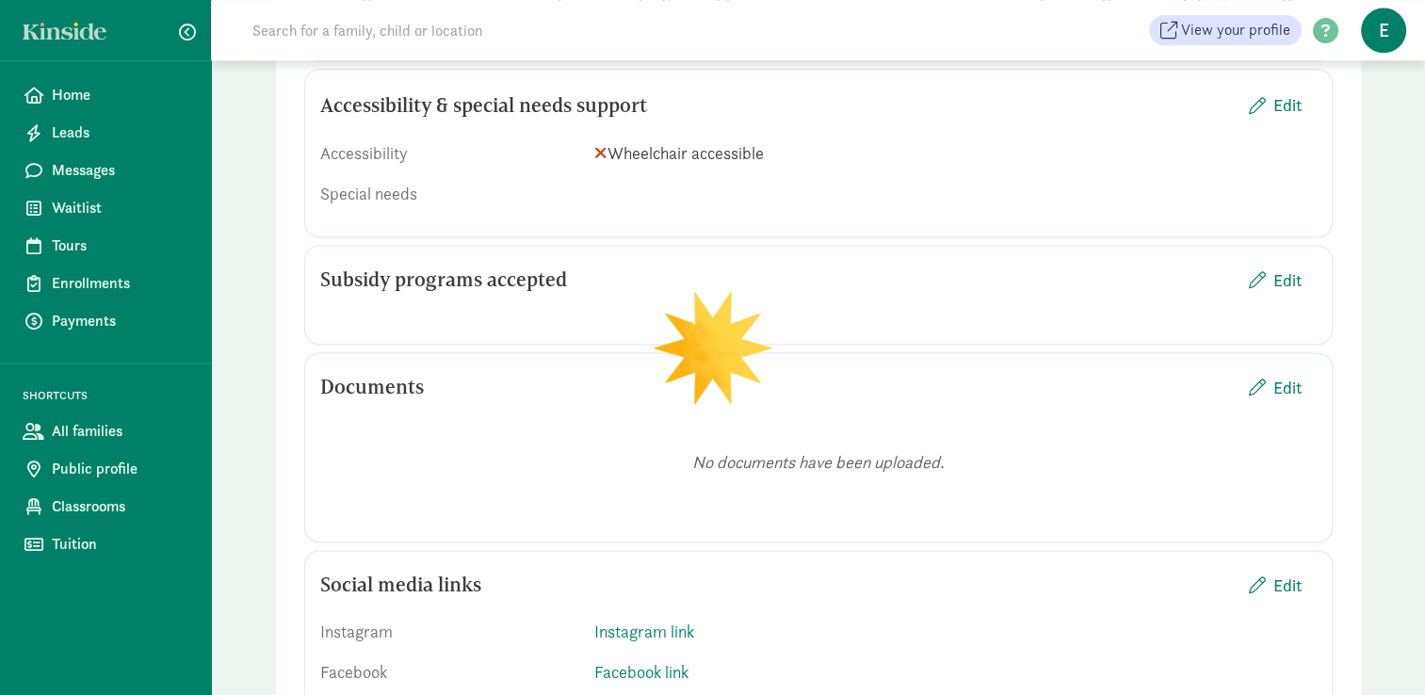
scroll to position [2472, 0]
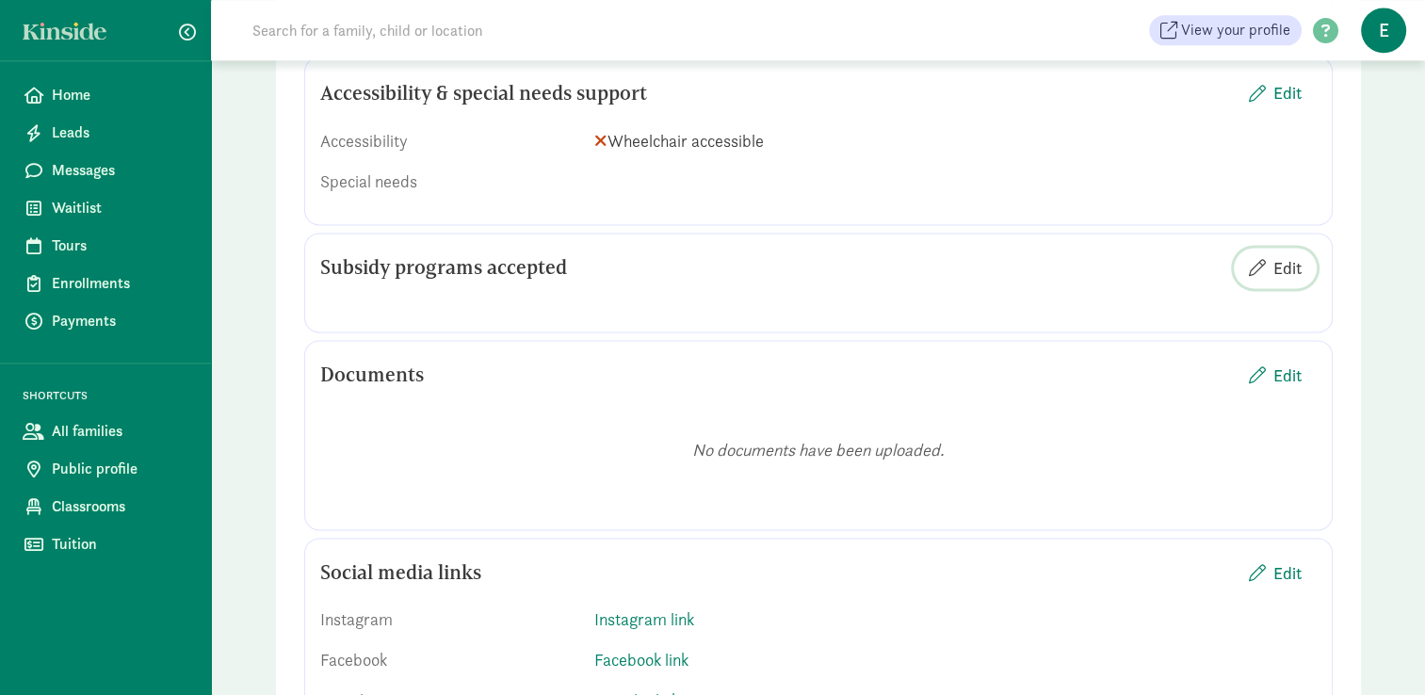
click at [1266, 268] on span "Edit" at bounding box center [1275, 267] width 53 height 25
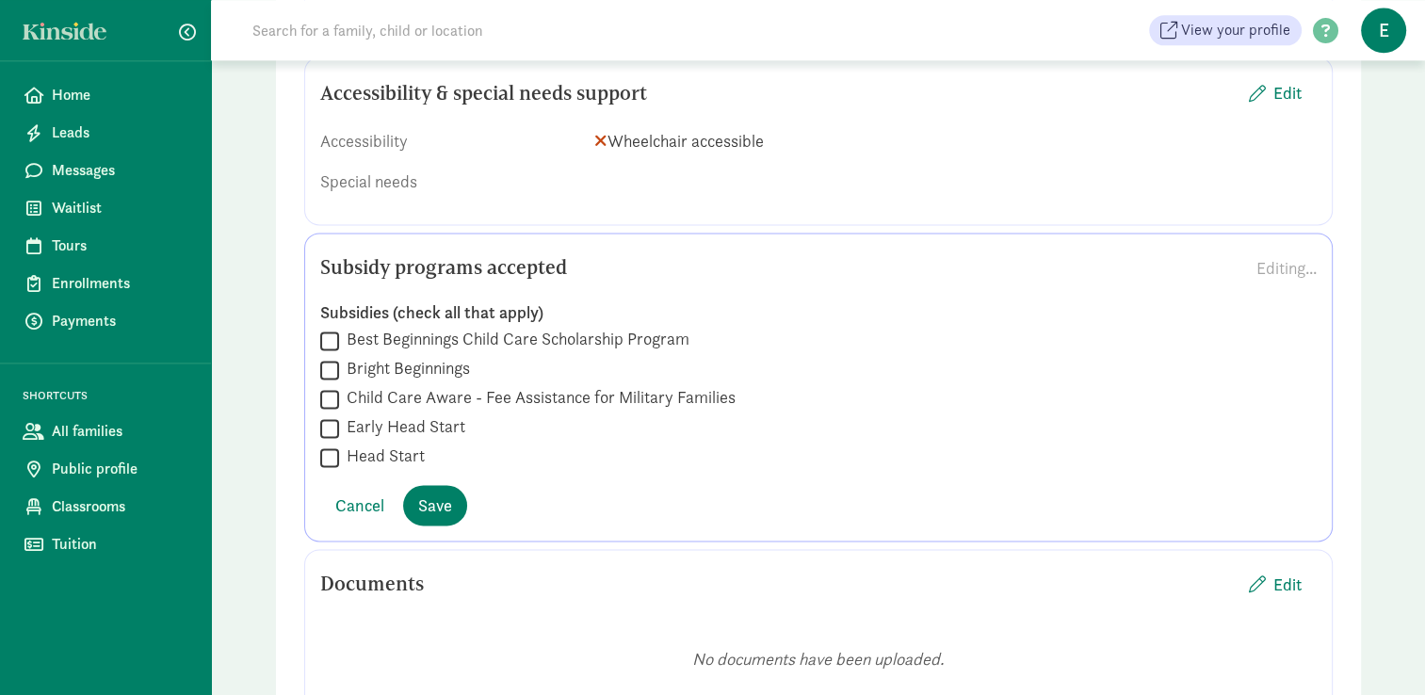
click at [326, 334] on input "Best Beginnings Child Care Scholarship Program" at bounding box center [329, 340] width 19 height 25
checkbox input "true"
click at [439, 493] on span "Save" at bounding box center [435, 505] width 34 height 25
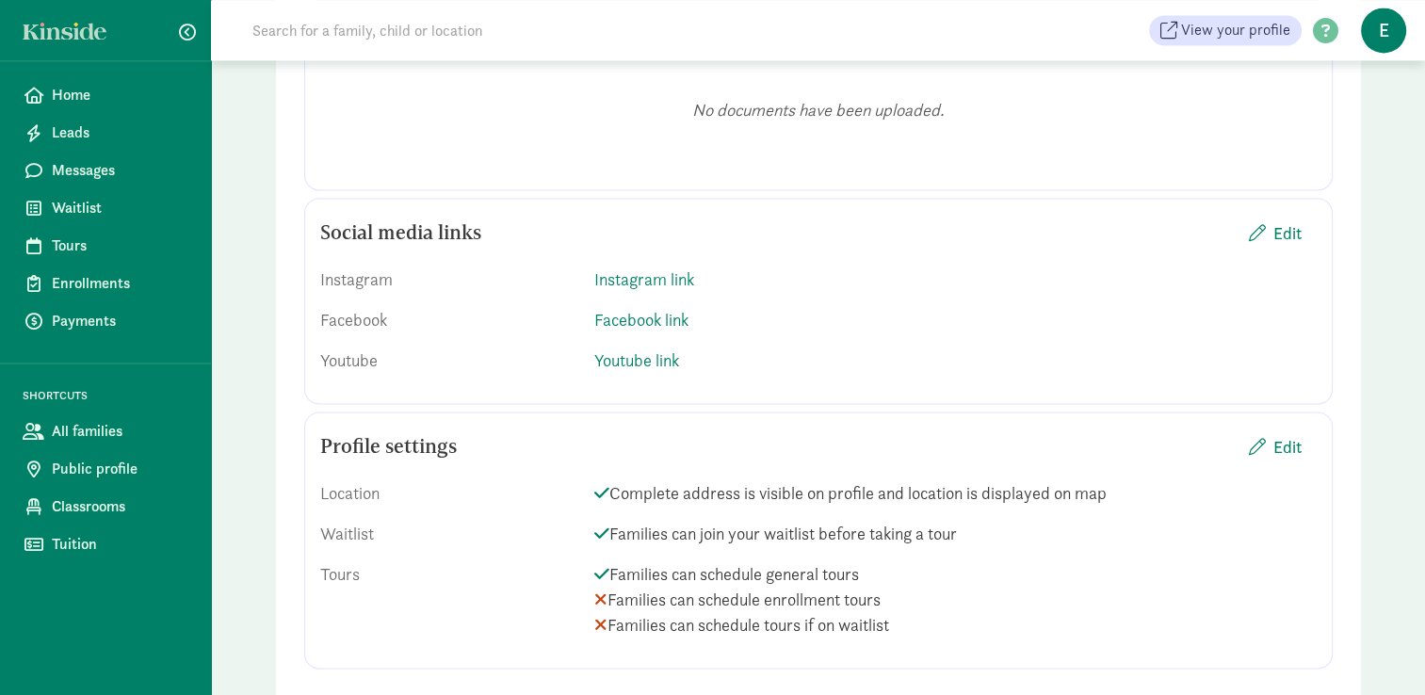
scroll to position [2893, 0]
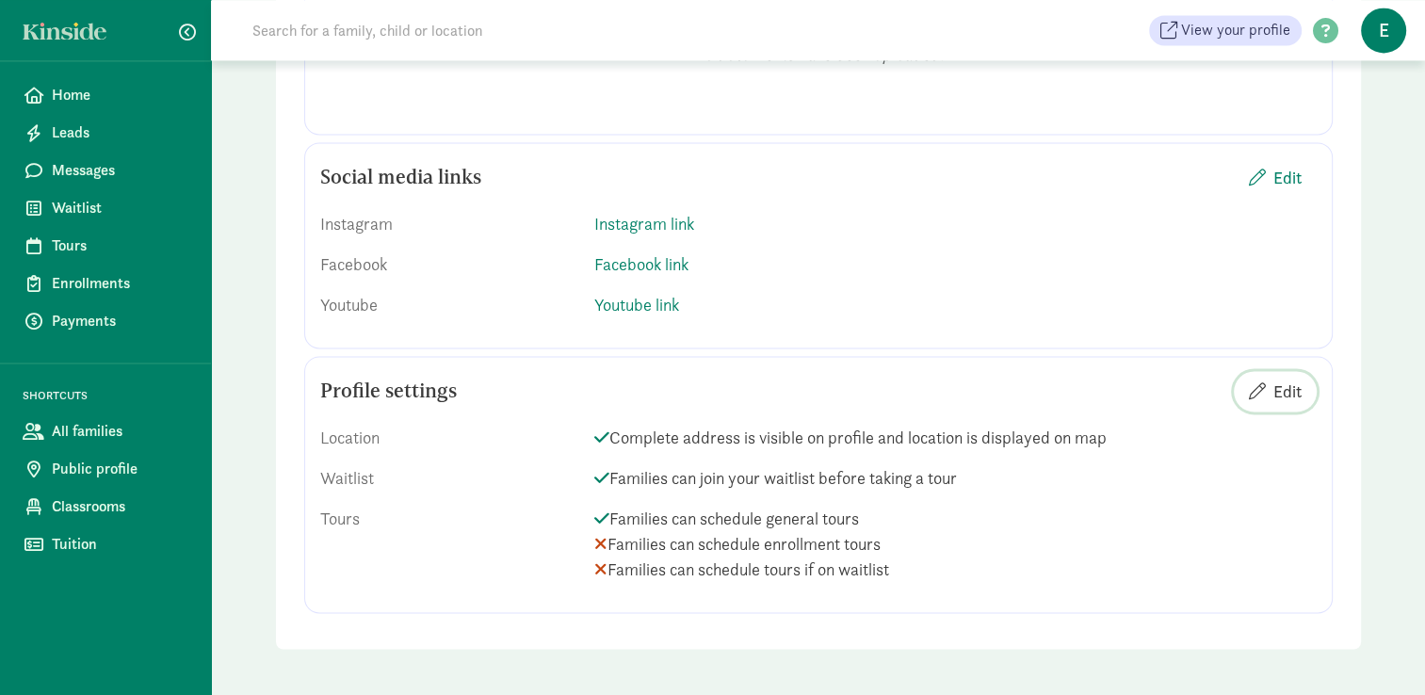
click at [1274, 394] on span "Edit" at bounding box center [1288, 391] width 28 height 25
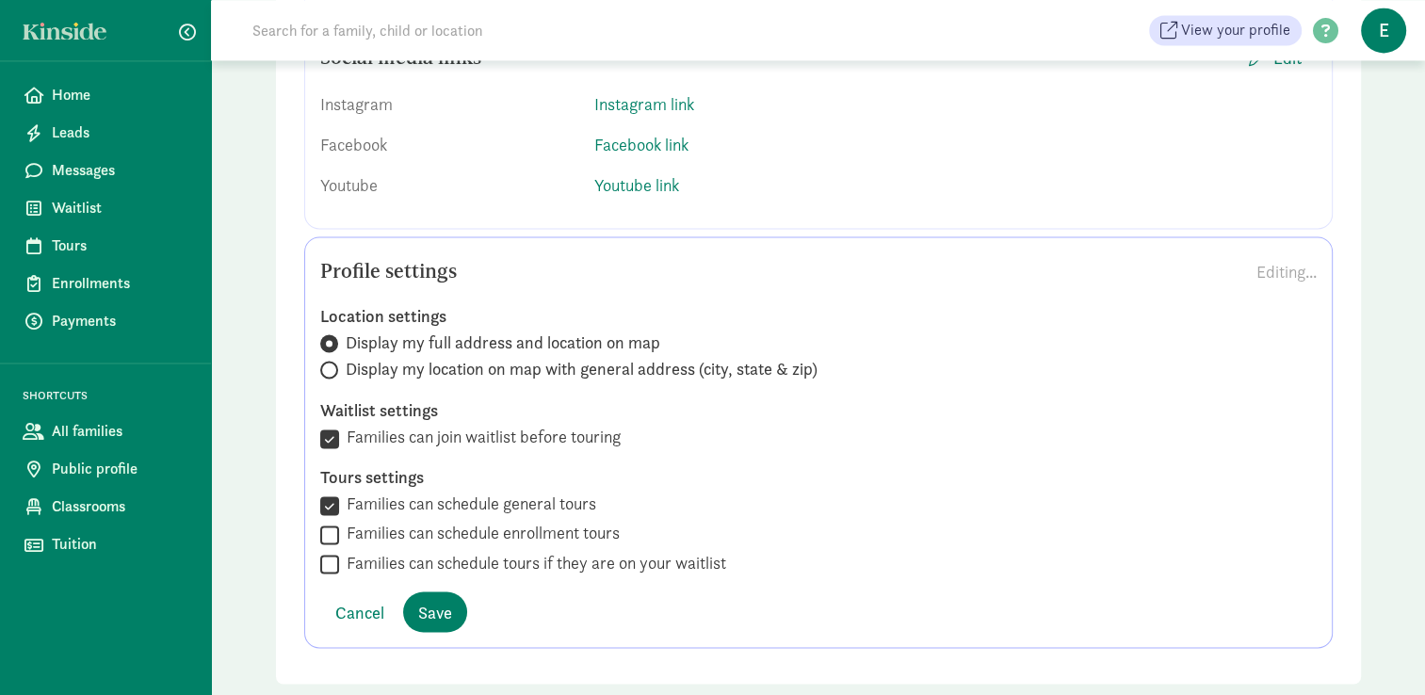
scroll to position [3047, 0]
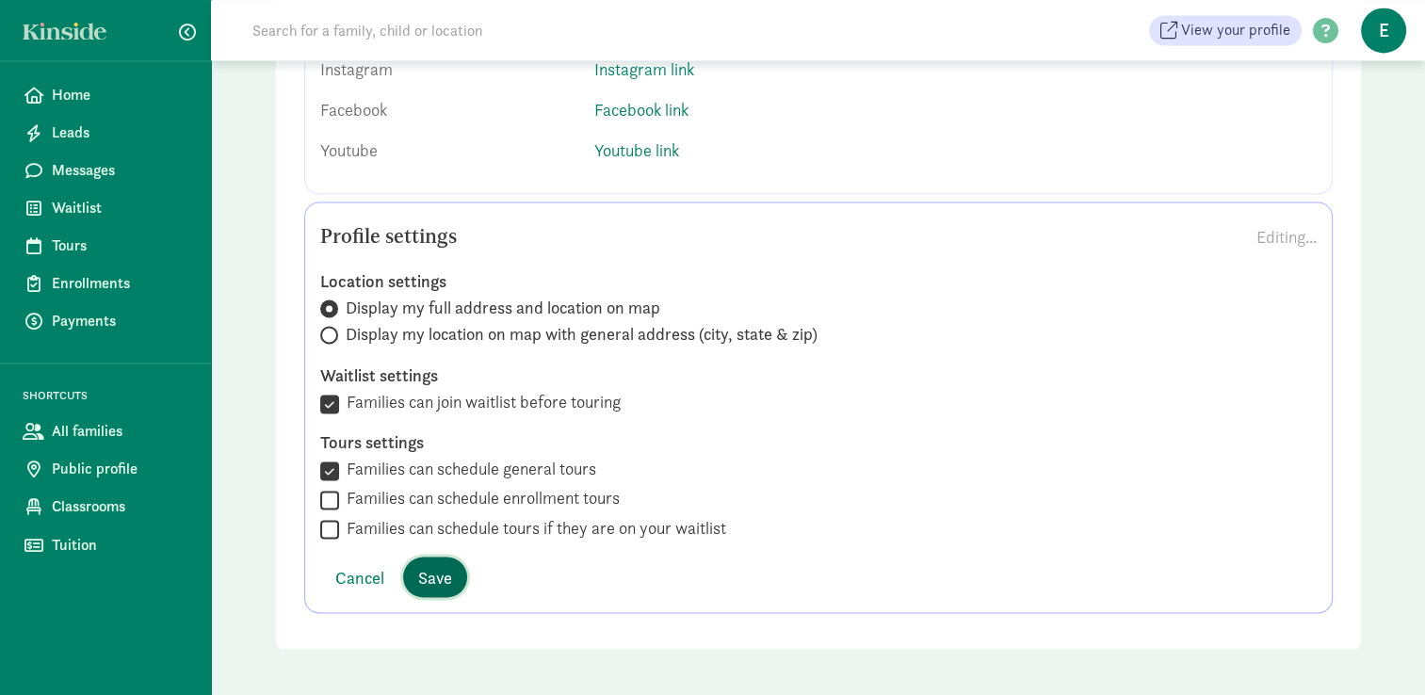
click at [444, 576] on span "Save" at bounding box center [435, 576] width 34 height 25
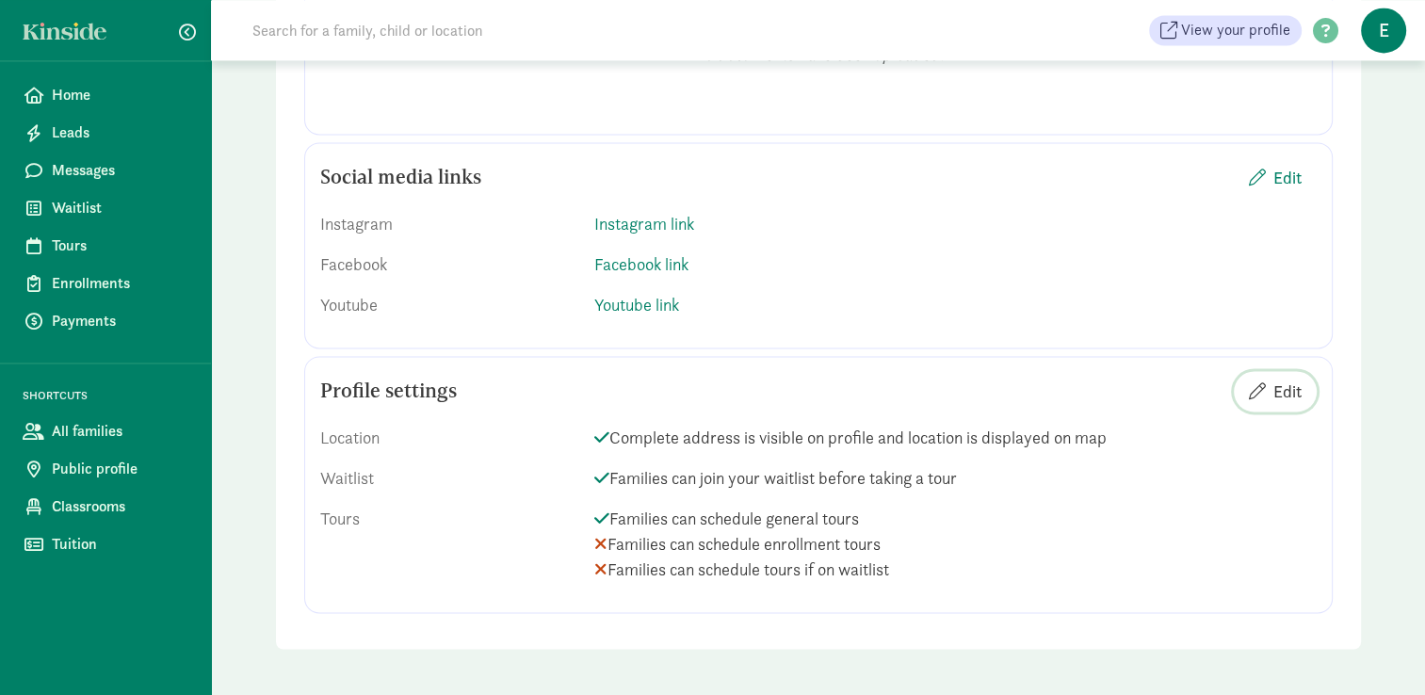
click at [1264, 389] on span "button" at bounding box center [1257, 390] width 17 height 17
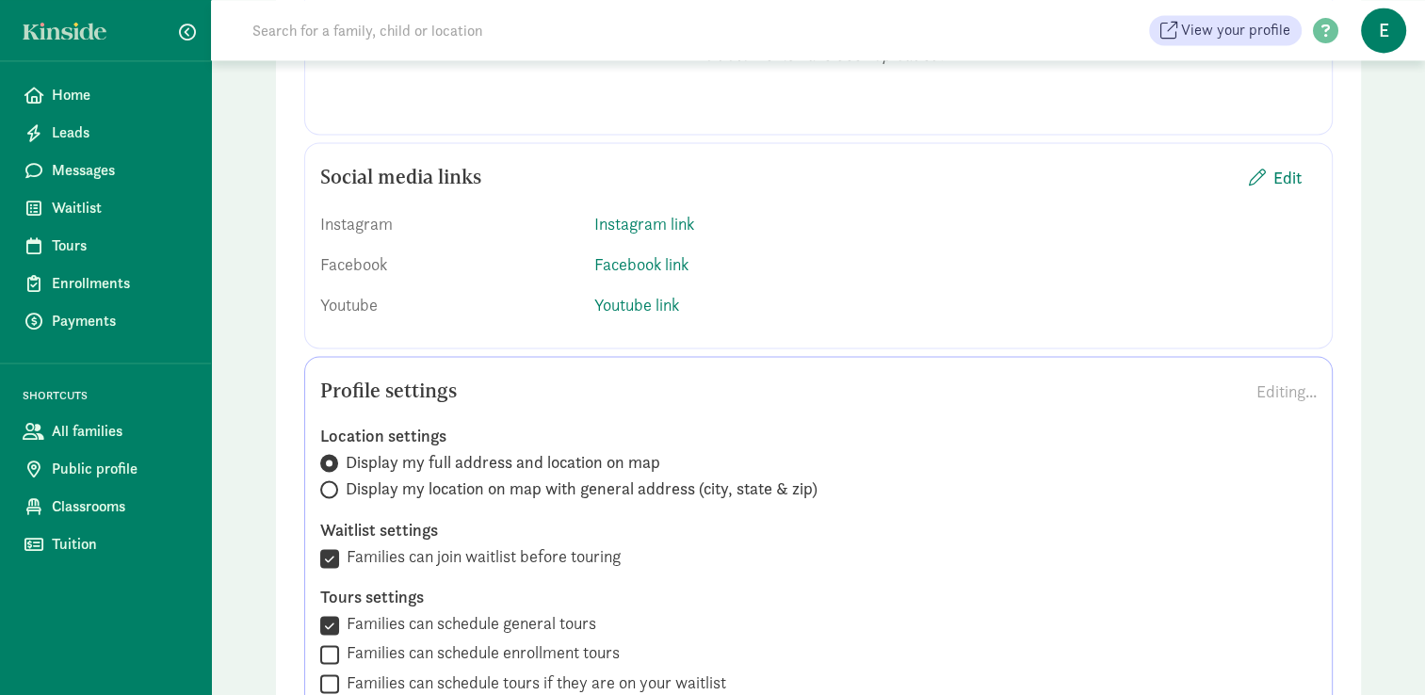
scroll to position [2988, 0]
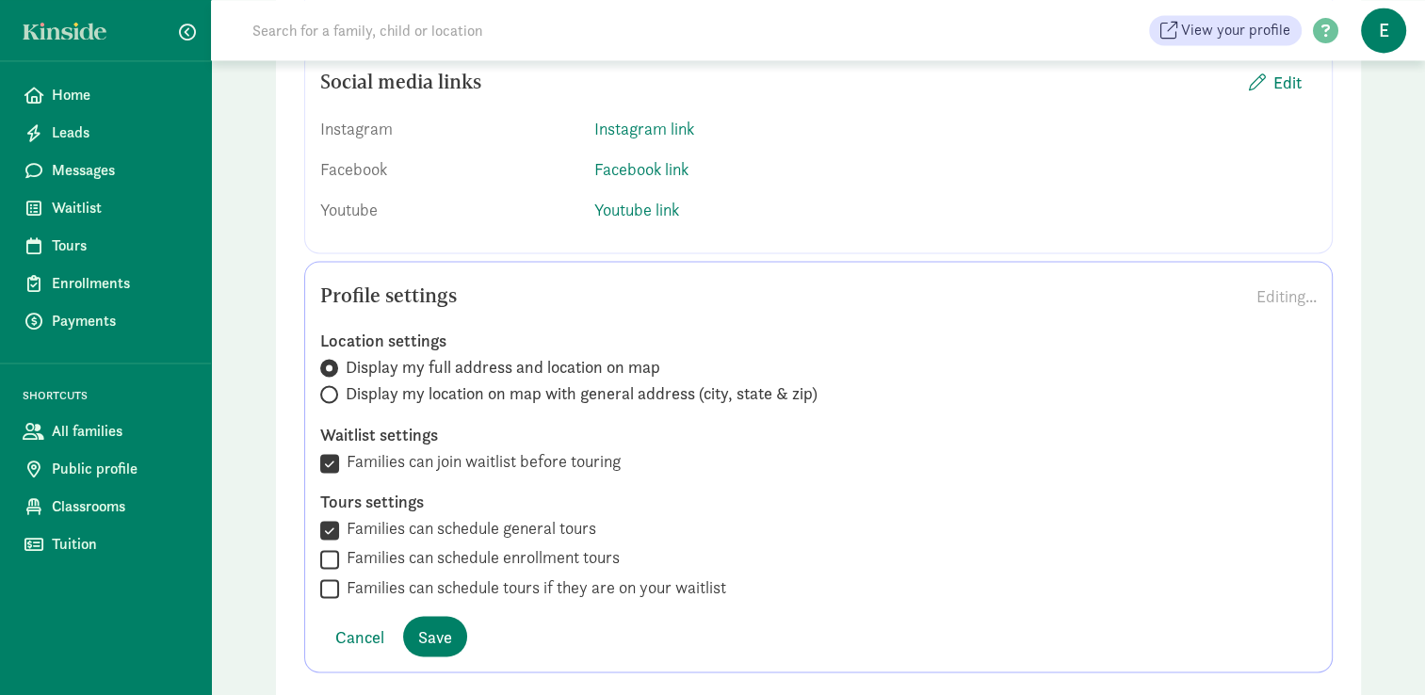
click at [324, 560] on input "Families can schedule enrollment tours" at bounding box center [329, 558] width 19 height 25
checkbox input "true"
click at [328, 585] on input "Families can schedule tours if they are on your waitlist" at bounding box center [329, 588] width 19 height 25
checkbox input "true"
click at [430, 629] on span "Save" at bounding box center [435, 636] width 34 height 25
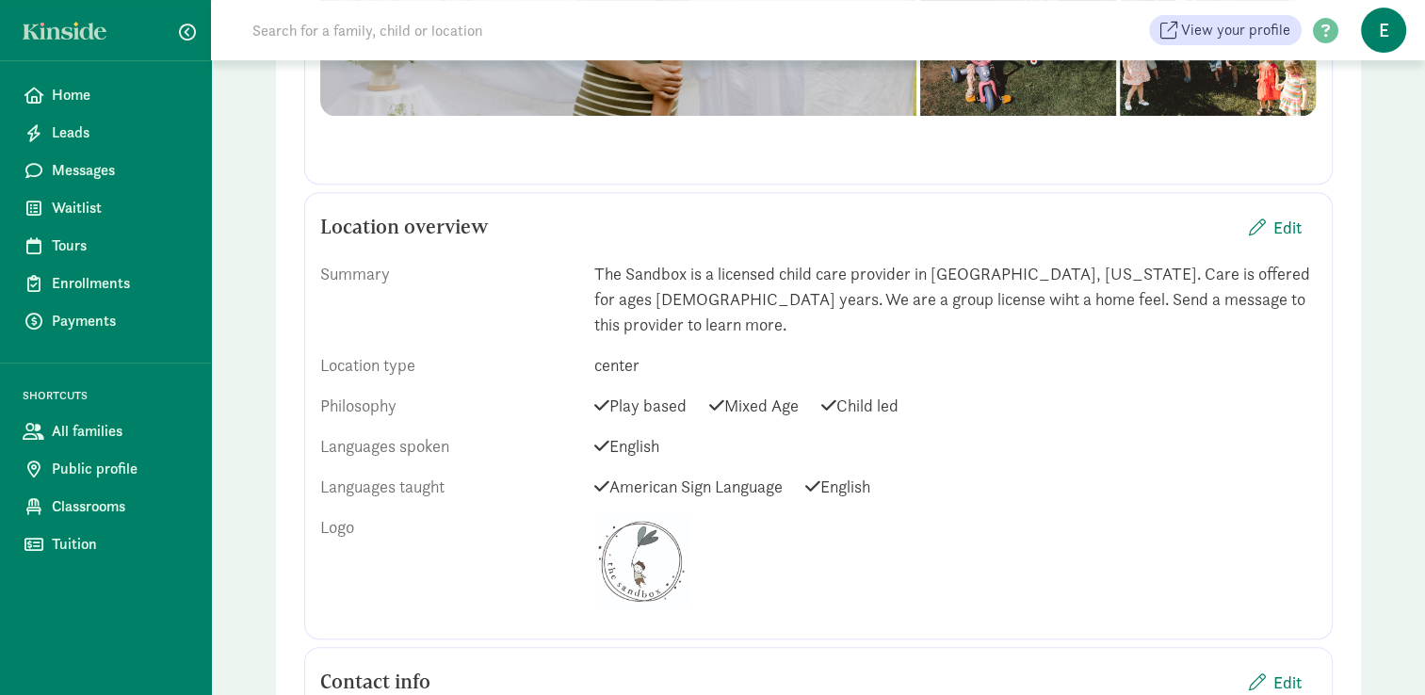
scroll to position [754, 0]
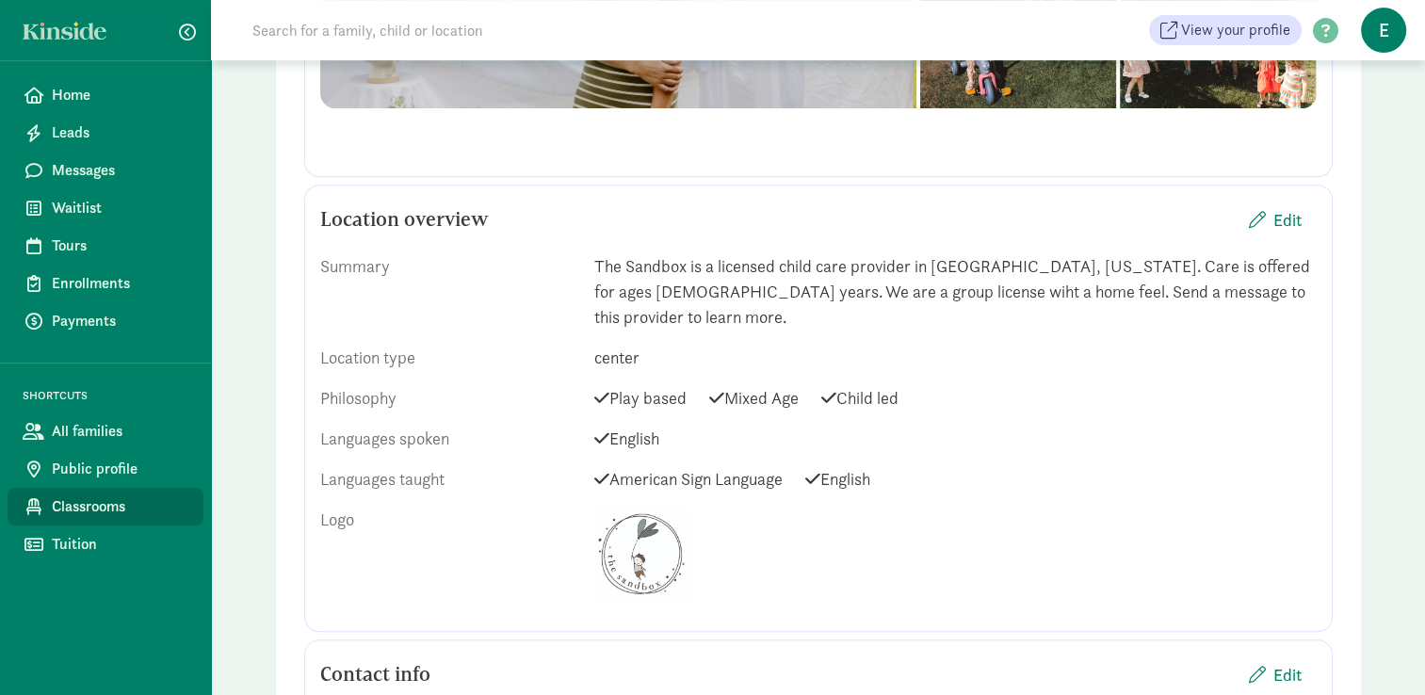
click at [81, 519] on link "Classrooms" at bounding box center [106, 507] width 196 height 38
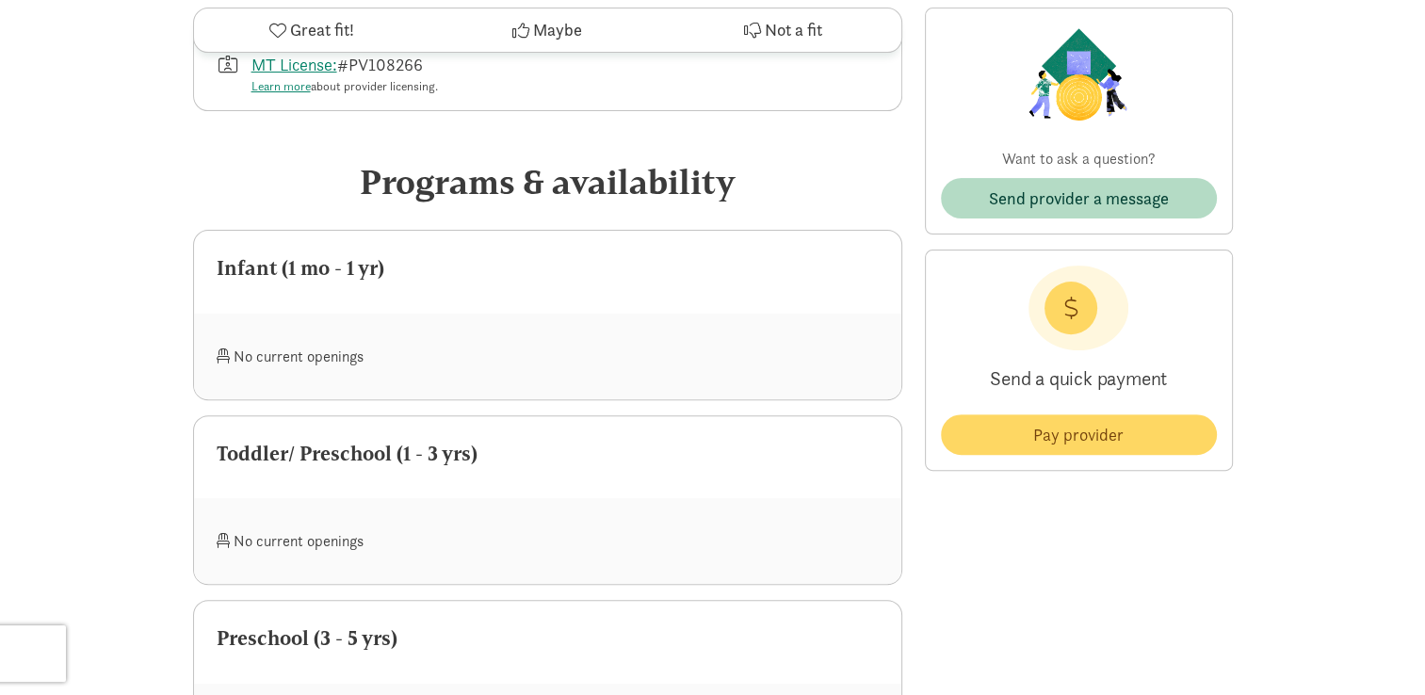
scroll to position [616, 0]
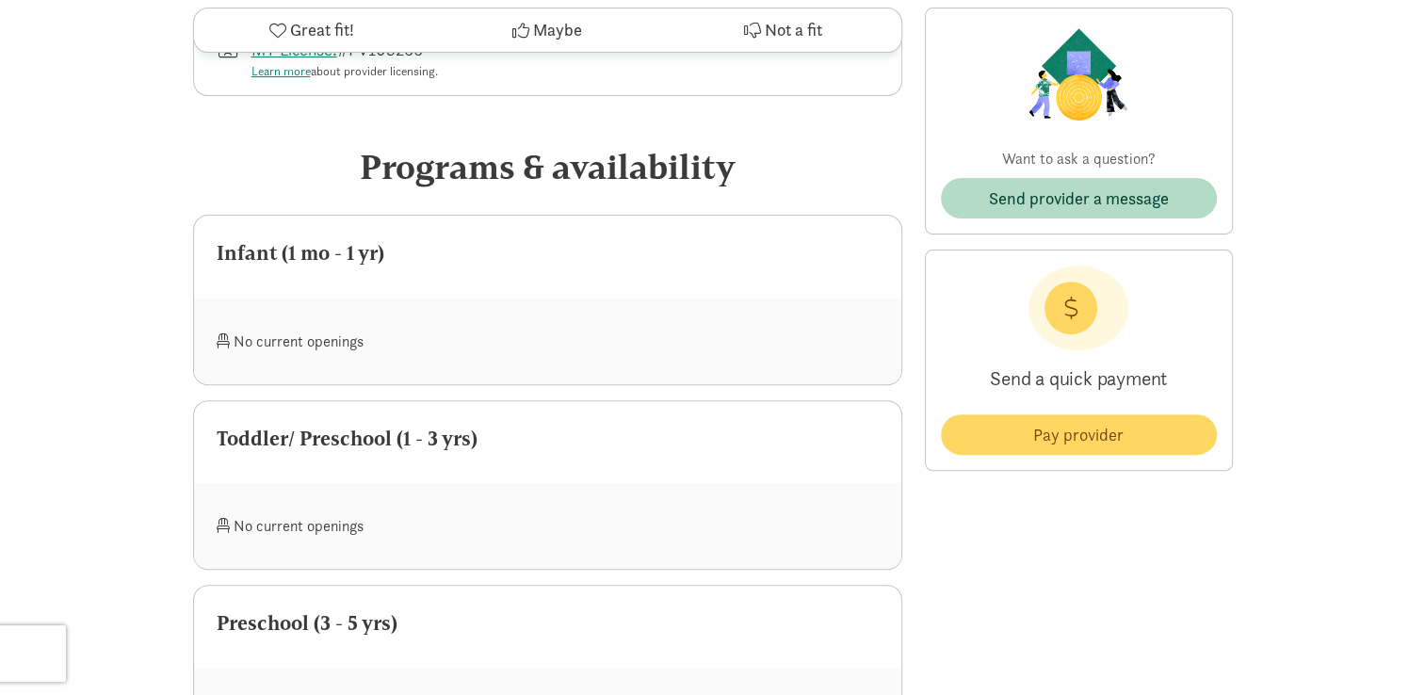
click at [1390, 297] on div "‹ › × The Sandbox ‹ › × The Sandbox is a licensed child care provider in [GEOGR…" at bounding box center [712, 521] width 1425 height 2275
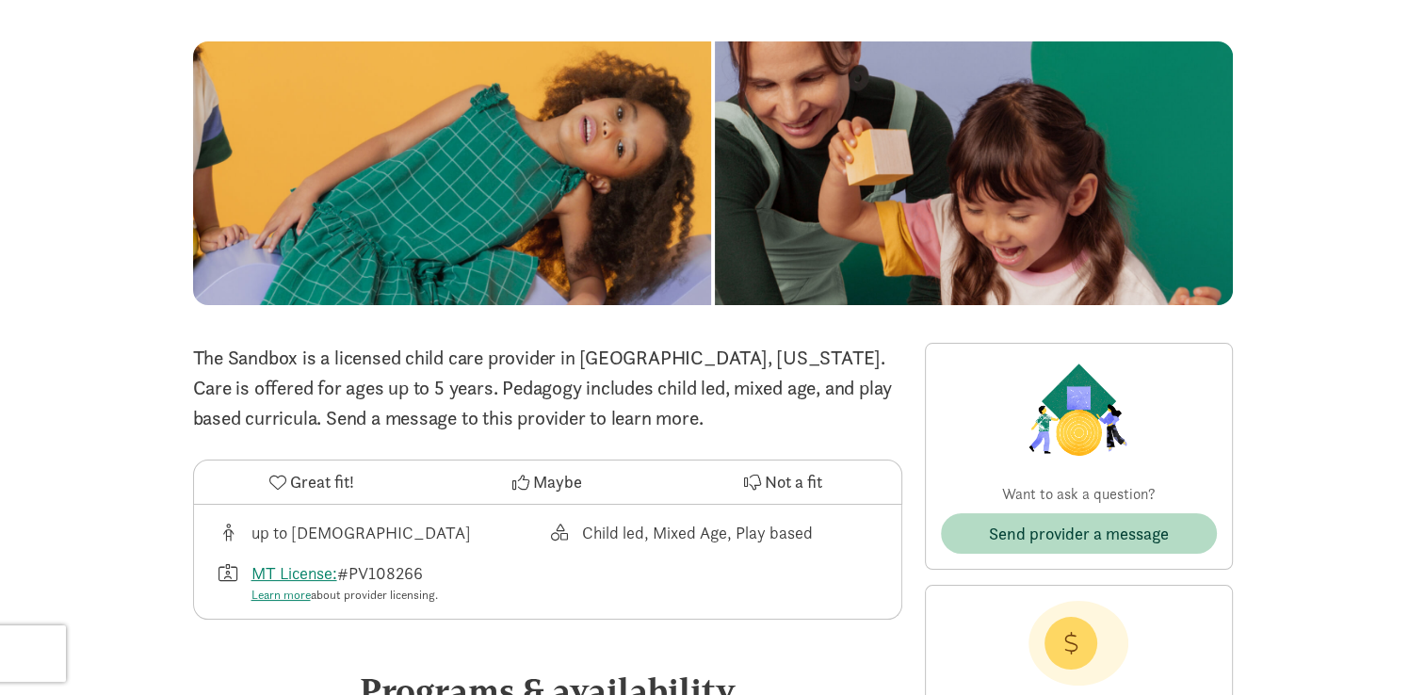
scroll to position [0, 0]
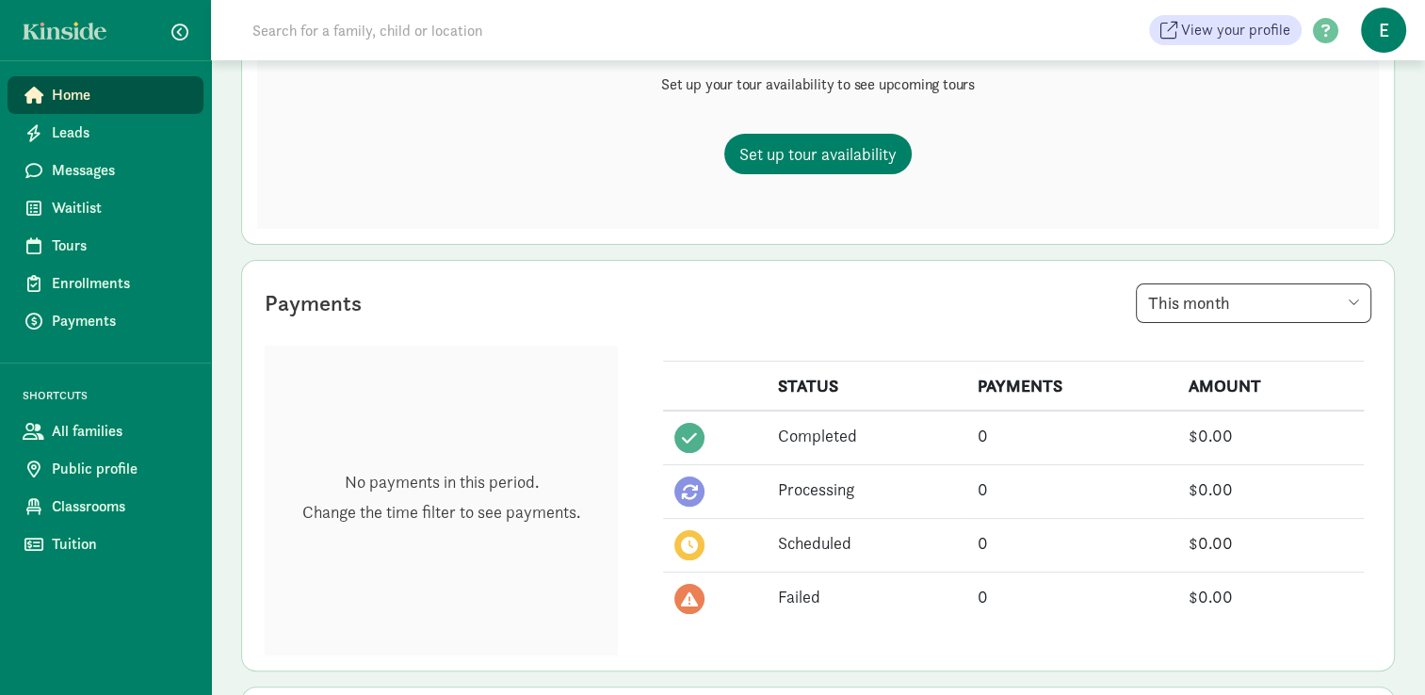
scroll to position [187, 0]
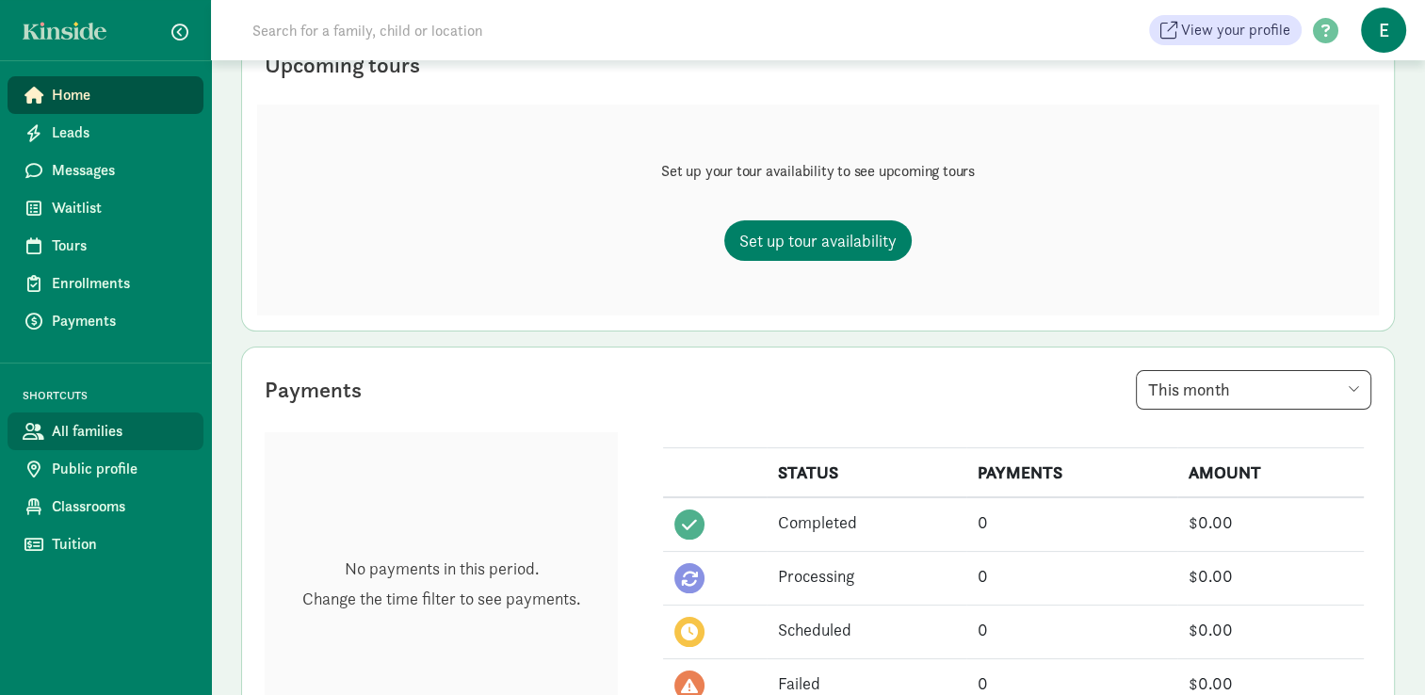
click at [156, 431] on span "All families" at bounding box center [120, 431] width 137 height 23
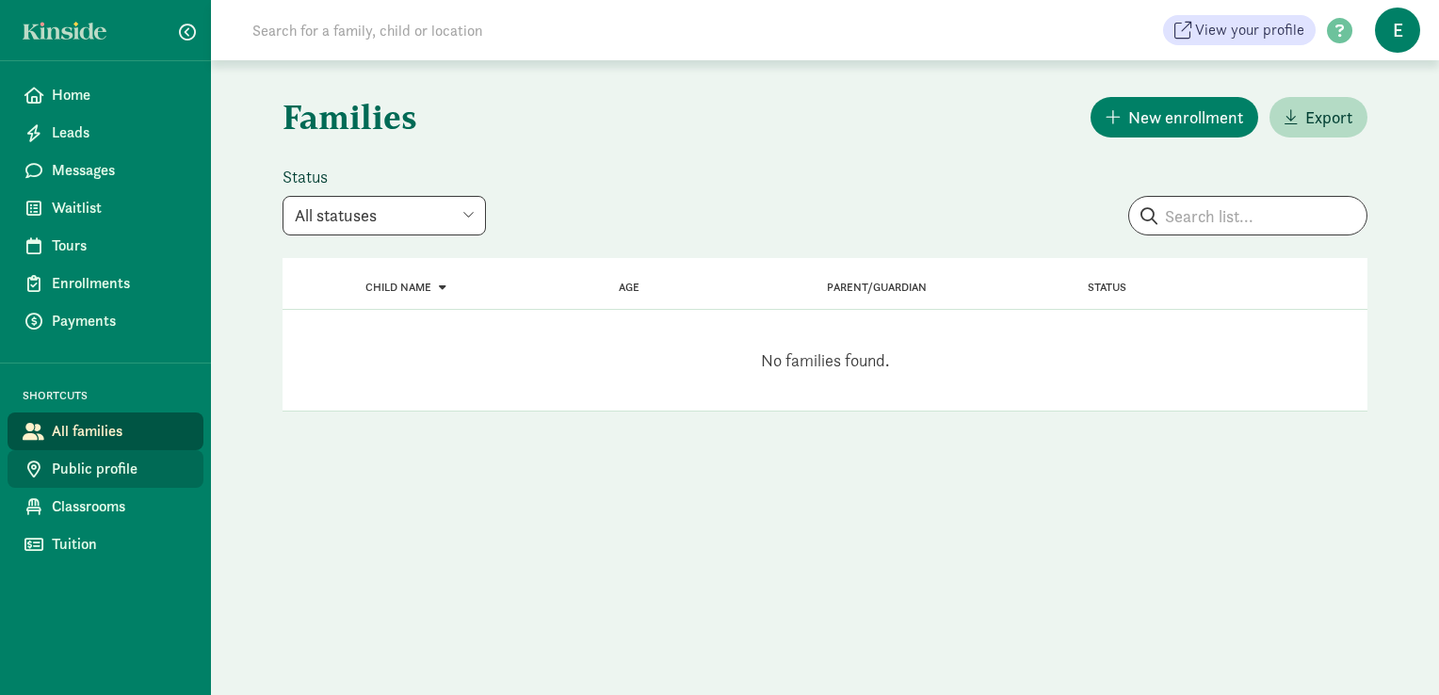
click at [145, 458] on span "Public profile" at bounding box center [120, 469] width 137 height 23
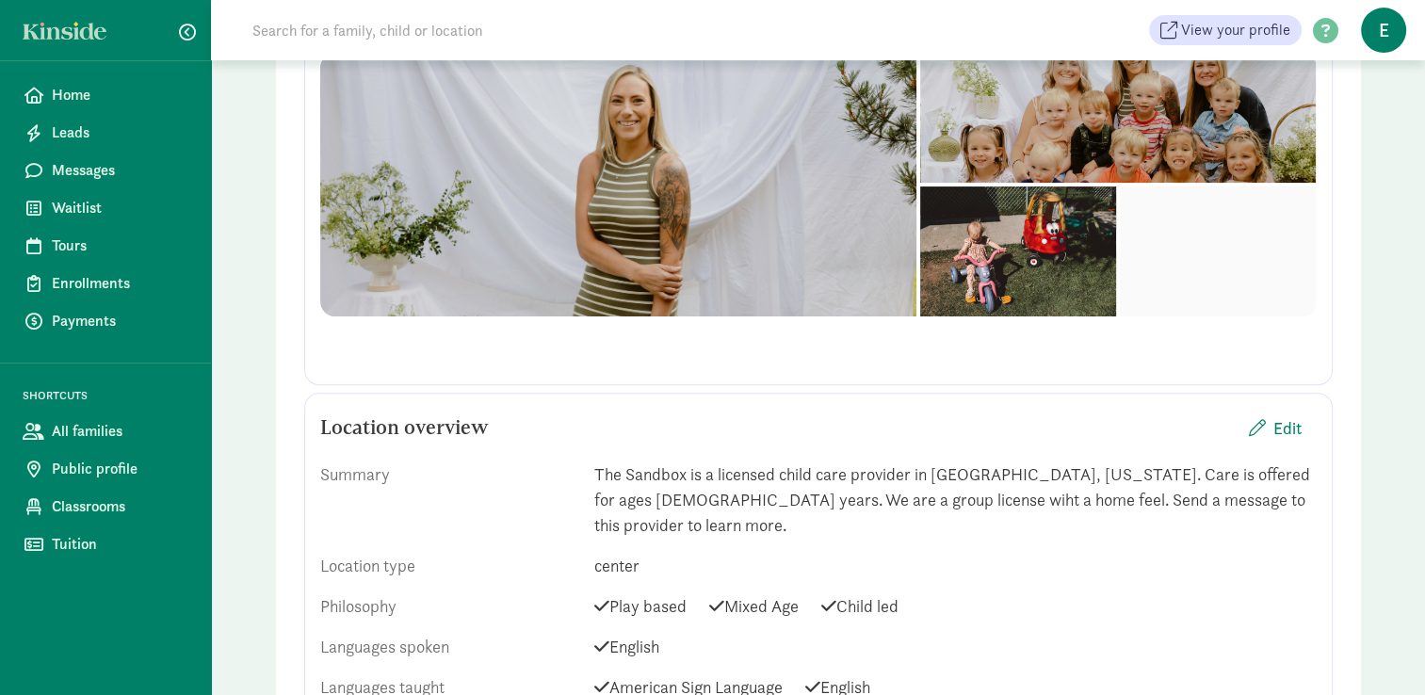
scroll to position [546, 0]
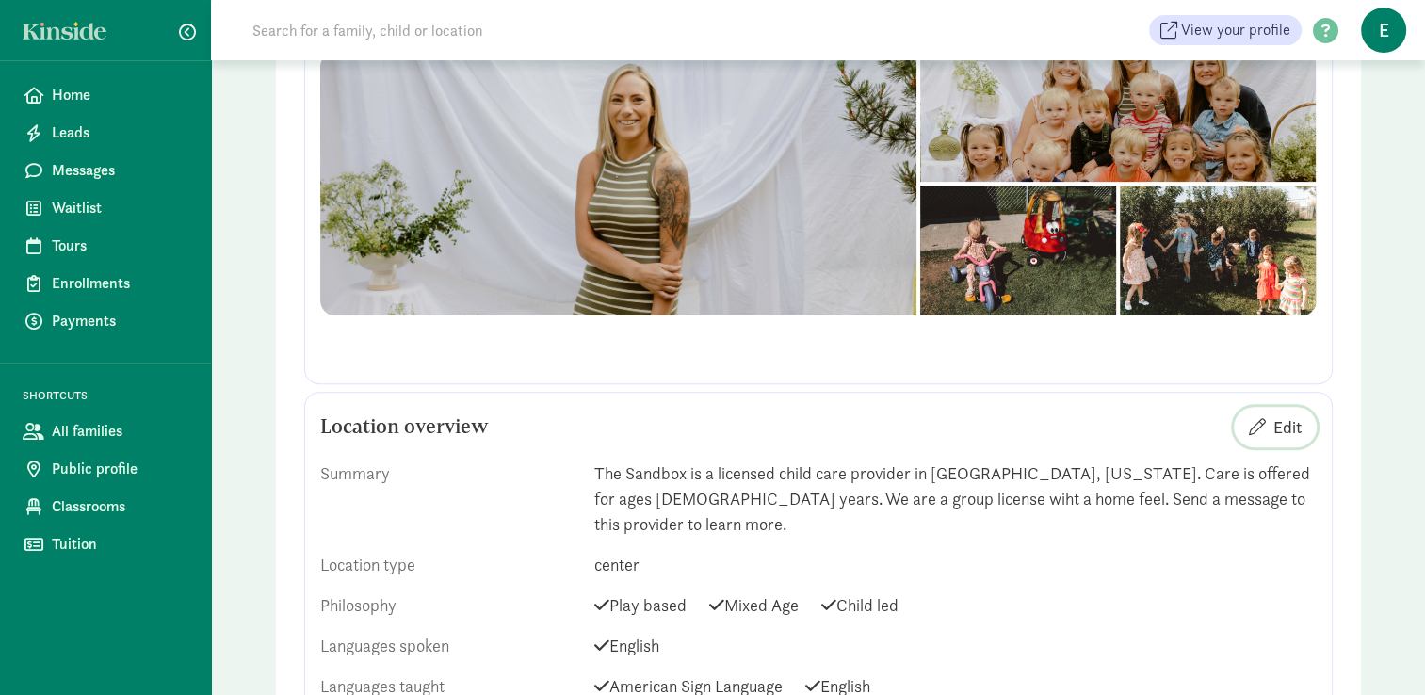
click at [1269, 428] on span "Edit" at bounding box center [1275, 426] width 53 height 25
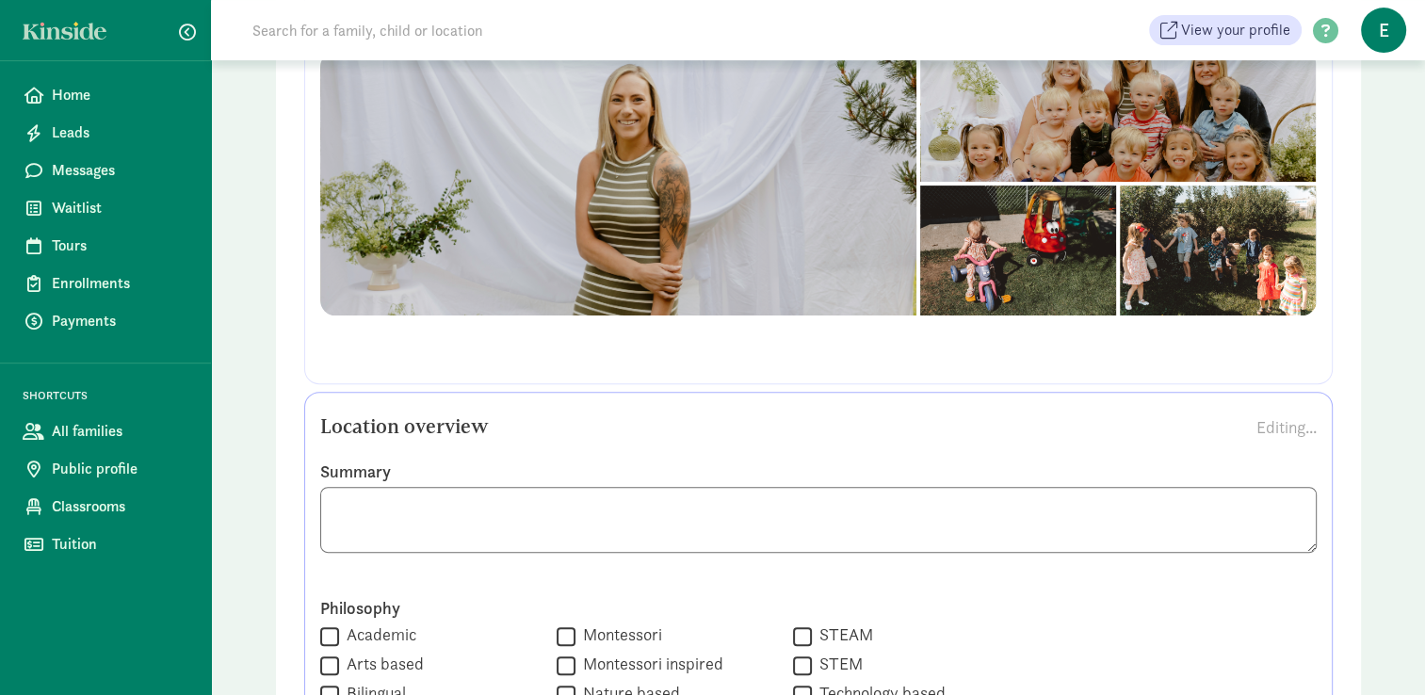
click at [1281, 503] on textarea at bounding box center [818, 520] width 997 height 66
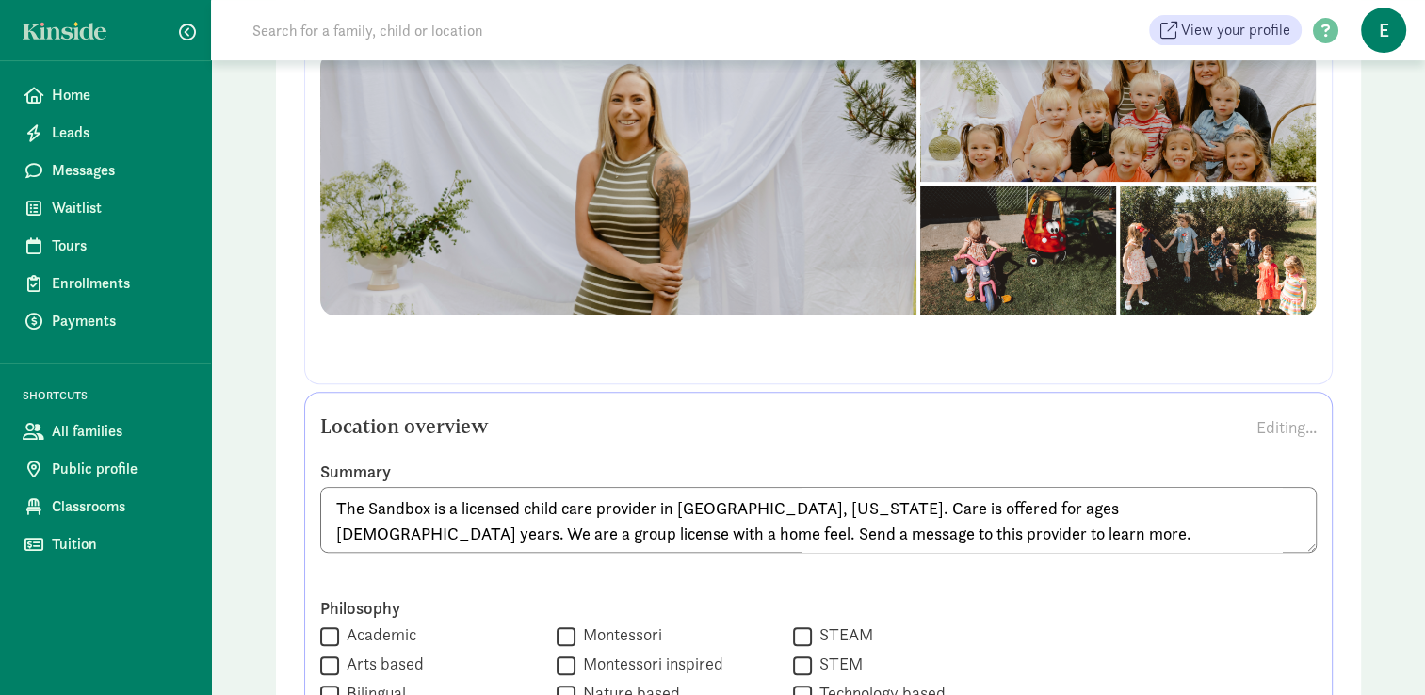
click at [388, 529] on textarea "The Sandbox is a licensed child care provider in Bozeman, Montana. Care is offe…" at bounding box center [818, 520] width 997 height 66
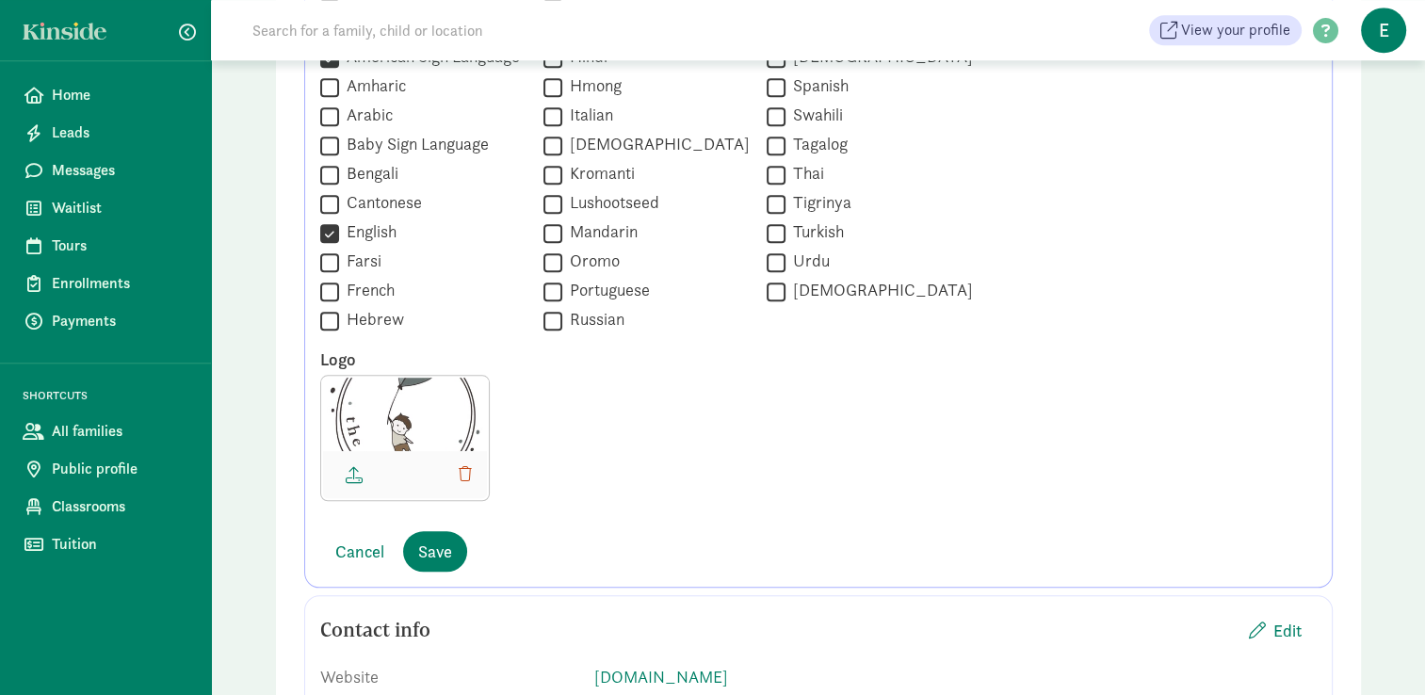
scroll to position [1728, 0]
type textarea "The Sandbox is a licensed child care provider in Bozeman, Montana. Care is offe…"
click at [441, 551] on span "Save" at bounding box center [435, 549] width 34 height 25
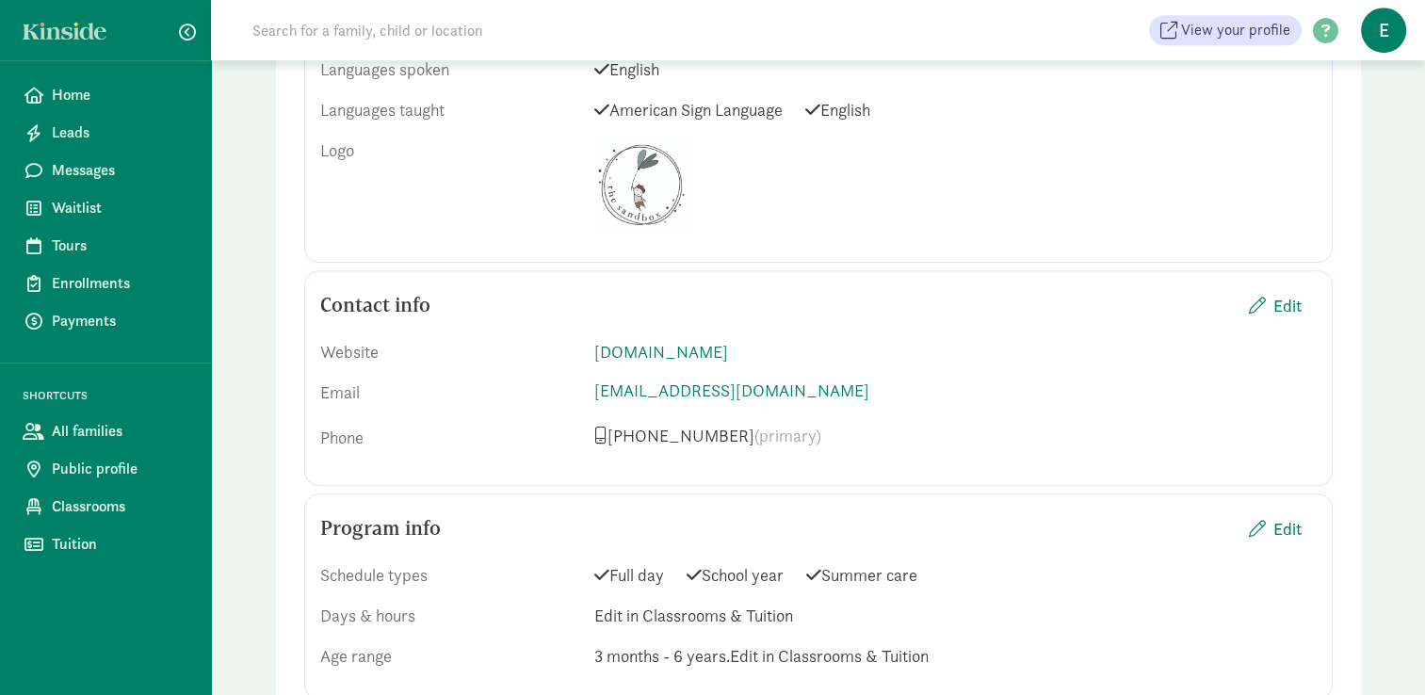
scroll to position [1059, 0]
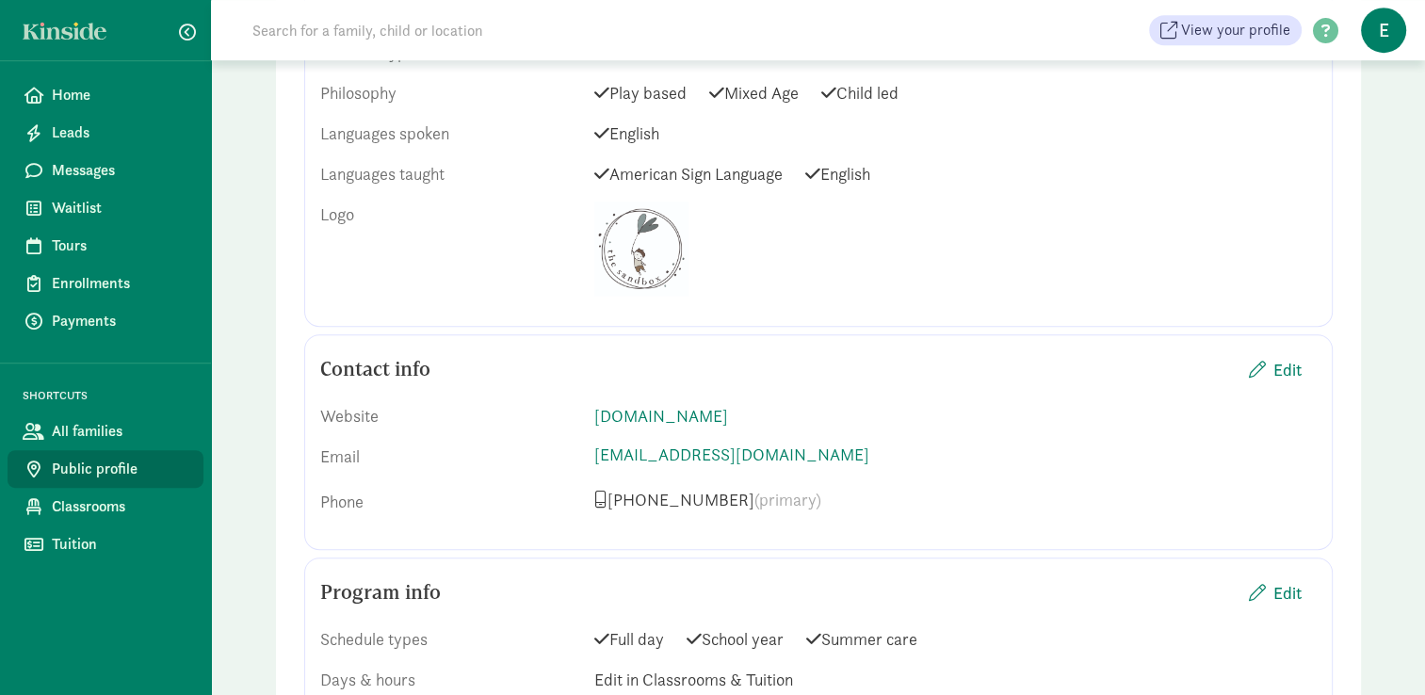
click at [132, 455] on link "Public profile" at bounding box center [106, 469] width 196 height 38
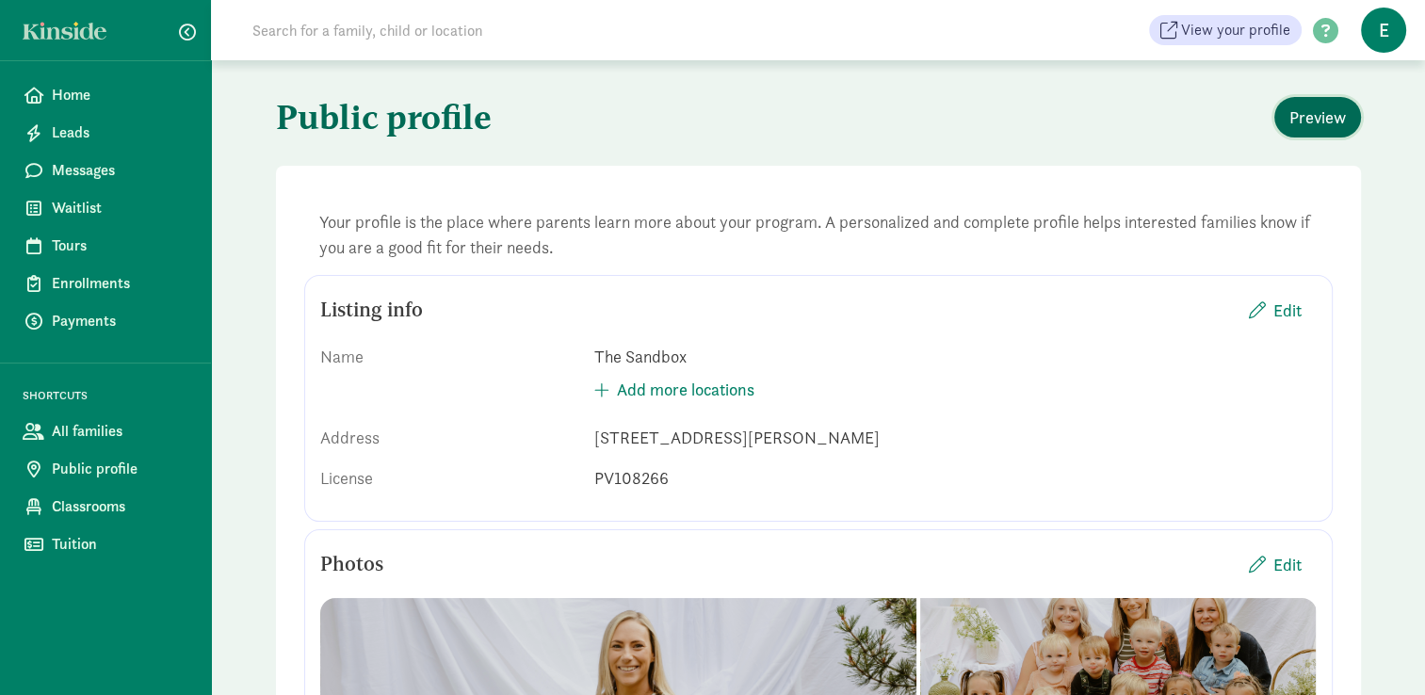
click at [1309, 115] on span "Preview" at bounding box center [1318, 117] width 57 height 25
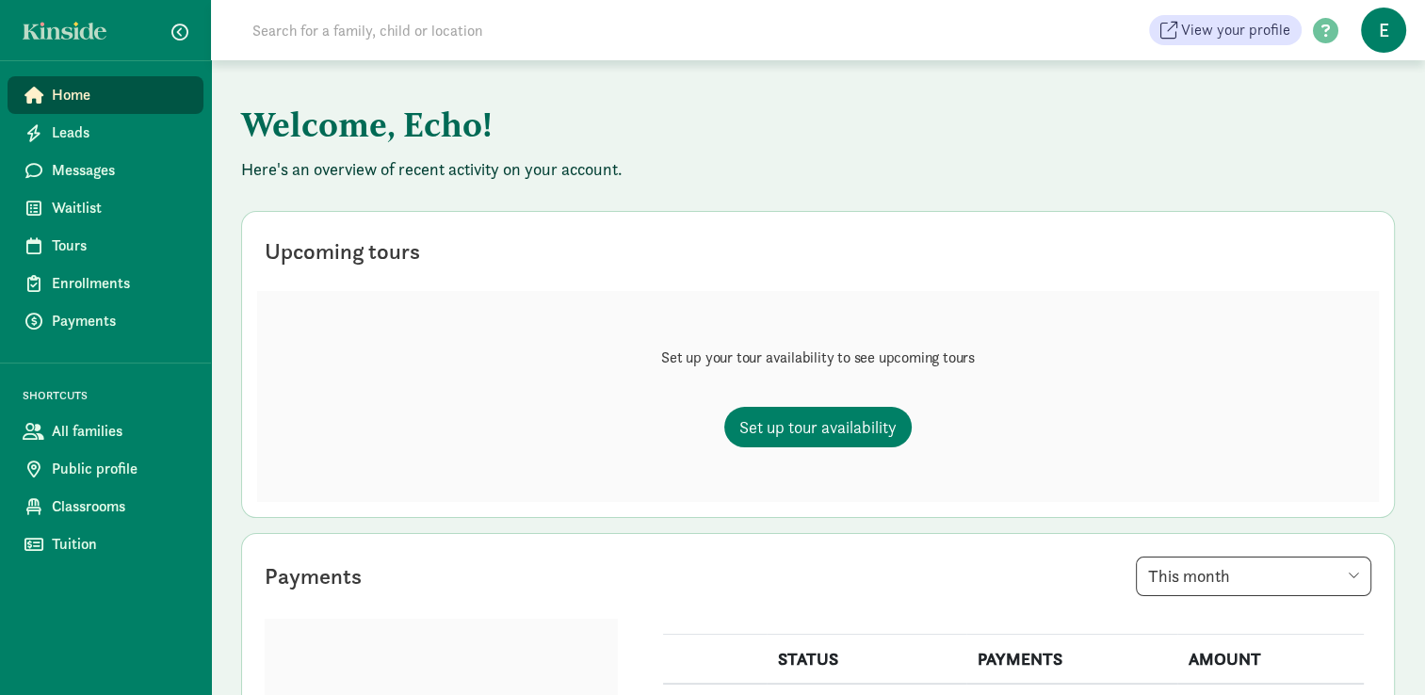
click at [1395, 27] on span "E" at bounding box center [1383, 30] width 45 height 45
click at [1382, 72] on link "User Profile" at bounding box center [1367, 75] width 75 height 23
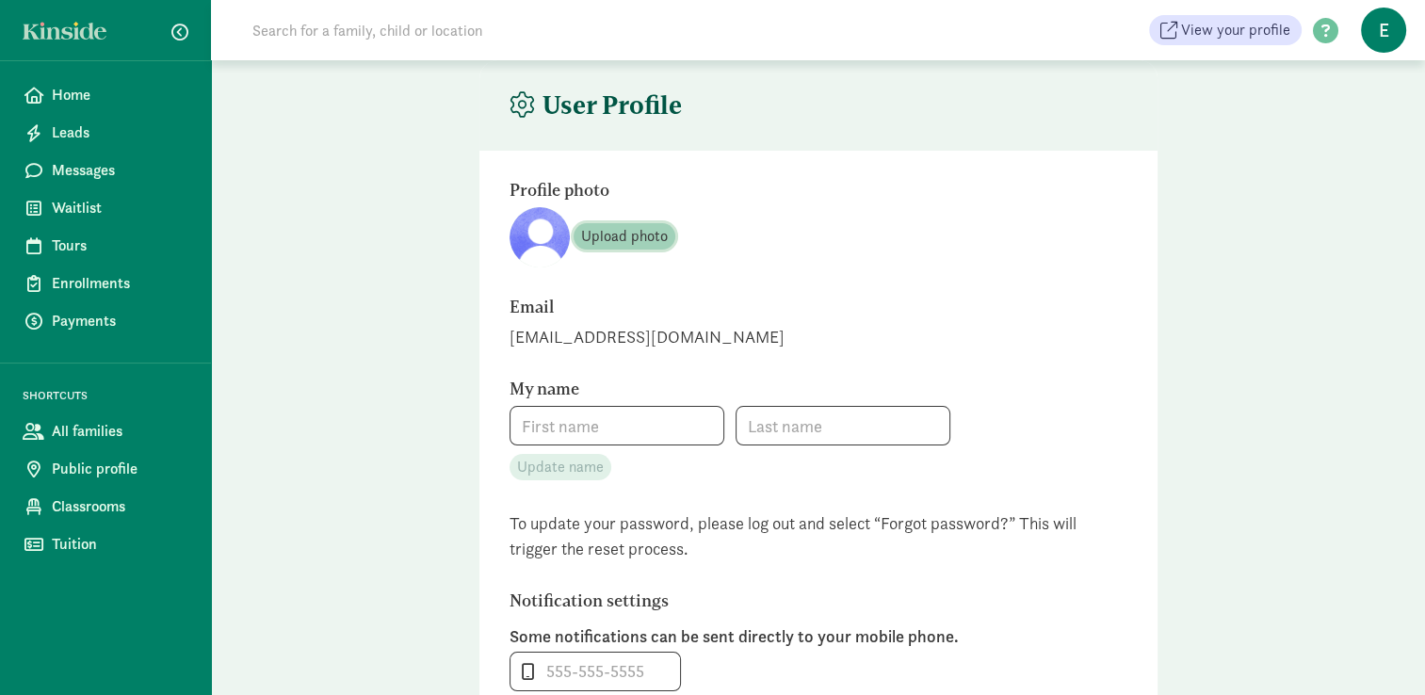
click at [612, 236] on span "Upload photo" at bounding box center [624, 236] width 87 height 23
type input "Echo"
type input "O'Dell"
type input "4065791368"
checkbox input "false"
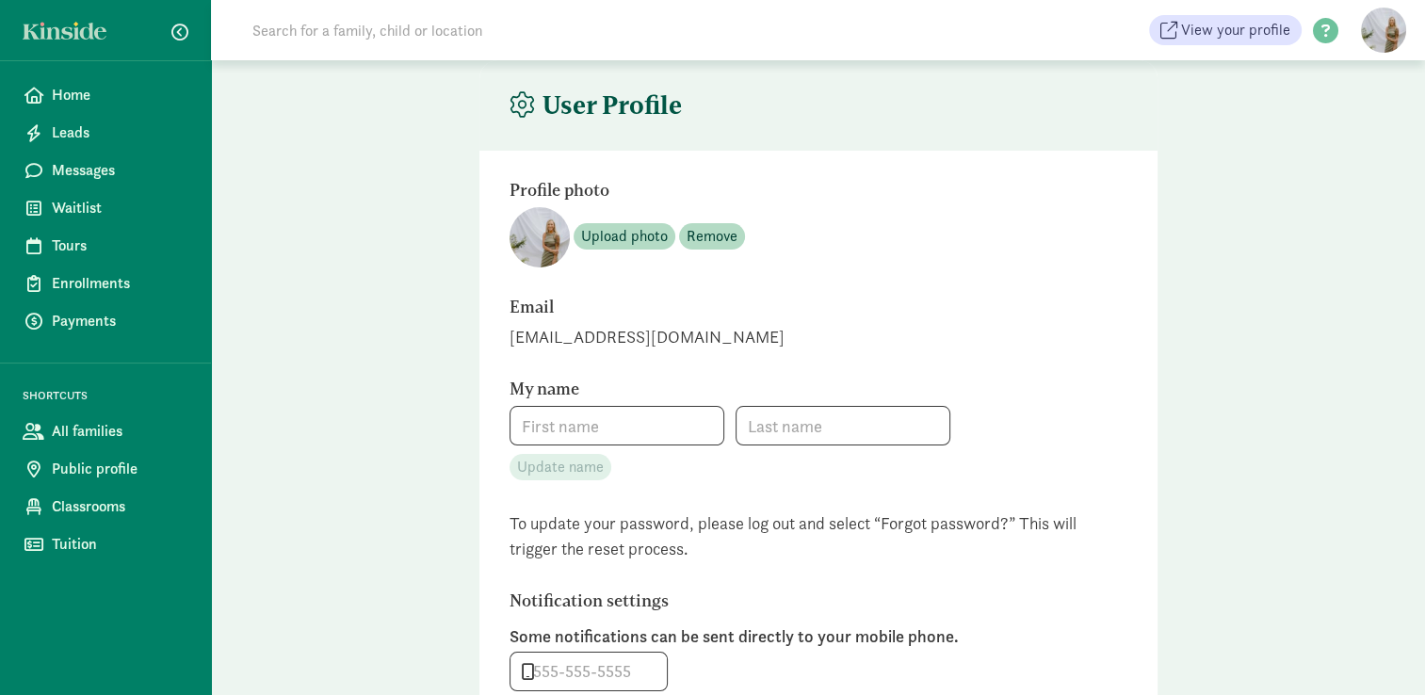
type input "Echo"
type input "O'Dell"
type input "4065791368"
checkbox input "false"
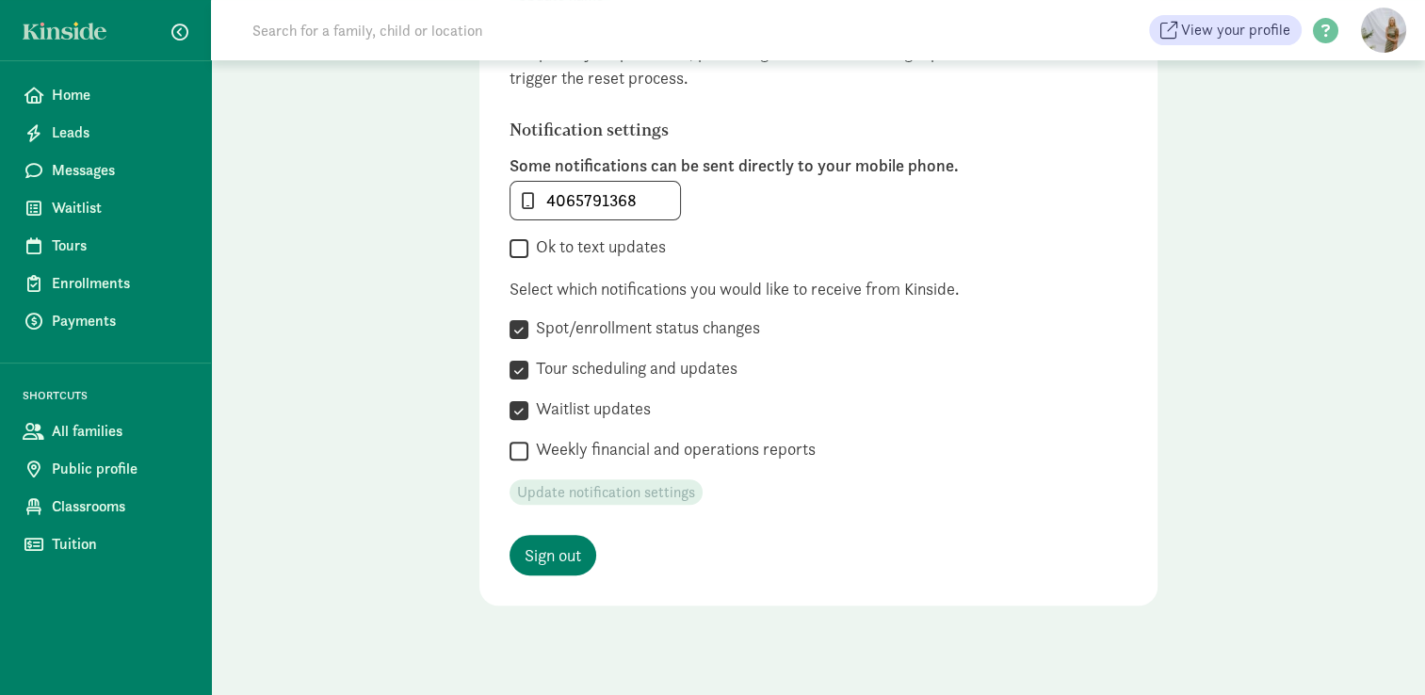
scroll to position [493, 0]
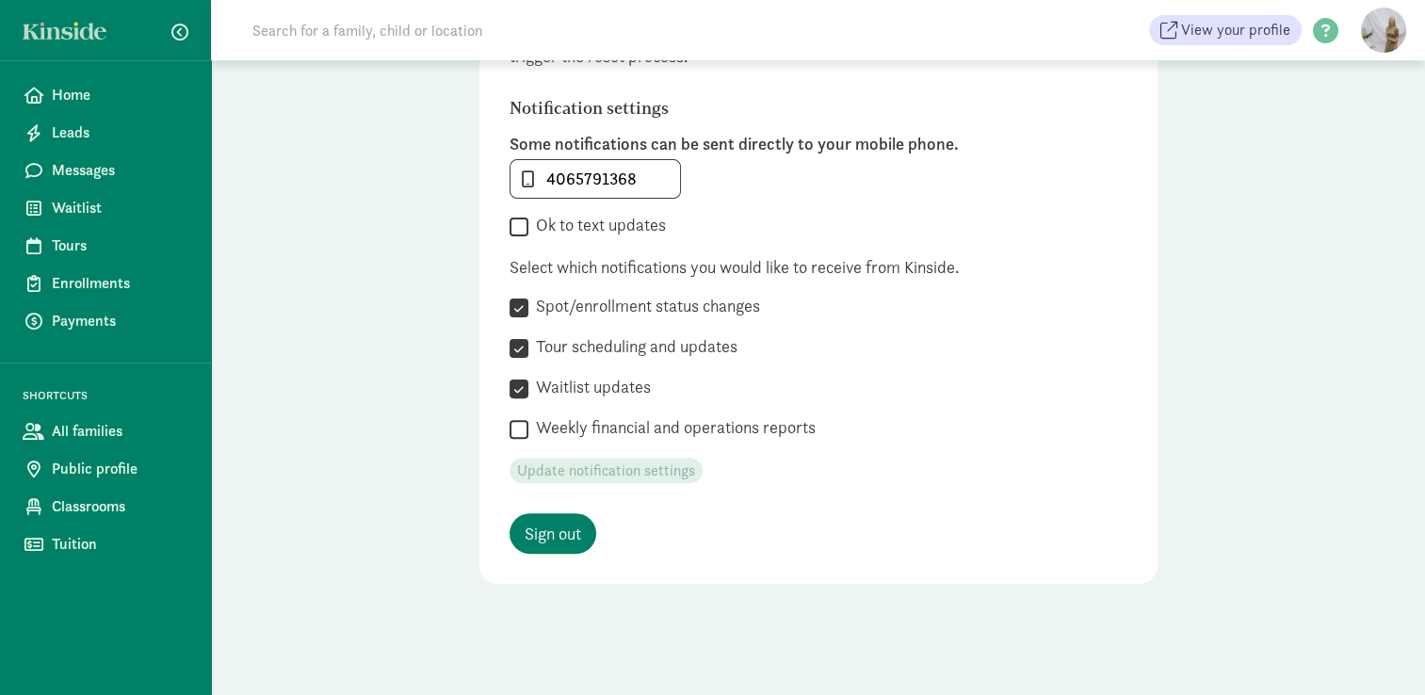
click at [519, 225] on input "Ok to text updates" at bounding box center [519, 226] width 19 height 25
checkbox input "true"
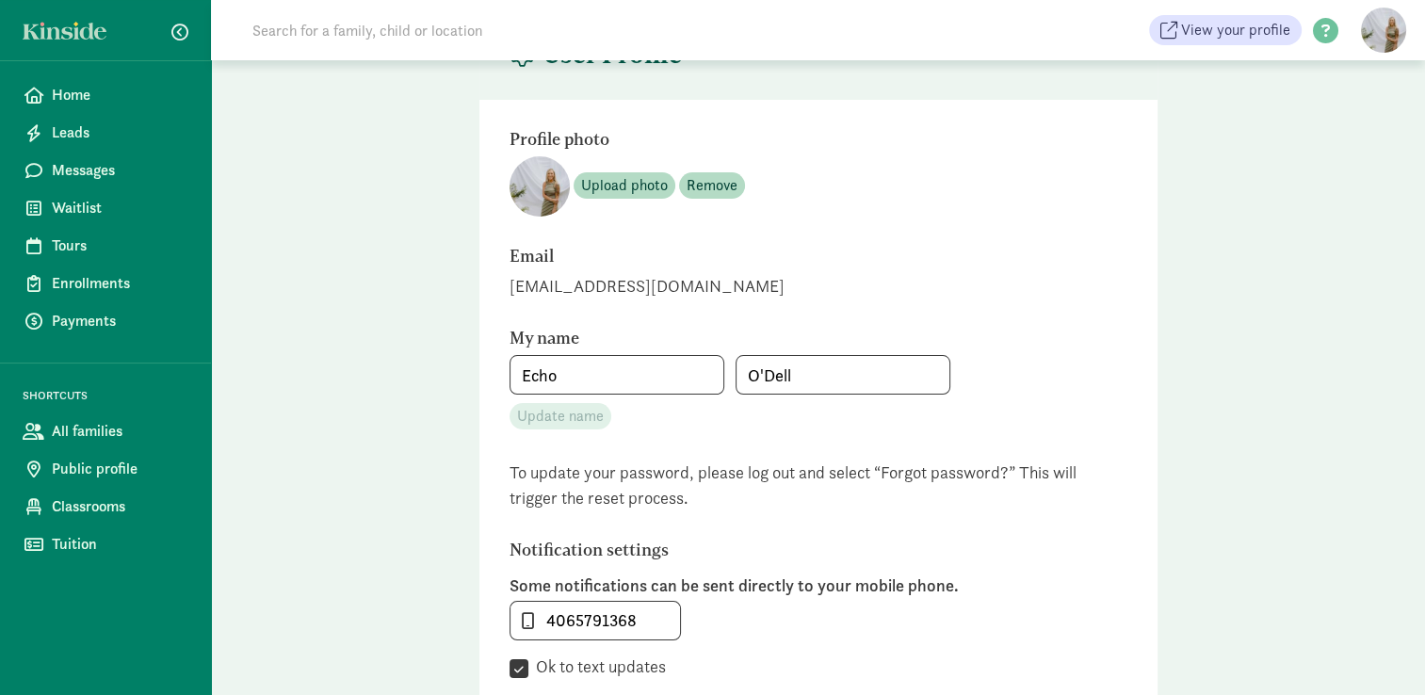
scroll to position [0, 0]
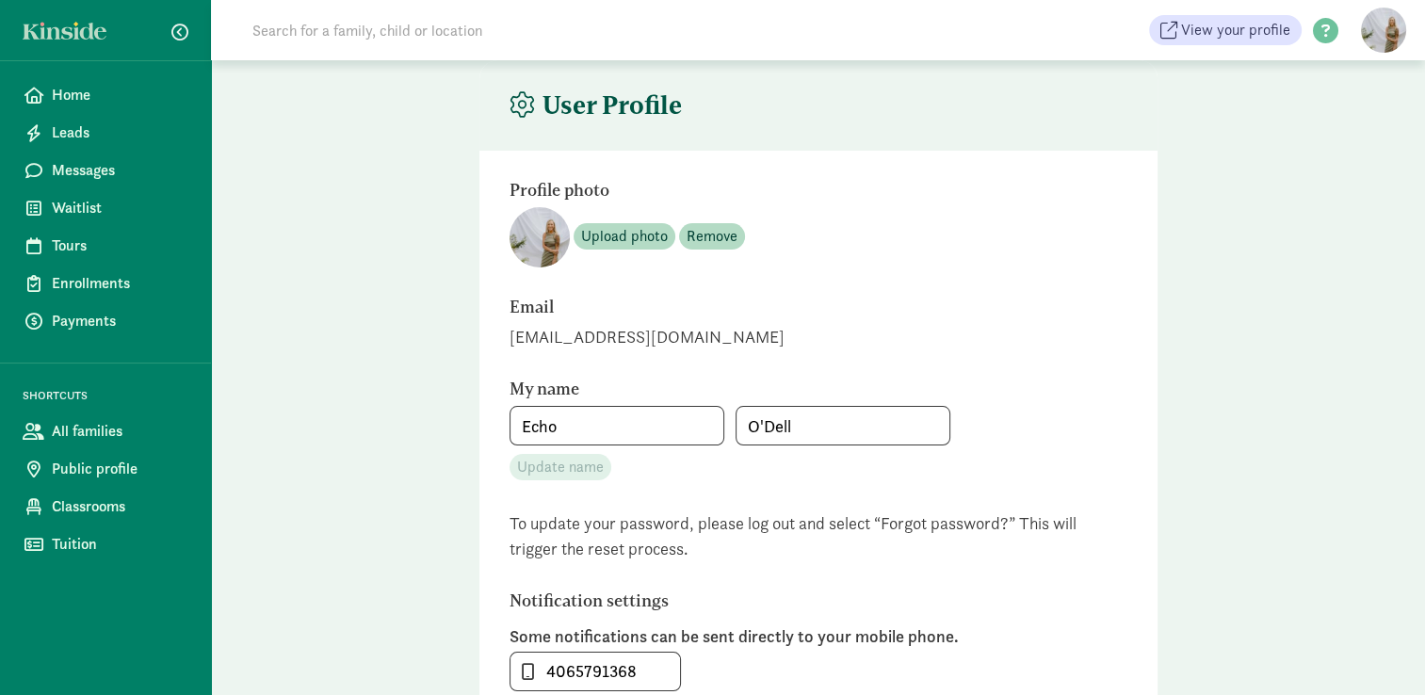
click at [1379, 23] on figure at bounding box center [1383, 30] width 45 height 45
click at [1360, 95] on link "Logout" at bounding box center [1367, 95] width 75 height 23
